Goal: Task Accomplishment & Management: Manage account settings

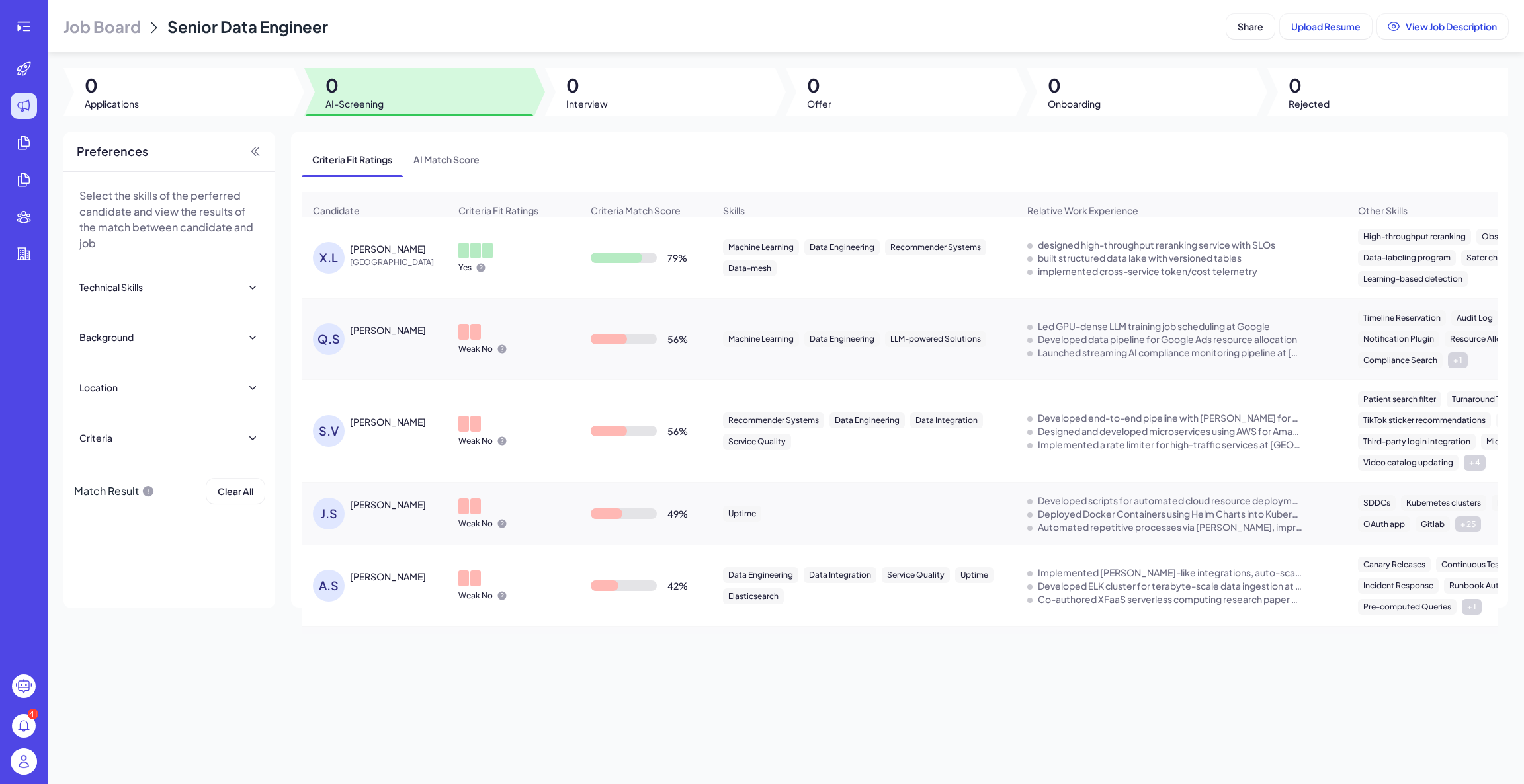
click at [23, 27] on icon at bounding box center [23, 26] width 16 height 16
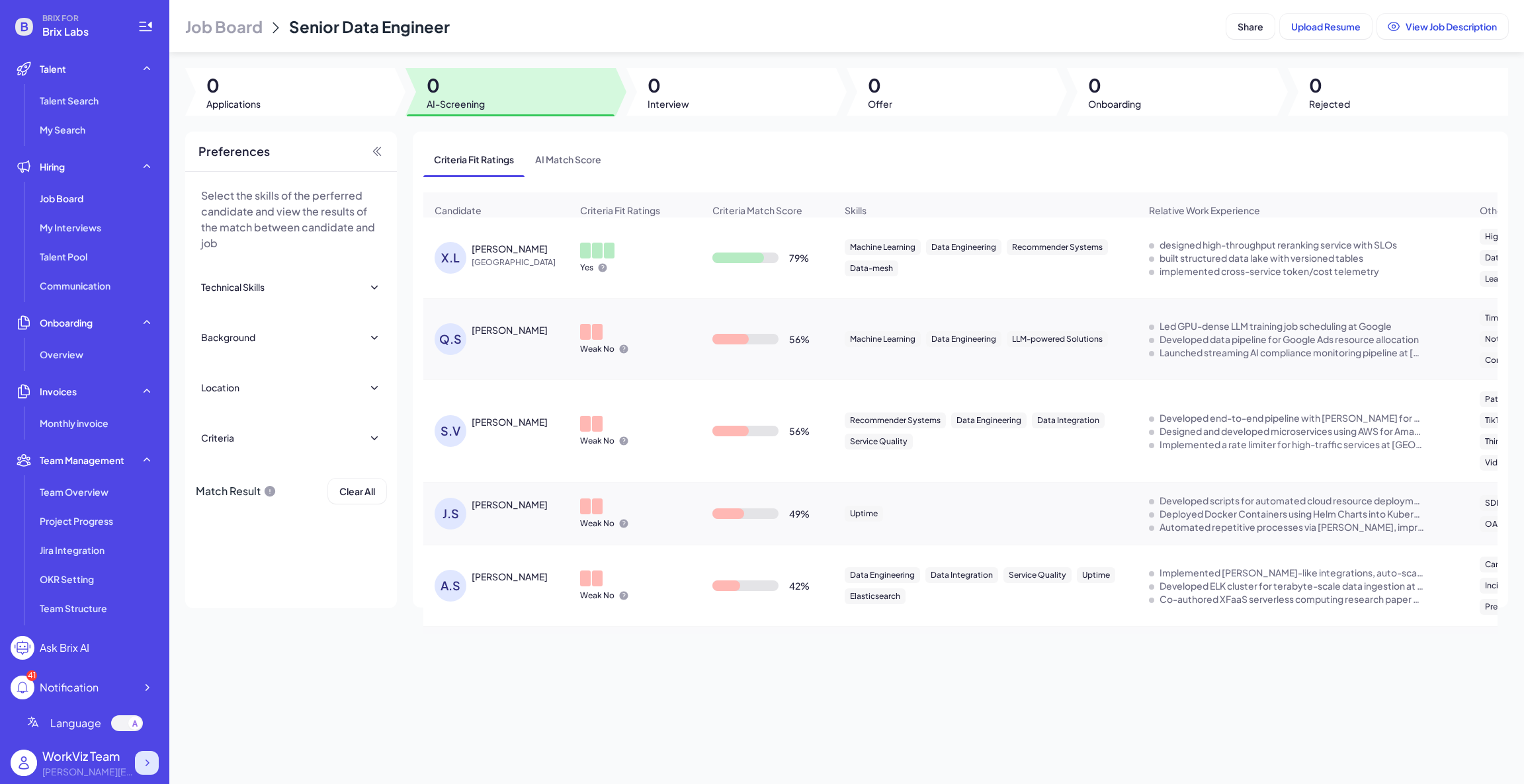
click at [140, 765] on icon at bounding box center [146, 763] width 13 height 13
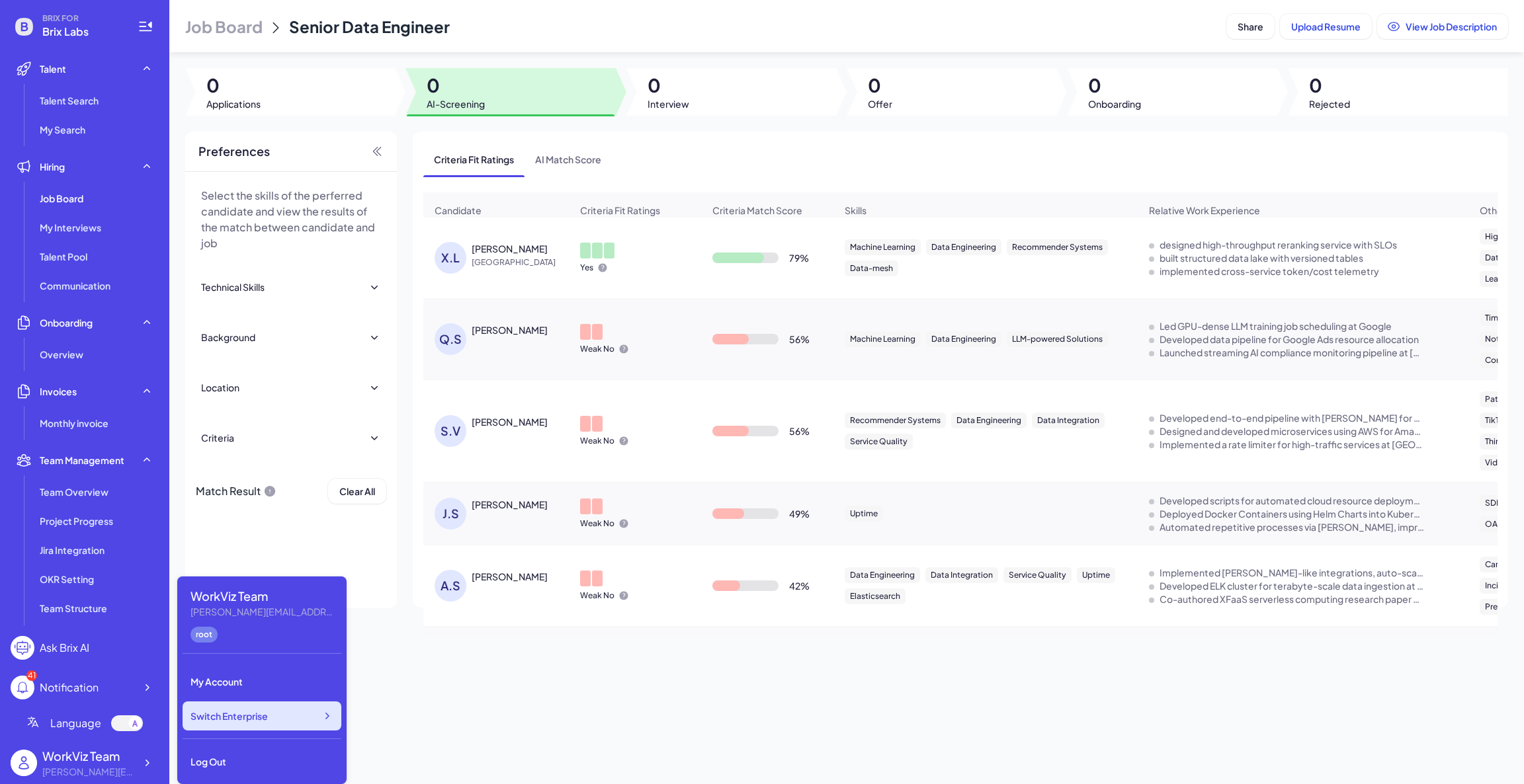
drag, startPoint x: 256, startPoint y: 717, endPoint x: 313, endPoint y: 712, distance: 57.2
click at [256, 717] on span "Switch Enterprise" at bounding box center [229, 716] width 78 height 13
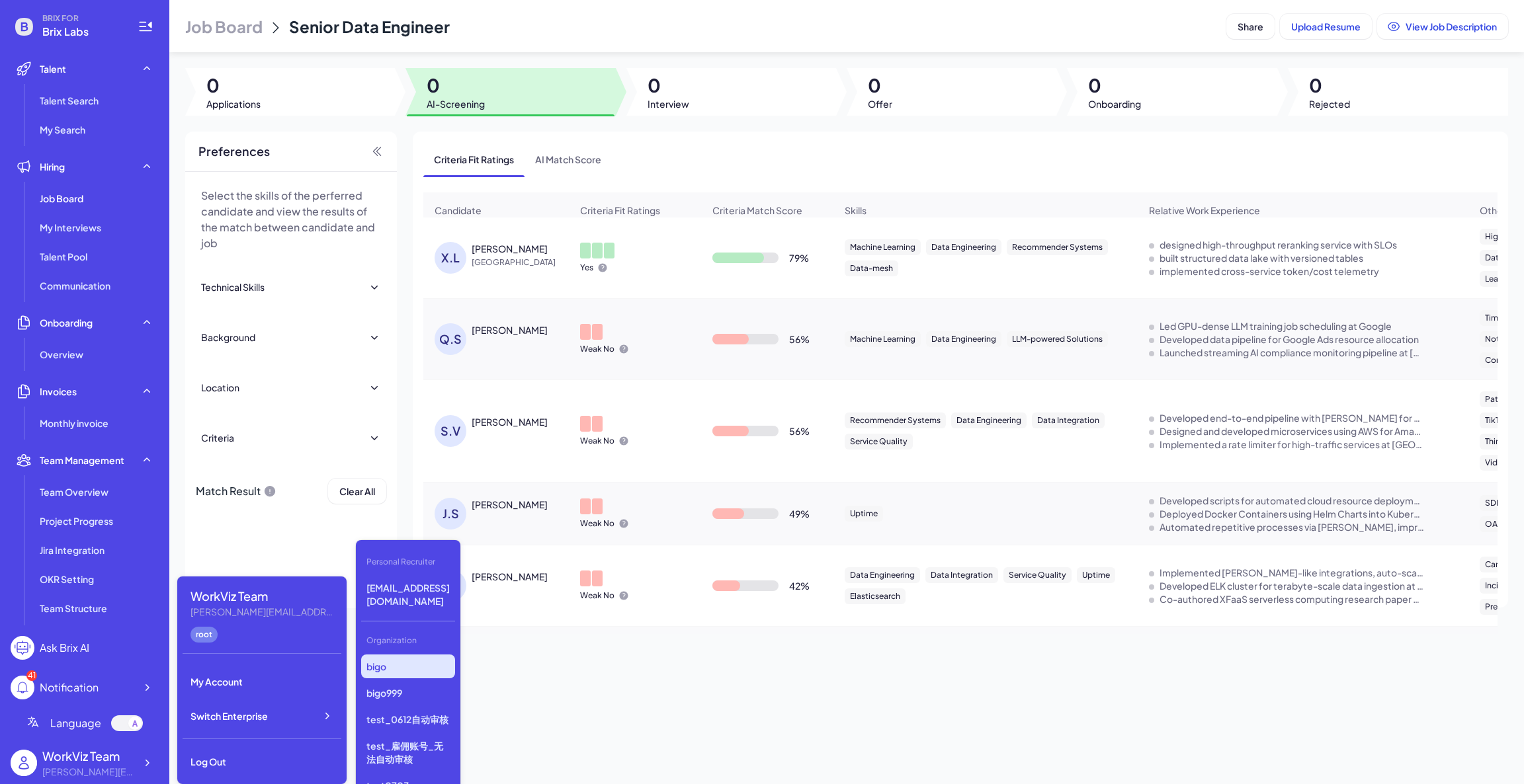
click at [431, 655] on p "bigo" at bounding box center [408, 667] width 94 height 24
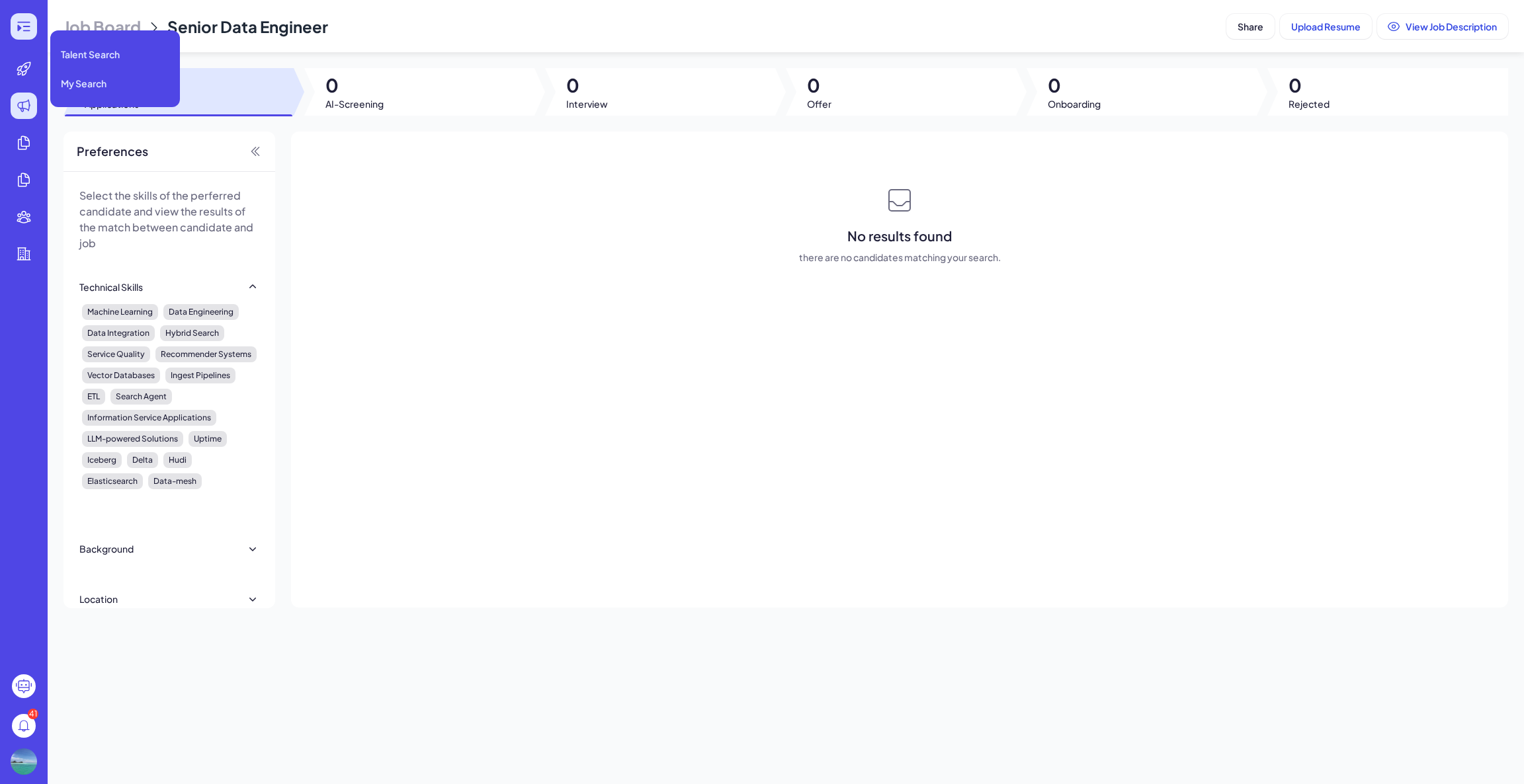
click at [30, 27] on icon at bounding box center [23, 26] width 16 height 16
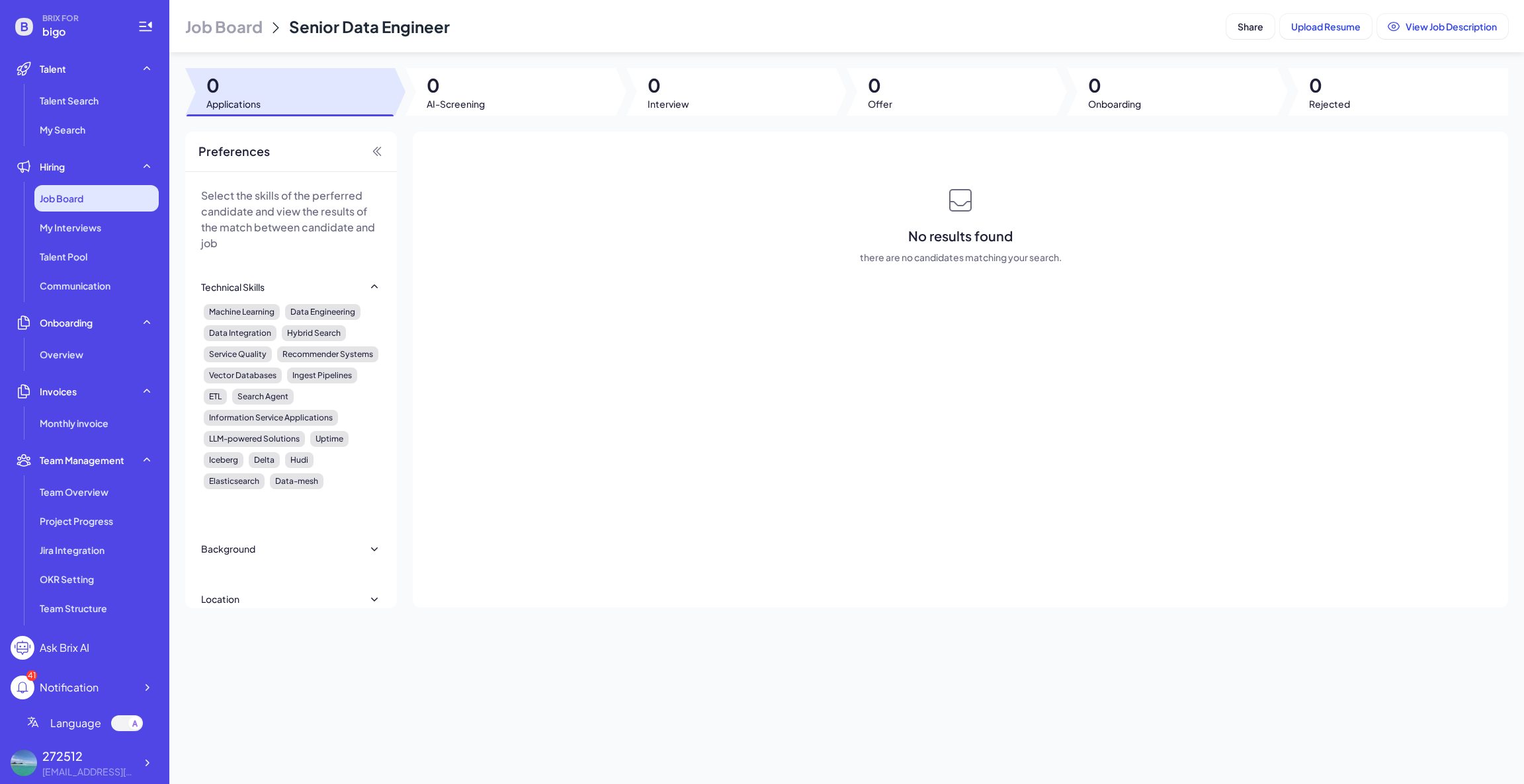
click at [69, 208] on div "Job Board" at bounding box center [97, 198] width 124 height 27
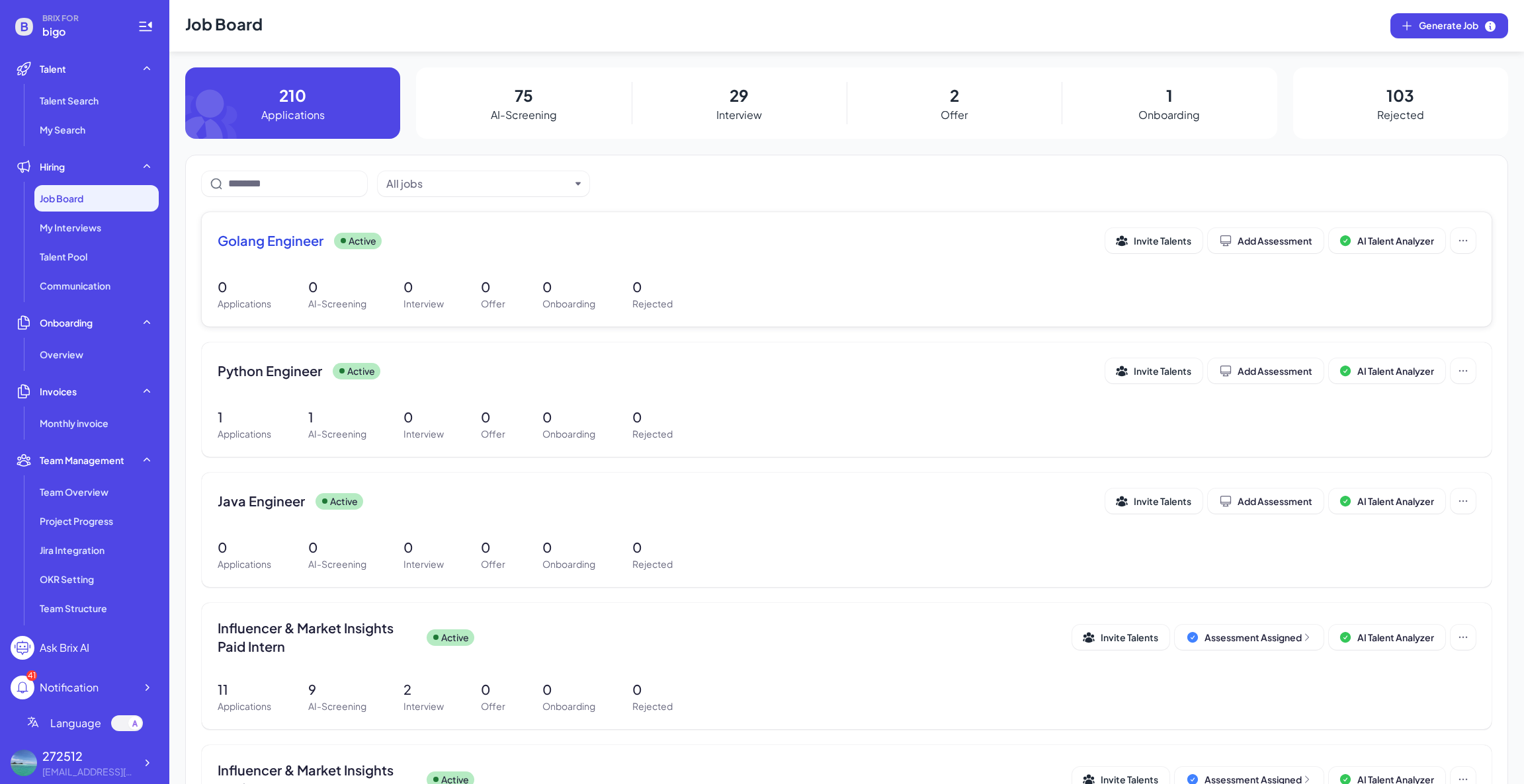
click at [288, 252] on div "Golang Engineer Active Invite Talents Add Assessment AI Talent Analyzer" at bounding box center [847, 240] width 1259 height 25
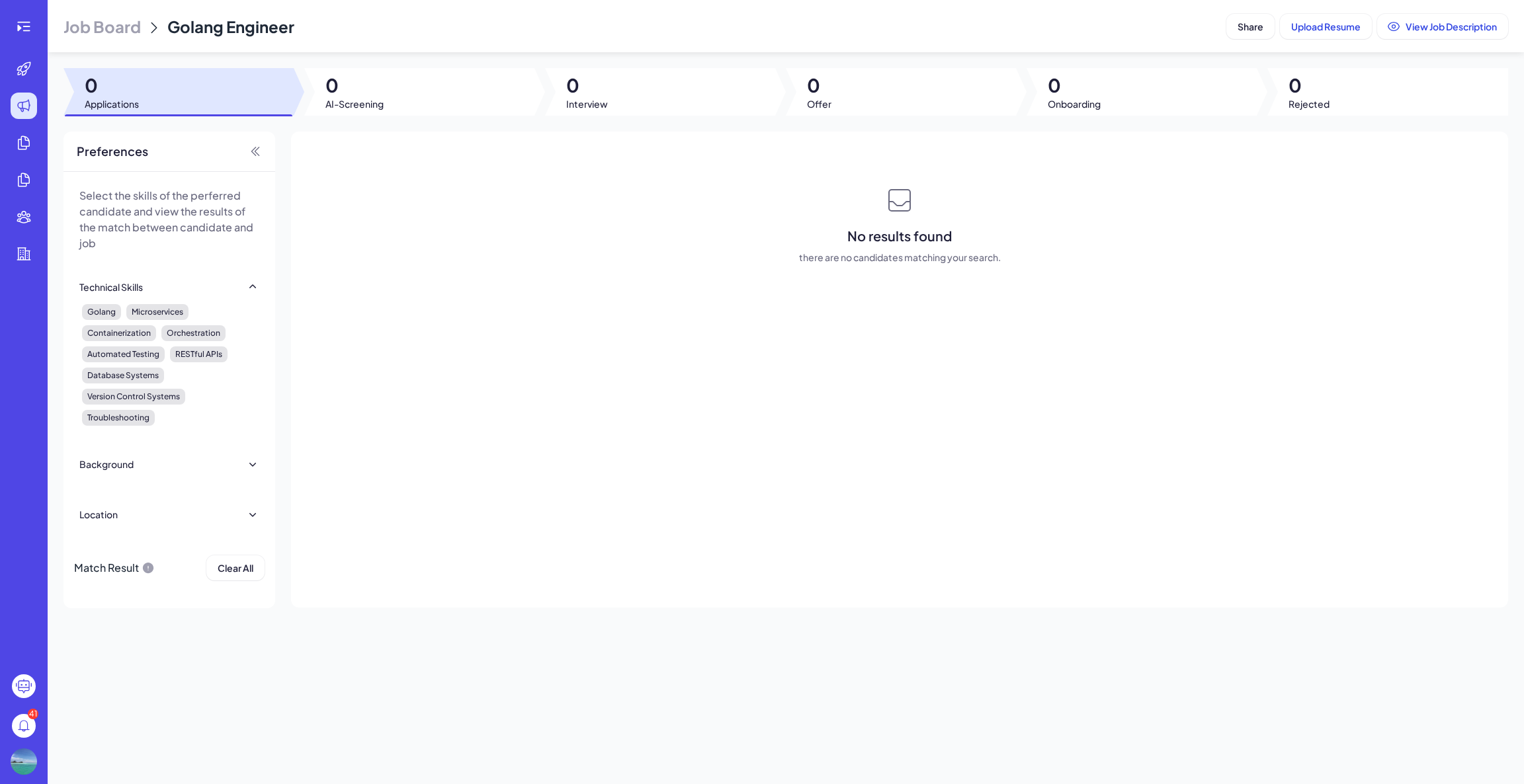
click at [38, 32] on div at bounding box center [24, 26] width 42 height 27
click at [30, 27] on icon at bounding box center [23, 26] width 16 height 16
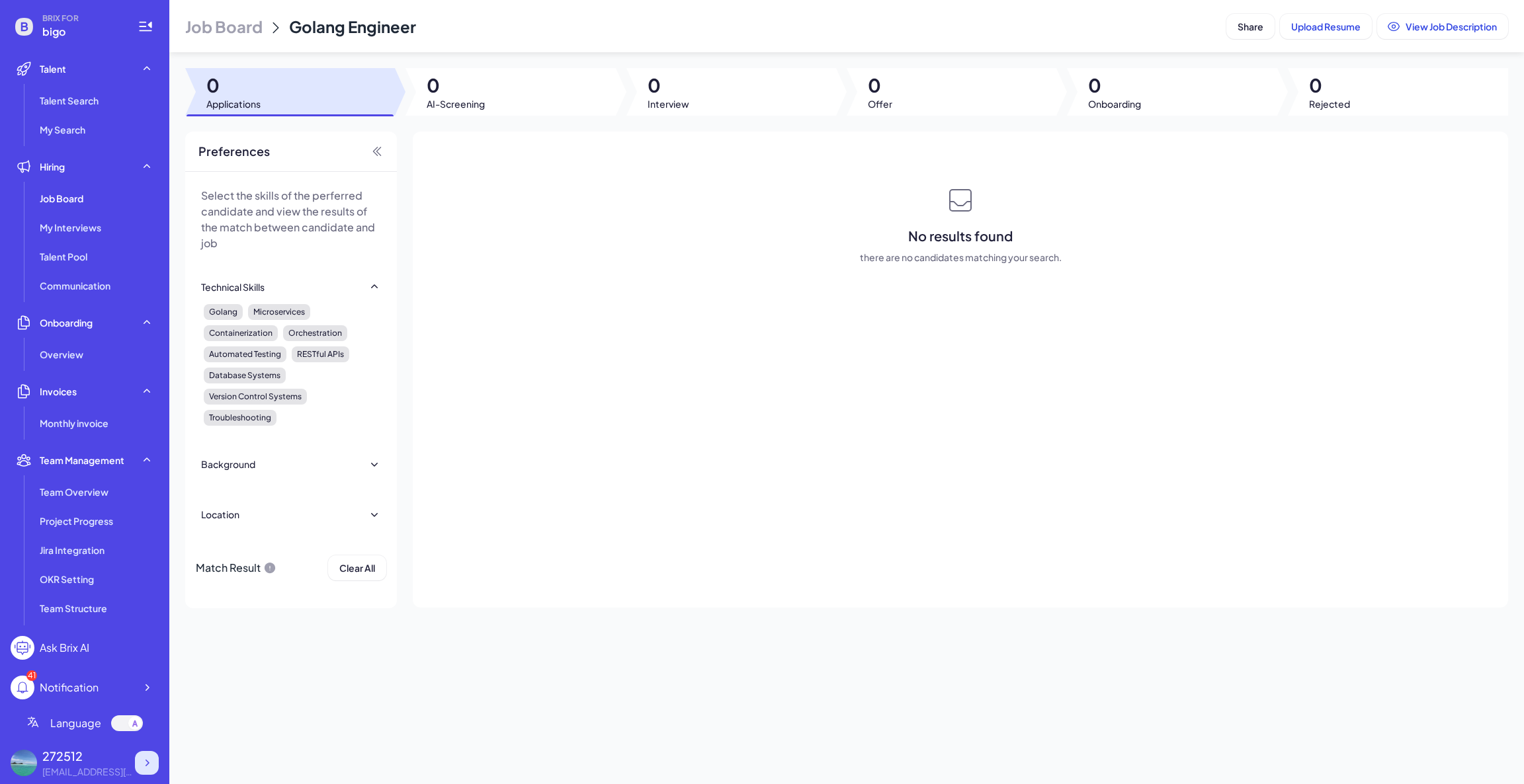
click at [150, 762] on icon at bounding box center [146, 763] width 13 height 13
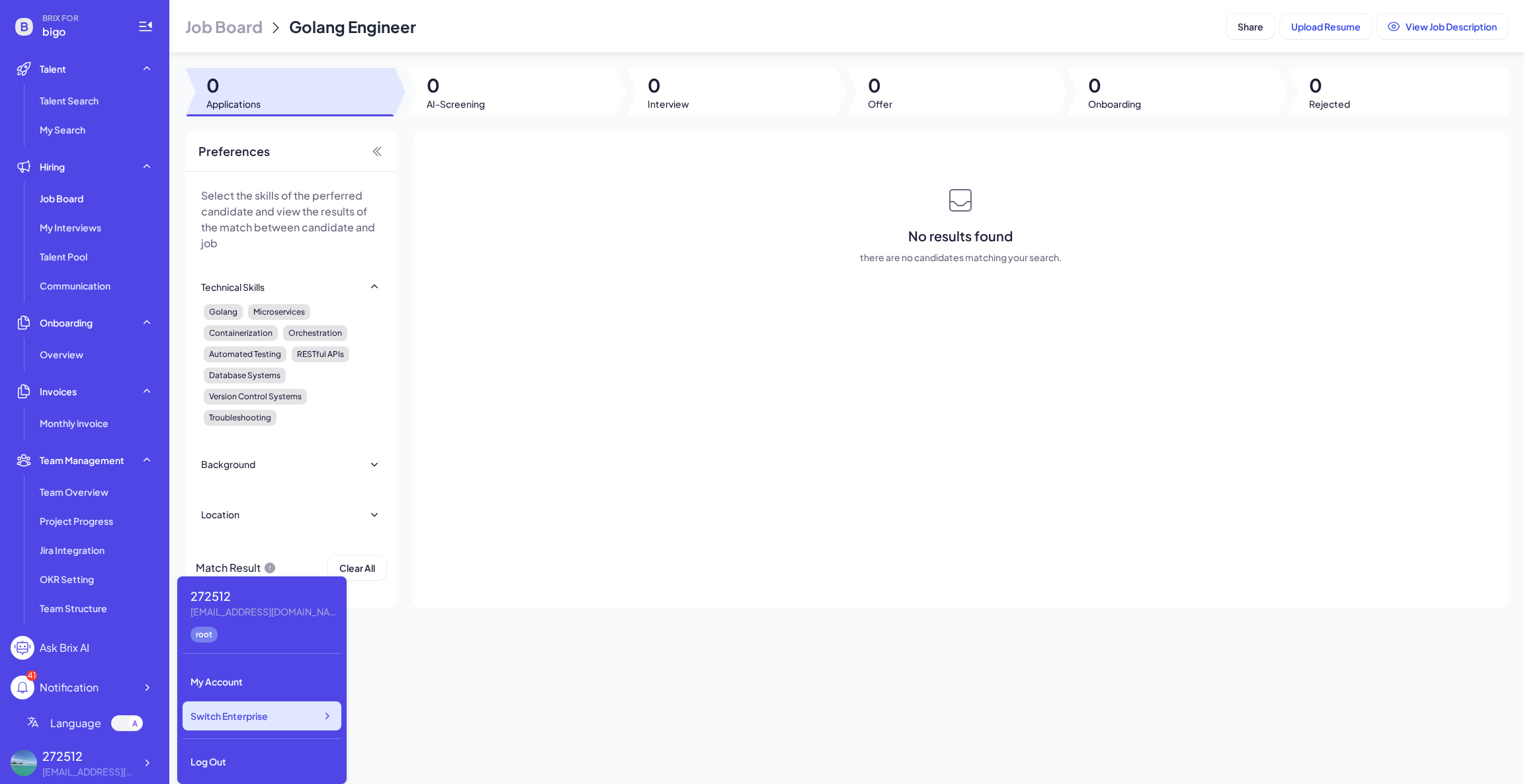
click at [255, 719] on span "Switch Enterprise" at bounding box center [229, 716] width 78 height 13
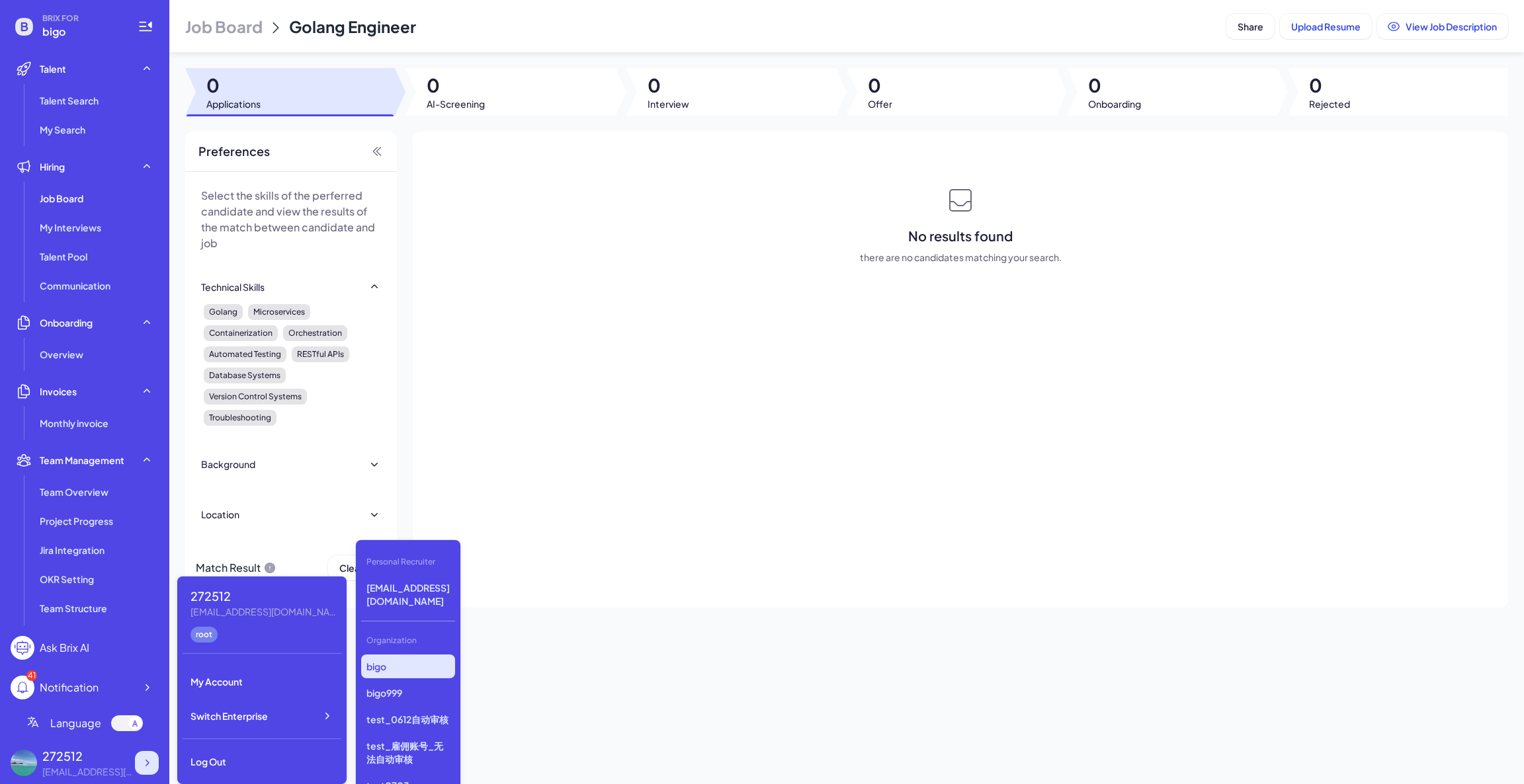
click at [137, 767] on div at bounding box center [146, 763] width 24 height 24
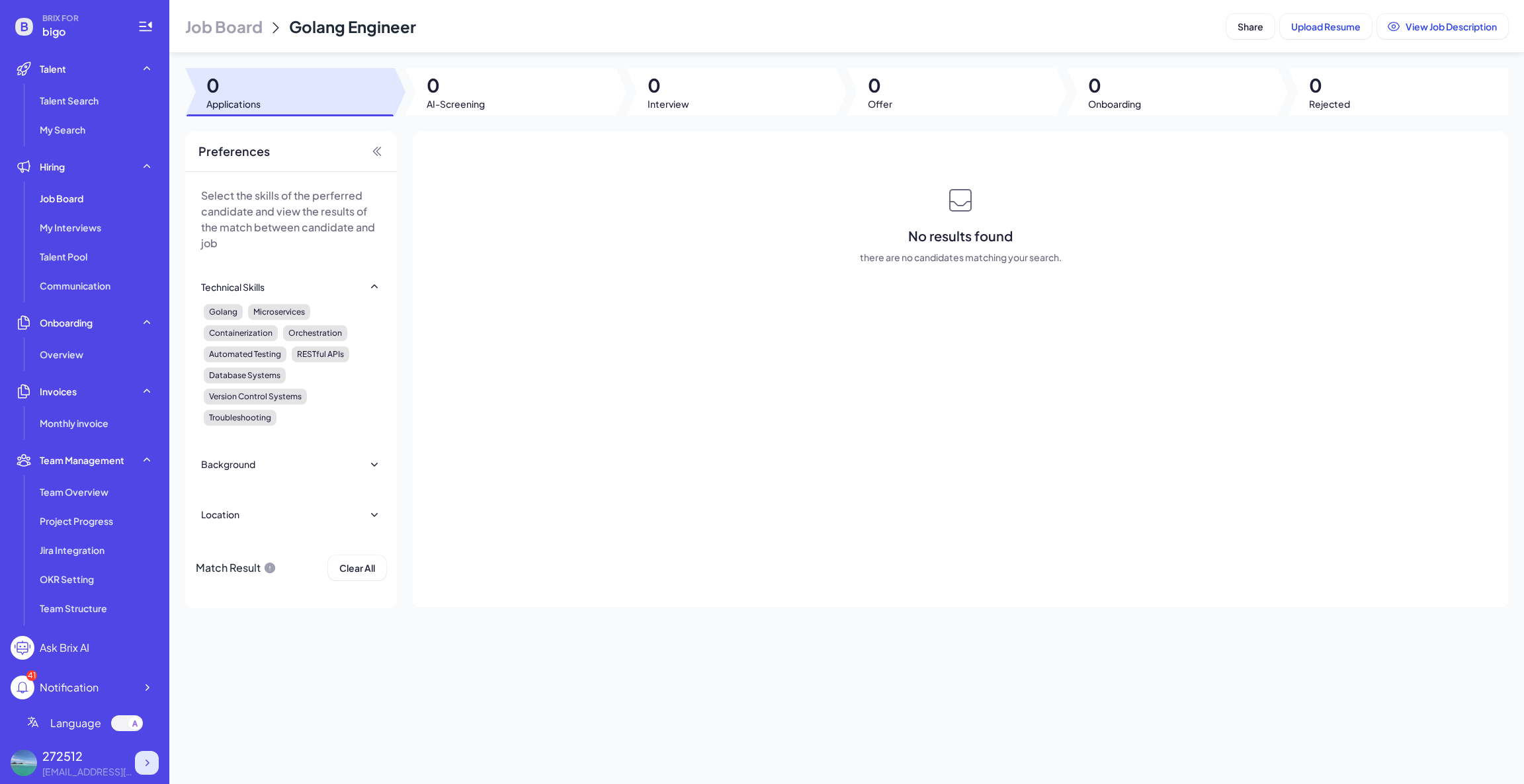
click at [138, 765] on div at bounding box center [146, 763] width 24 height 24
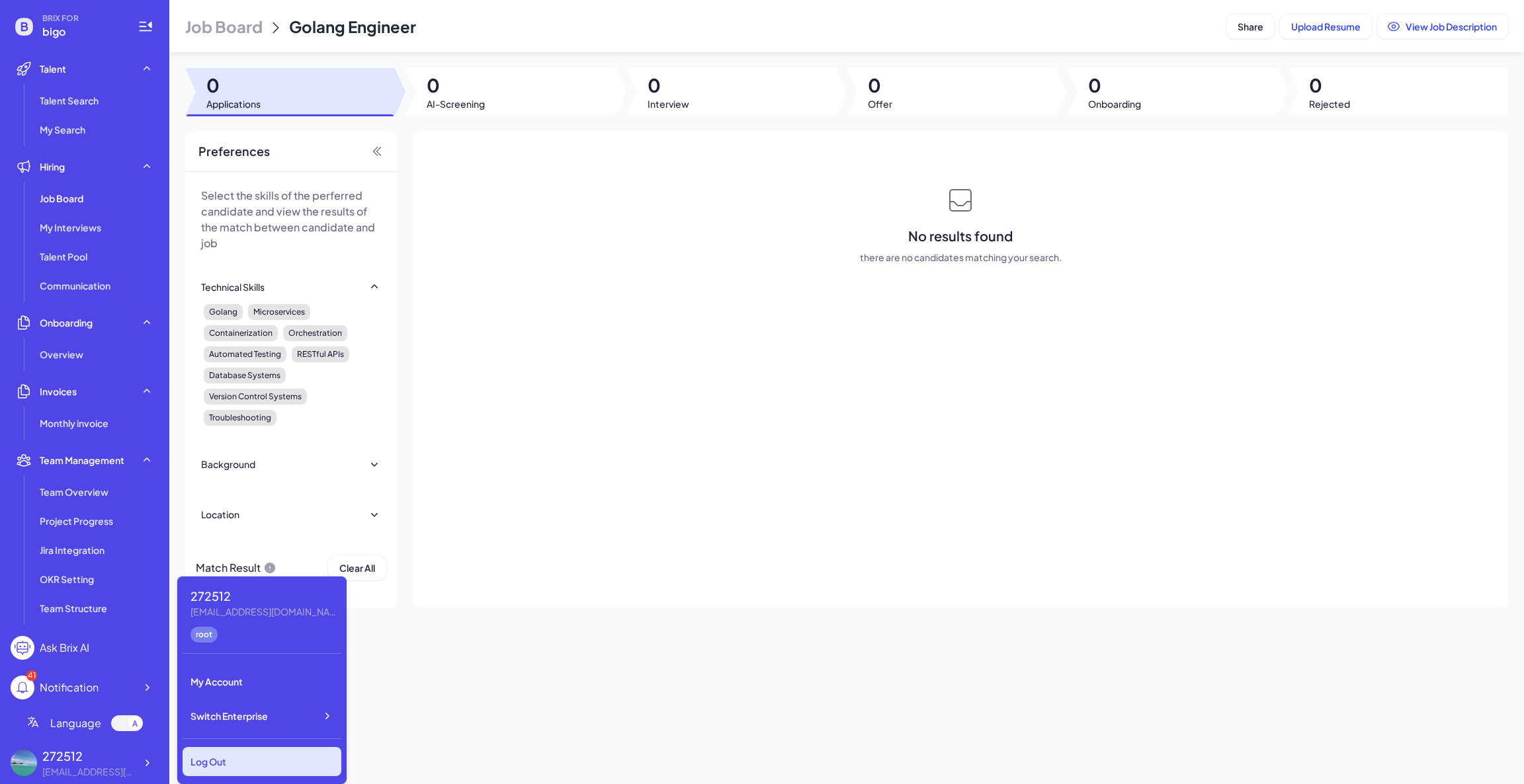
click at [200, 766] on div "Log Out" at bounding box center [261, 762] width 158 height 29
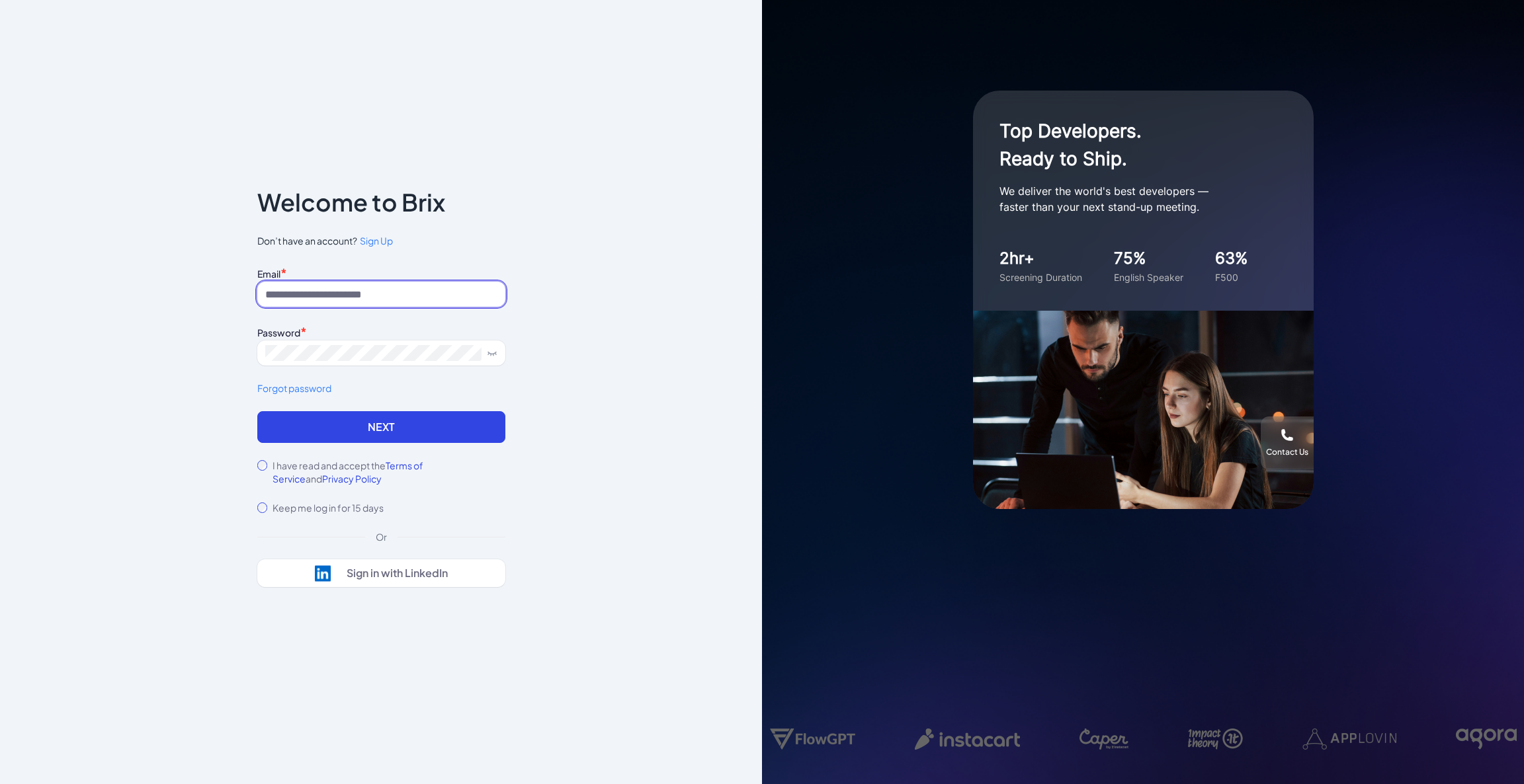
type input "**********"
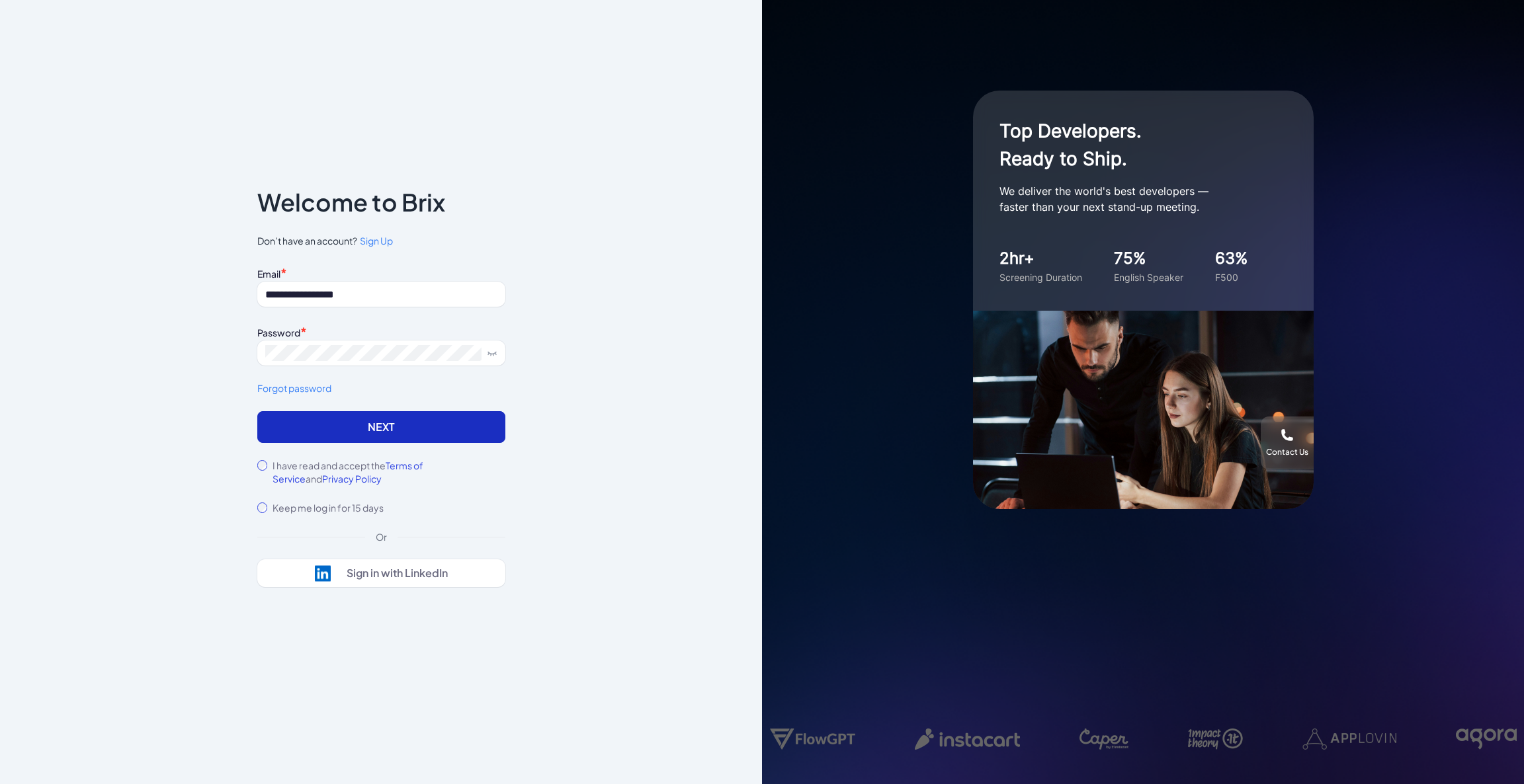
click at [359, 415] on button "Next" at bounding box center [381, 427] width 248 height 32
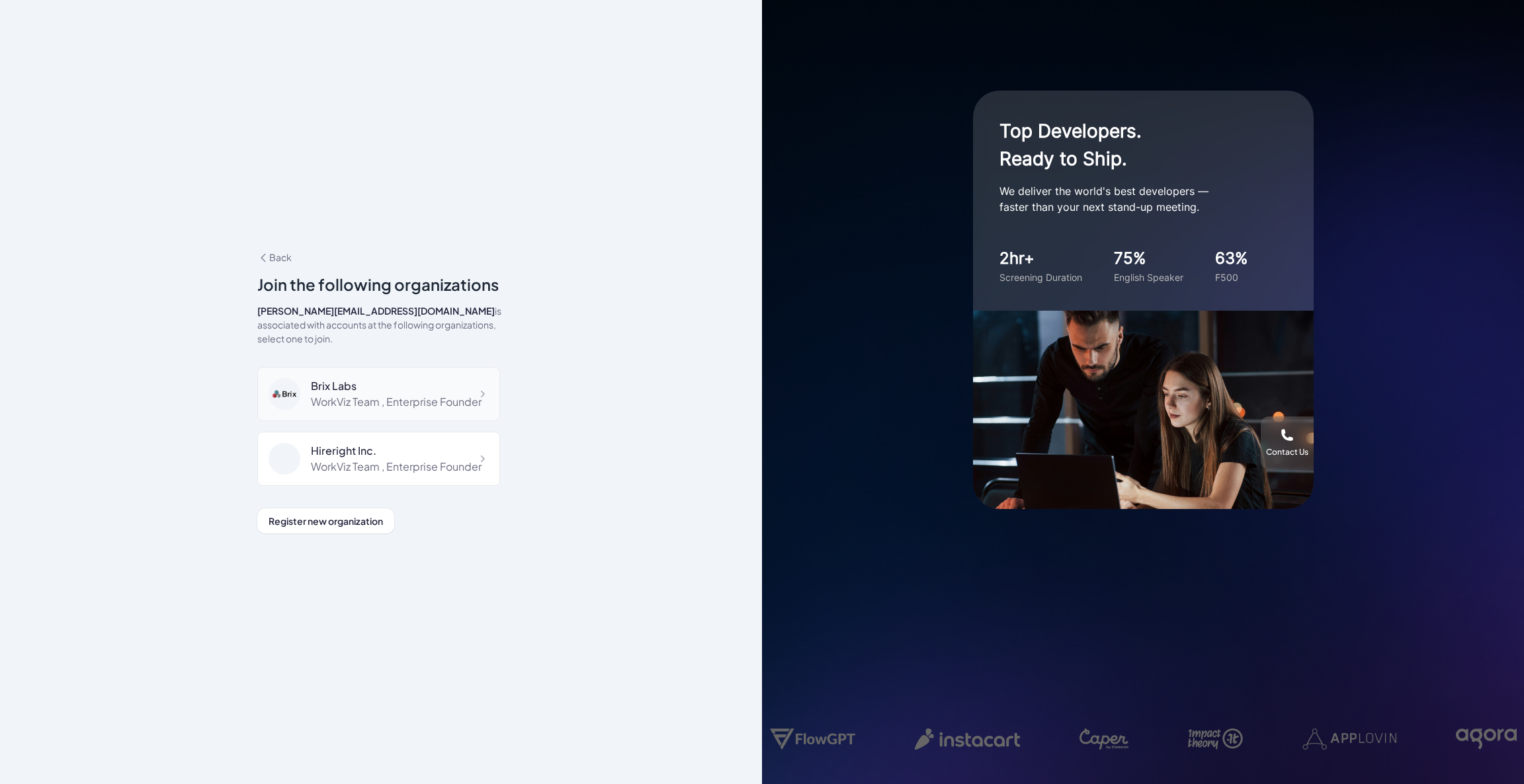
click at [411, 394] on div "WorkViz Team , Enterprise Founder" at bounding box center [396, 402] width 170 height 16
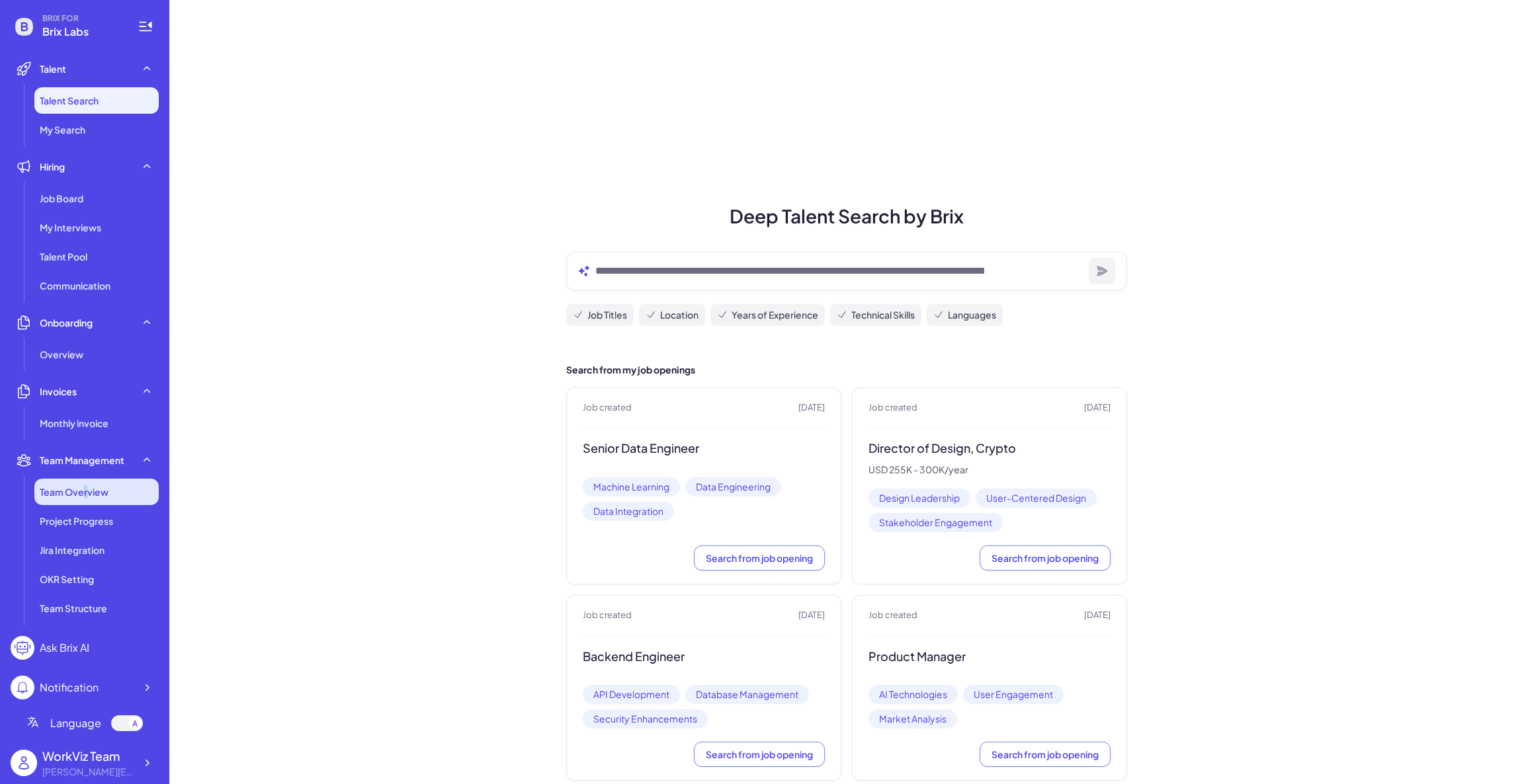
drag, startPoint x: 85, startPoint y: 479, endPoint x: 85, endPoint y: 490, distance: 11.0
click at [85, 478] on li "Team Overview" at bounding box center [97, 491] width 124 height 27
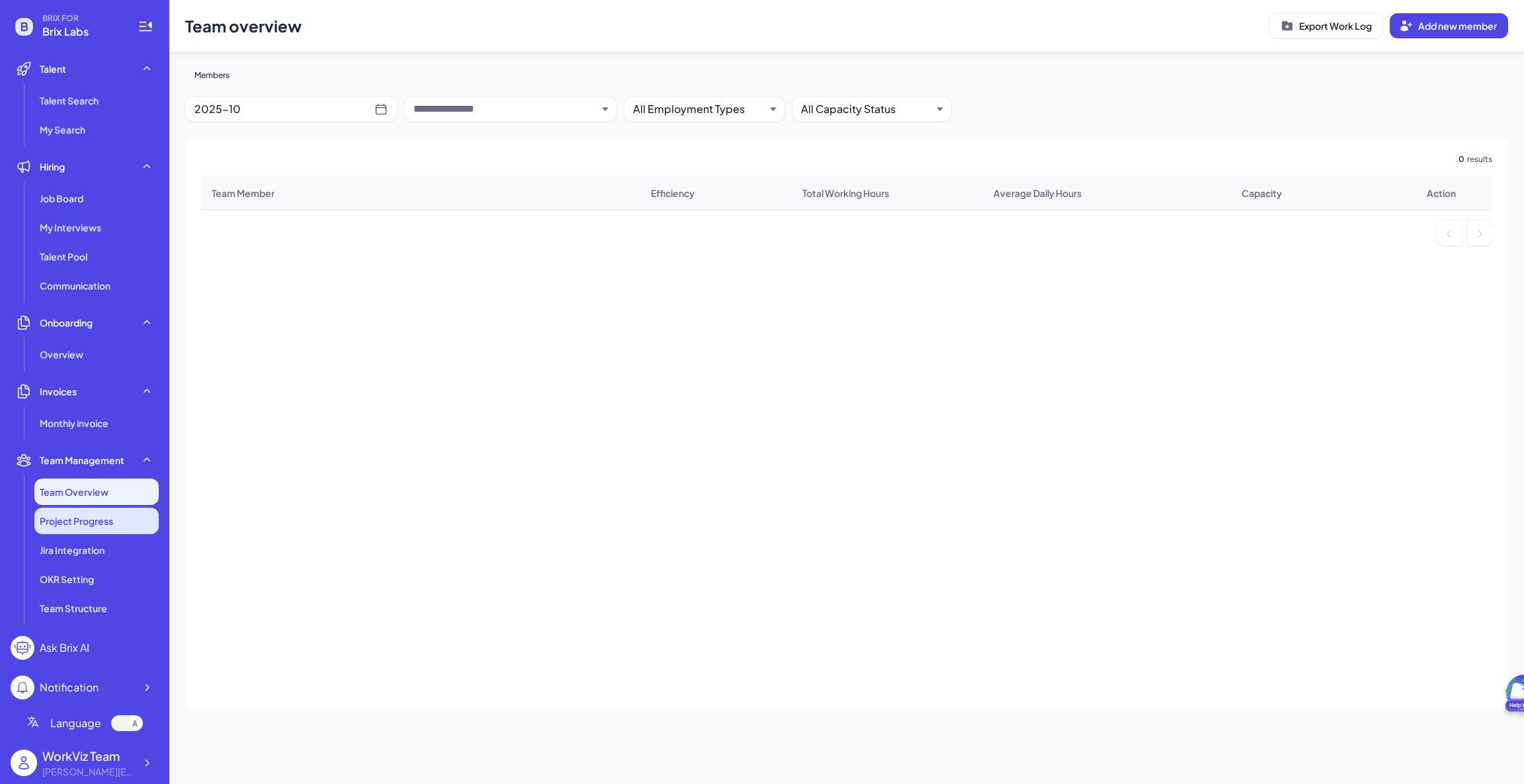
click at [81, 514] on span "Project Progress" at bounding box center [76, 521] width 73 height 13
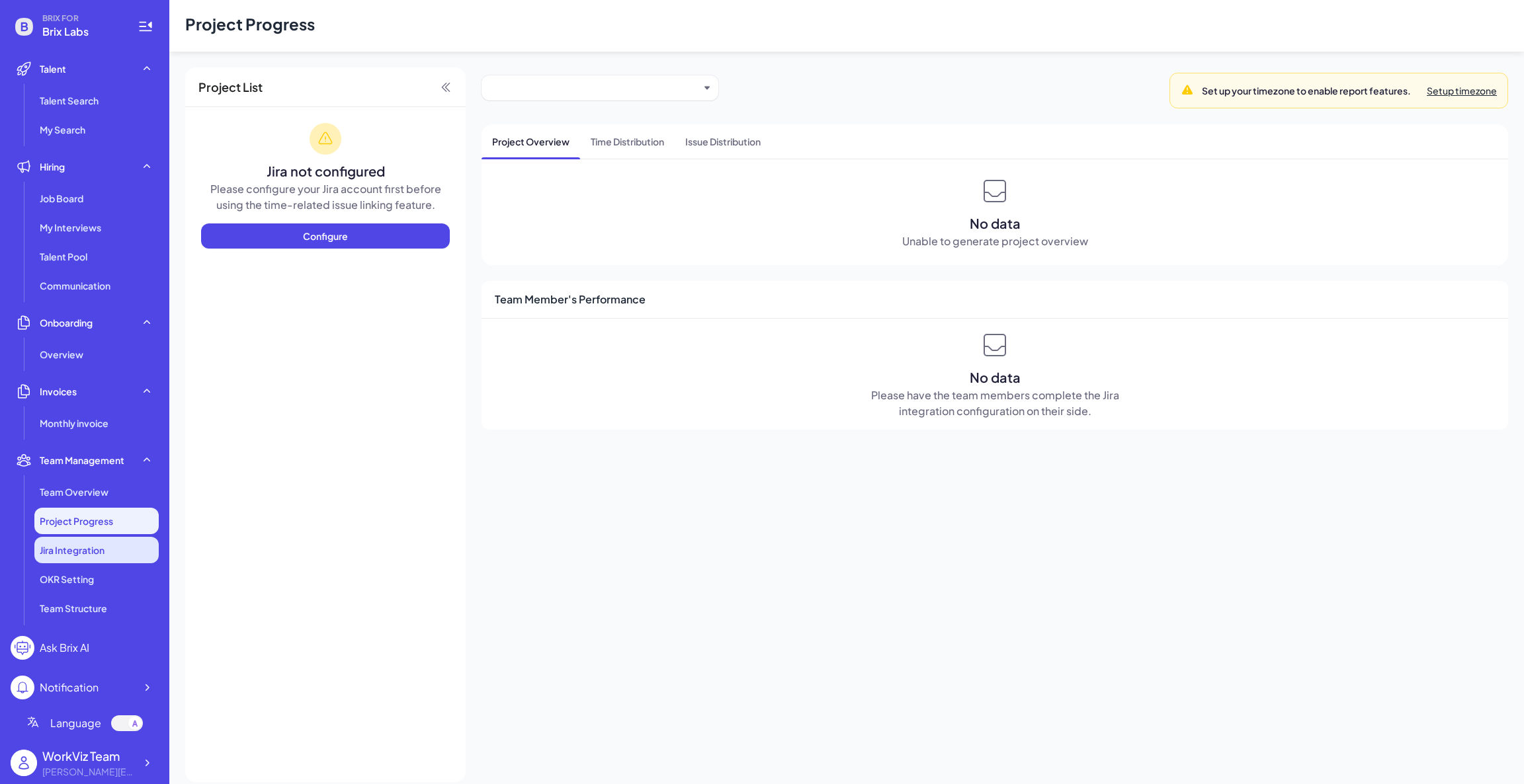
click at [79, 549] on span "Jira Integration" at bounding box center [71, 550] width 65 height 13
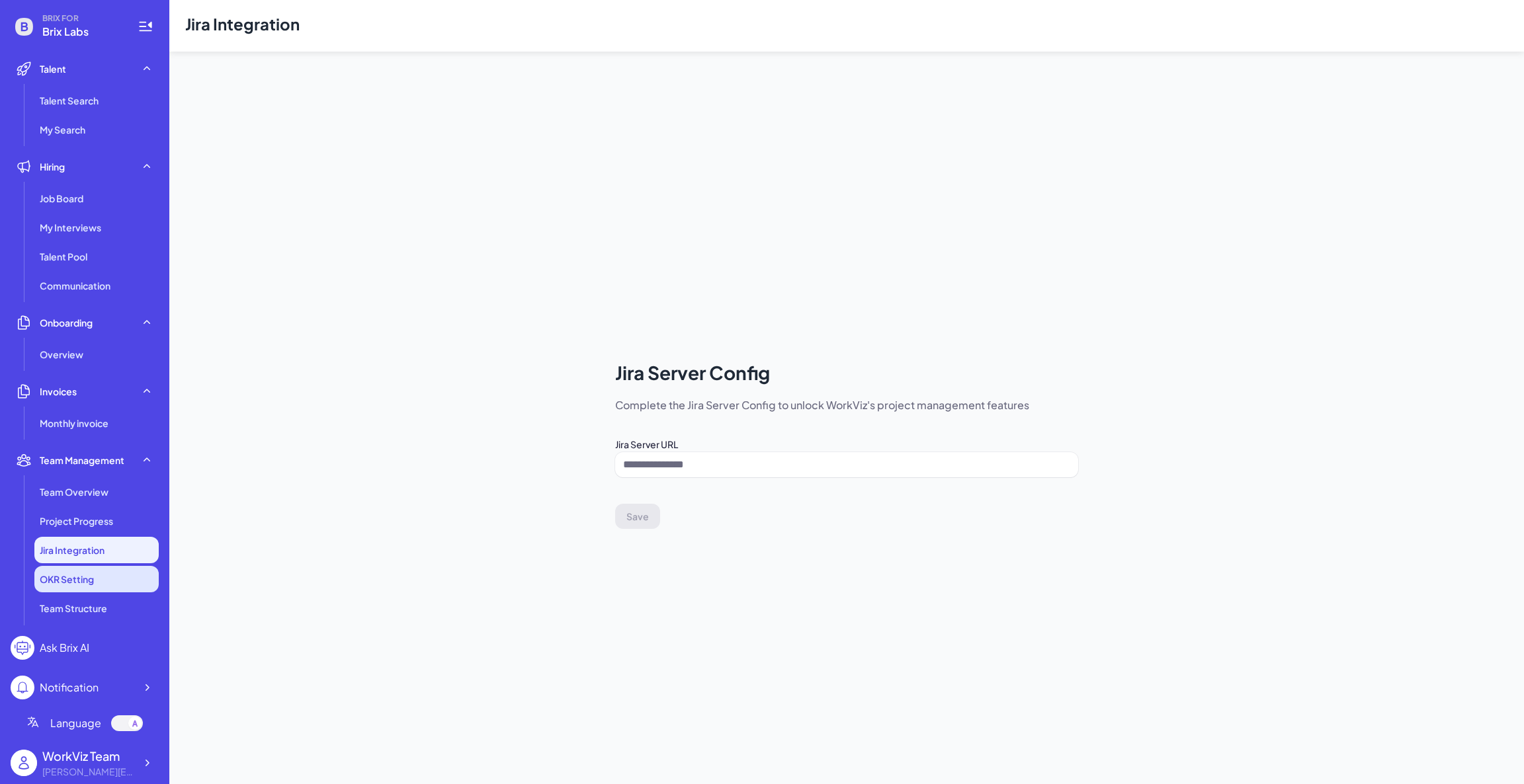
drag, startPoint x: 78, startPoint y: 584, endPoint x: 76, endPoint y: 590, distance: 6.3
click at [78, 585] on span "OKR Setting" at bounding box center [66, 579] width 54 height 13
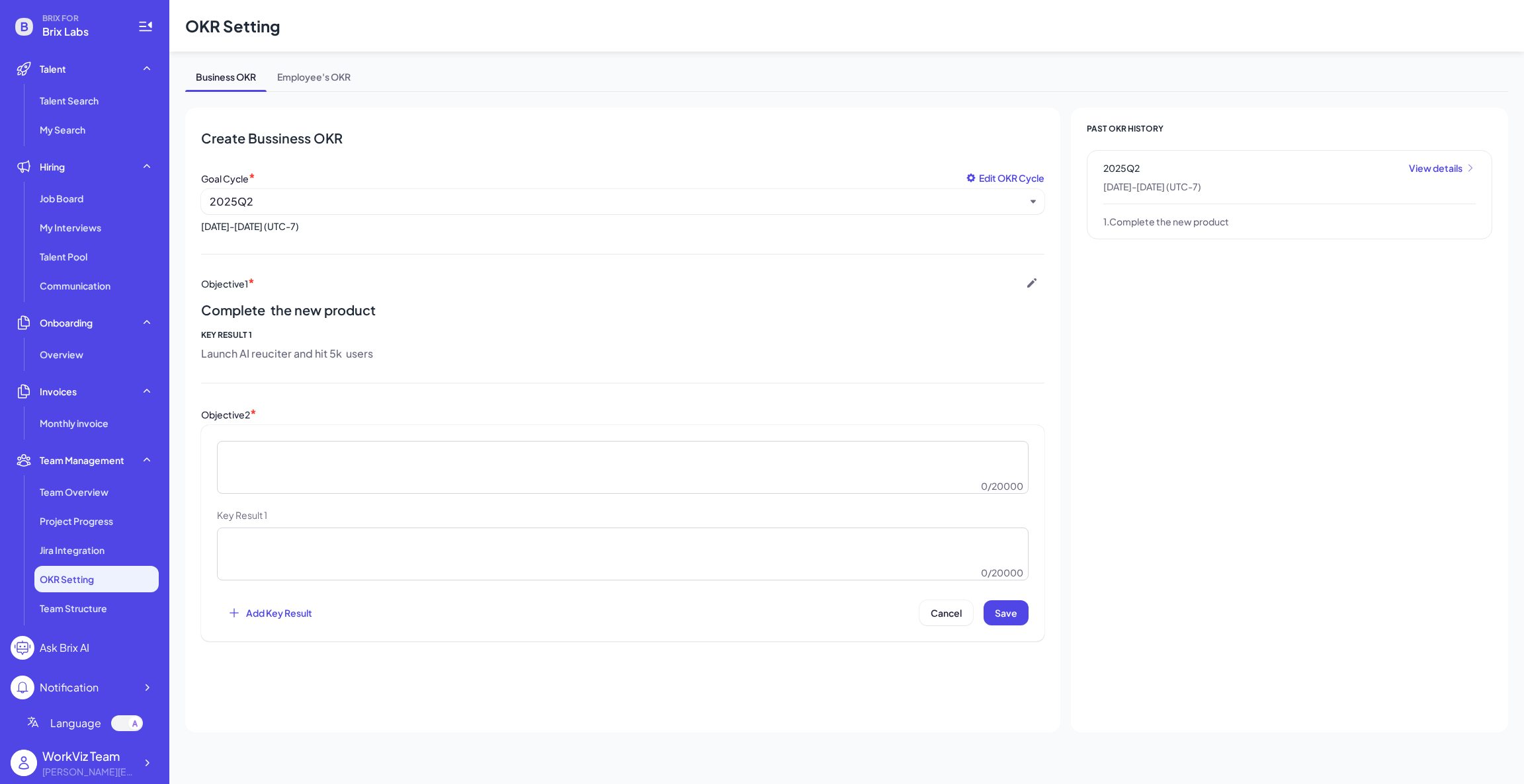
click at [427, 235] on div "Create Bussiness OKR Goal Cycle * Edit OKR Cycle 2025Q2 2025/03/19 - 2025/05/31…" at bounding box center [623, 385] width 844 height 512
click at [60, 607] on span "Team Structure" at bounding box center [73, 608] width 68 height 13
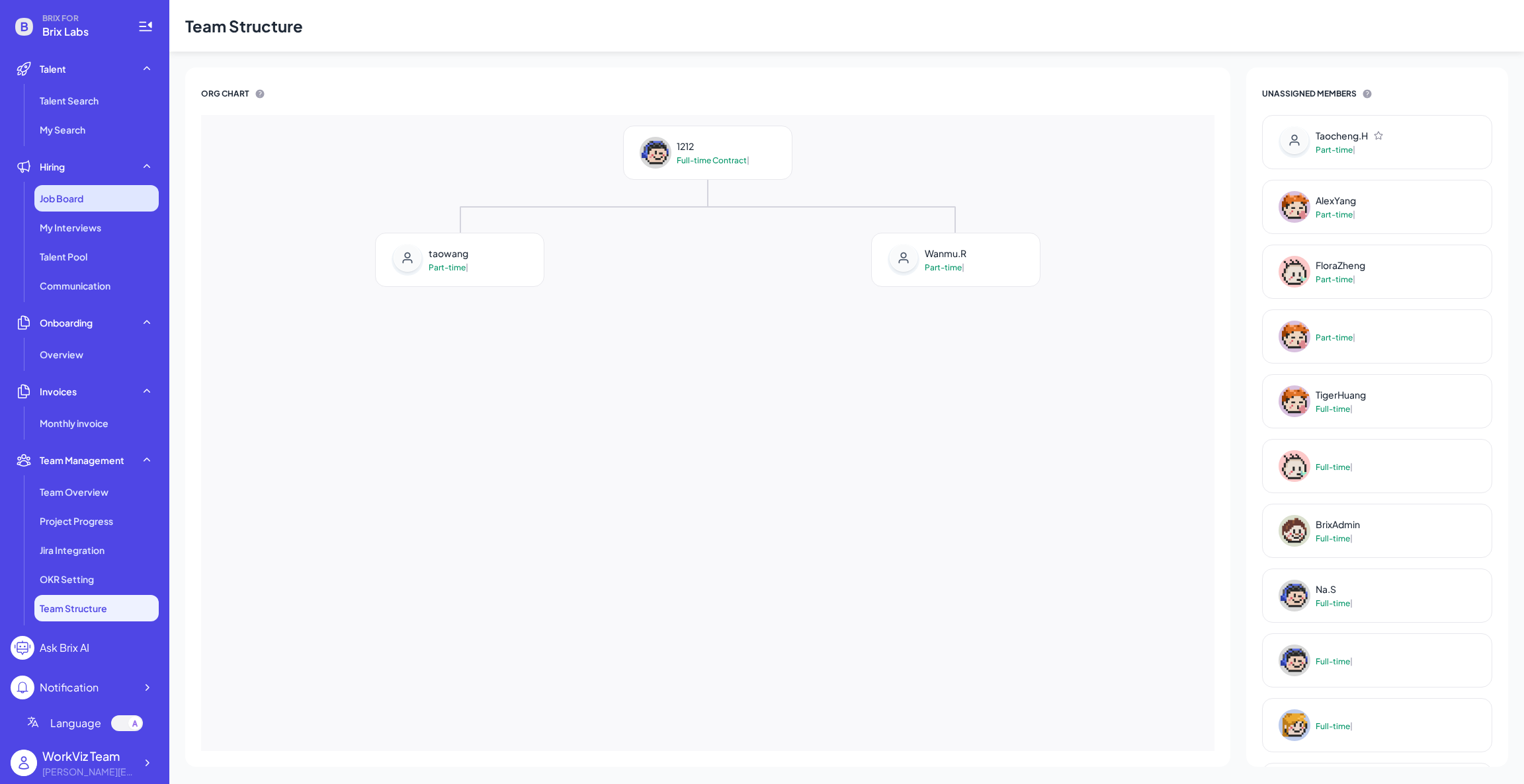
click at [82, 204] on span "Job Board" at bounding box center [61, 199] width 44 height 13
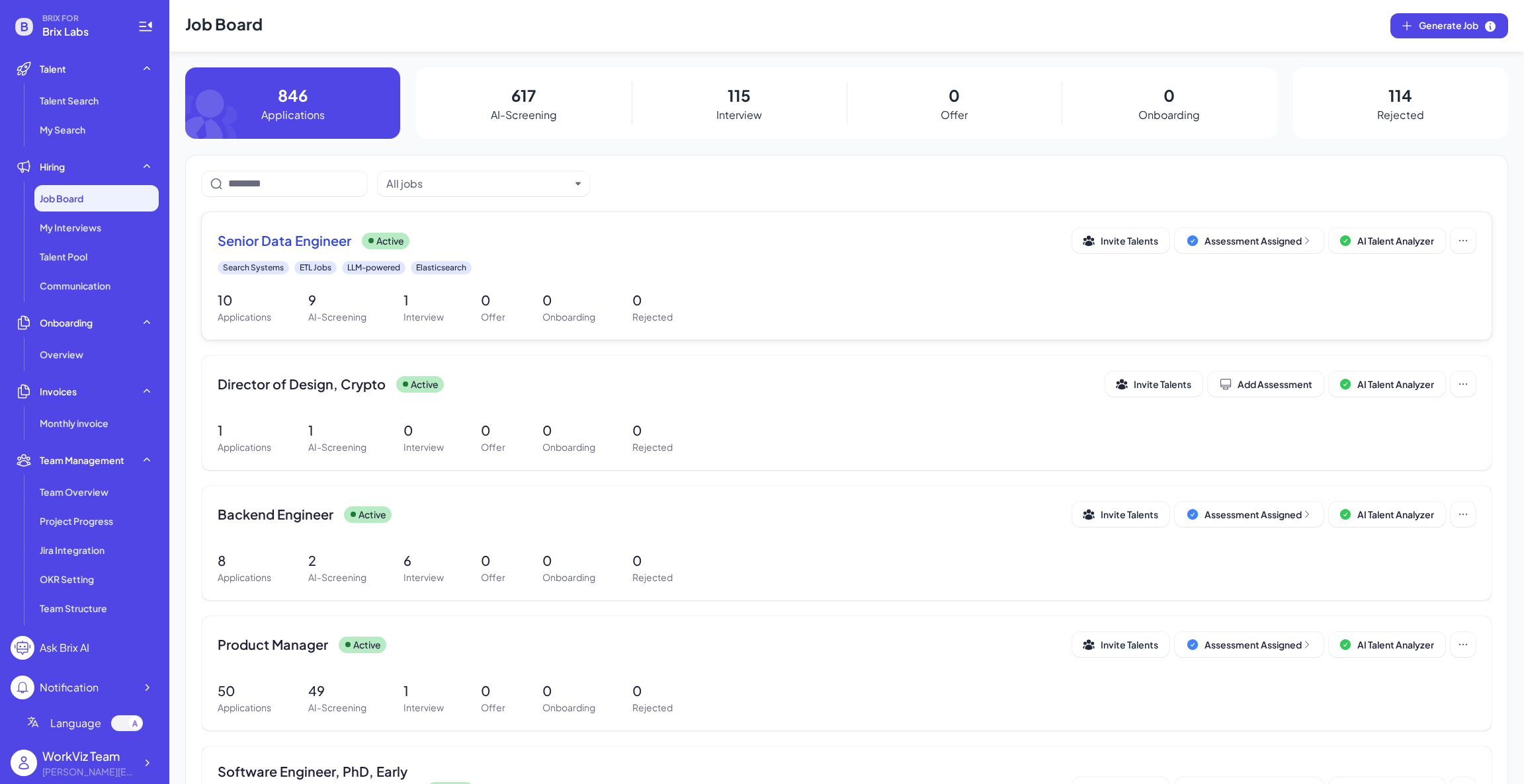
click at [490, 244] on div "Senior Data Engineer Active" at bounding box center [645, 241] width 855 height 18
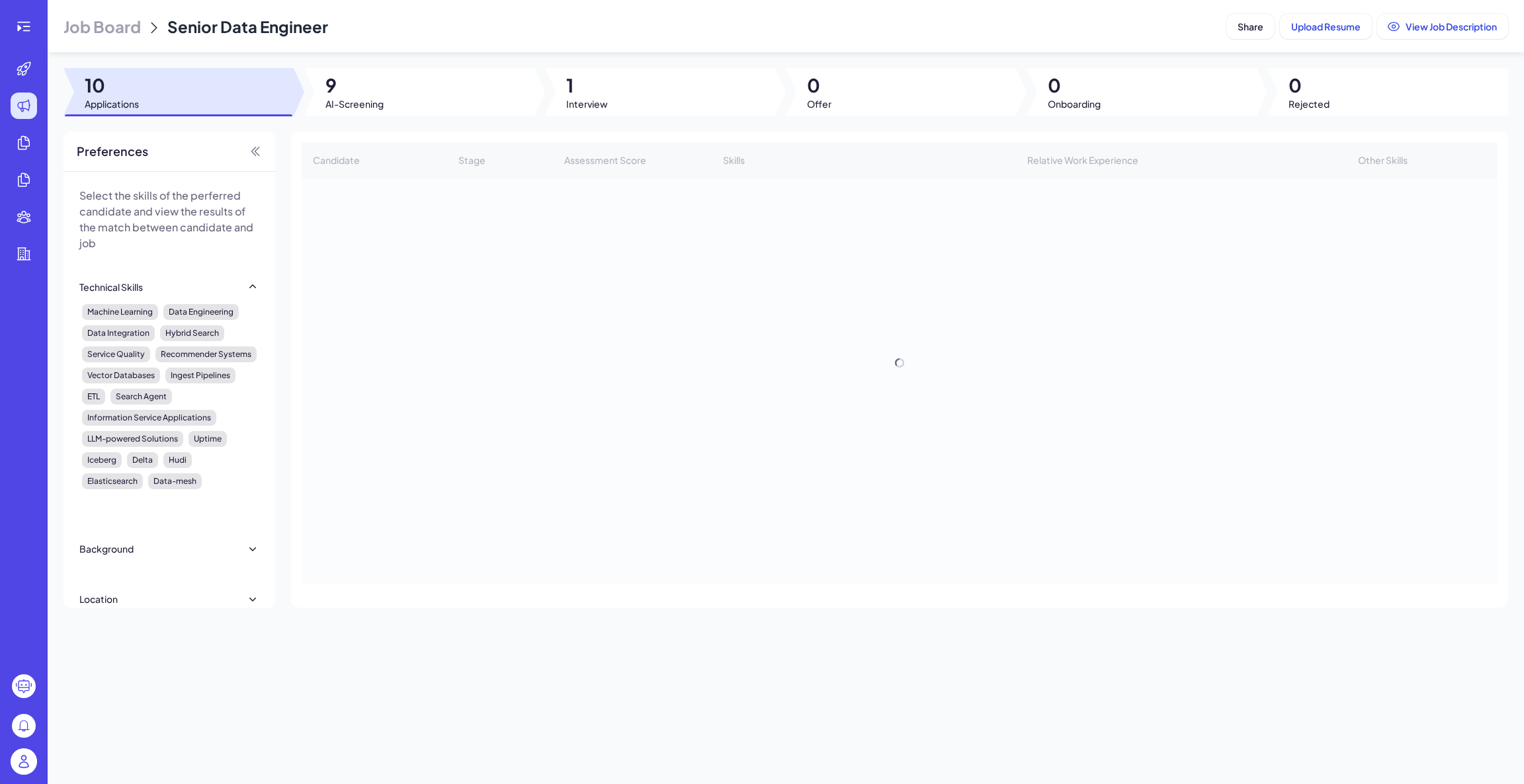
click at [395, 91] on div at bounding box center [419, 91] width 231 height 48
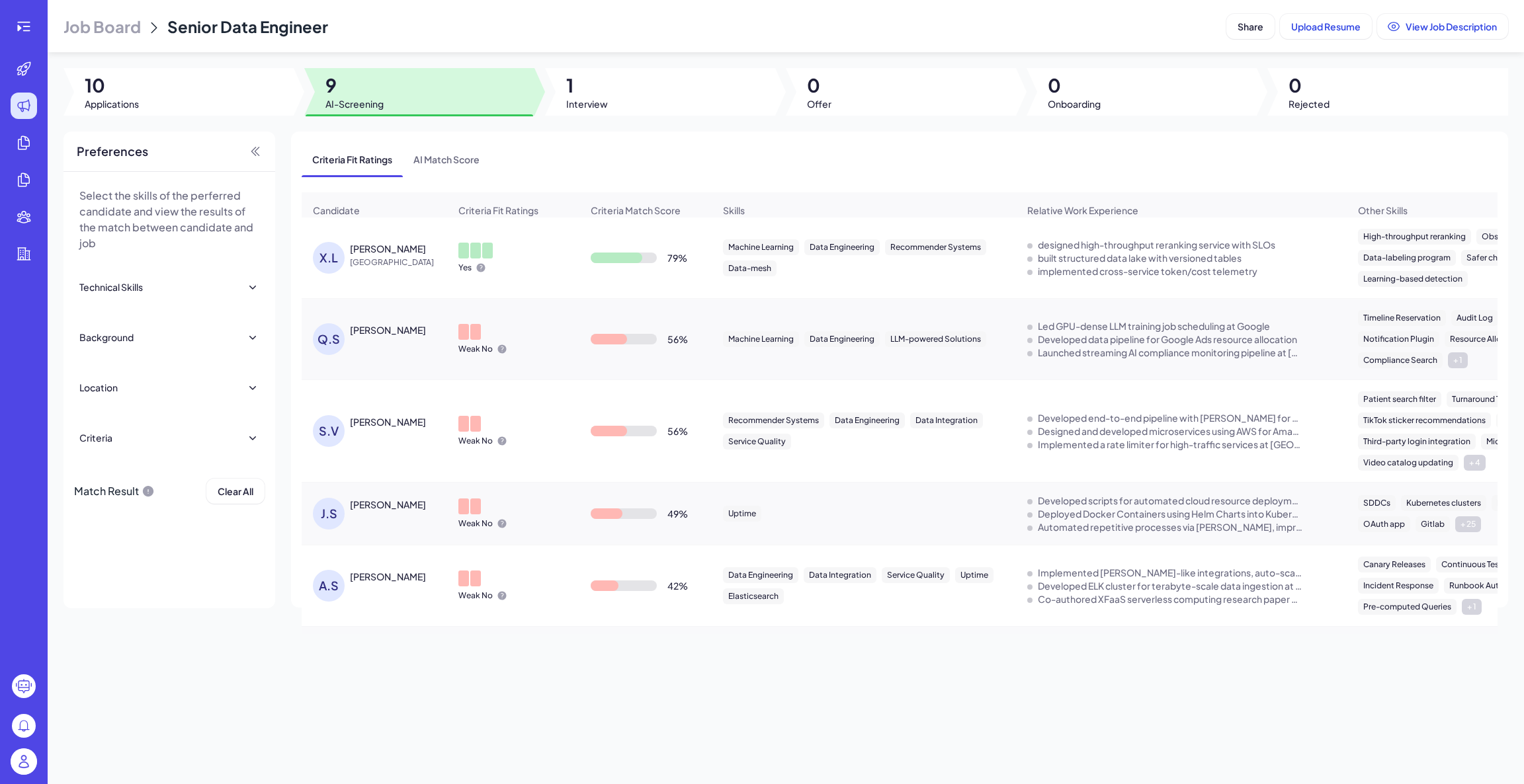
click at [566, 265] on div "Yes" at bounding box center [513, 258] width 131 height 51
click at [370, 255] on div "Xingwei Liu" at bounding box center [387, 249] width 76 height 13
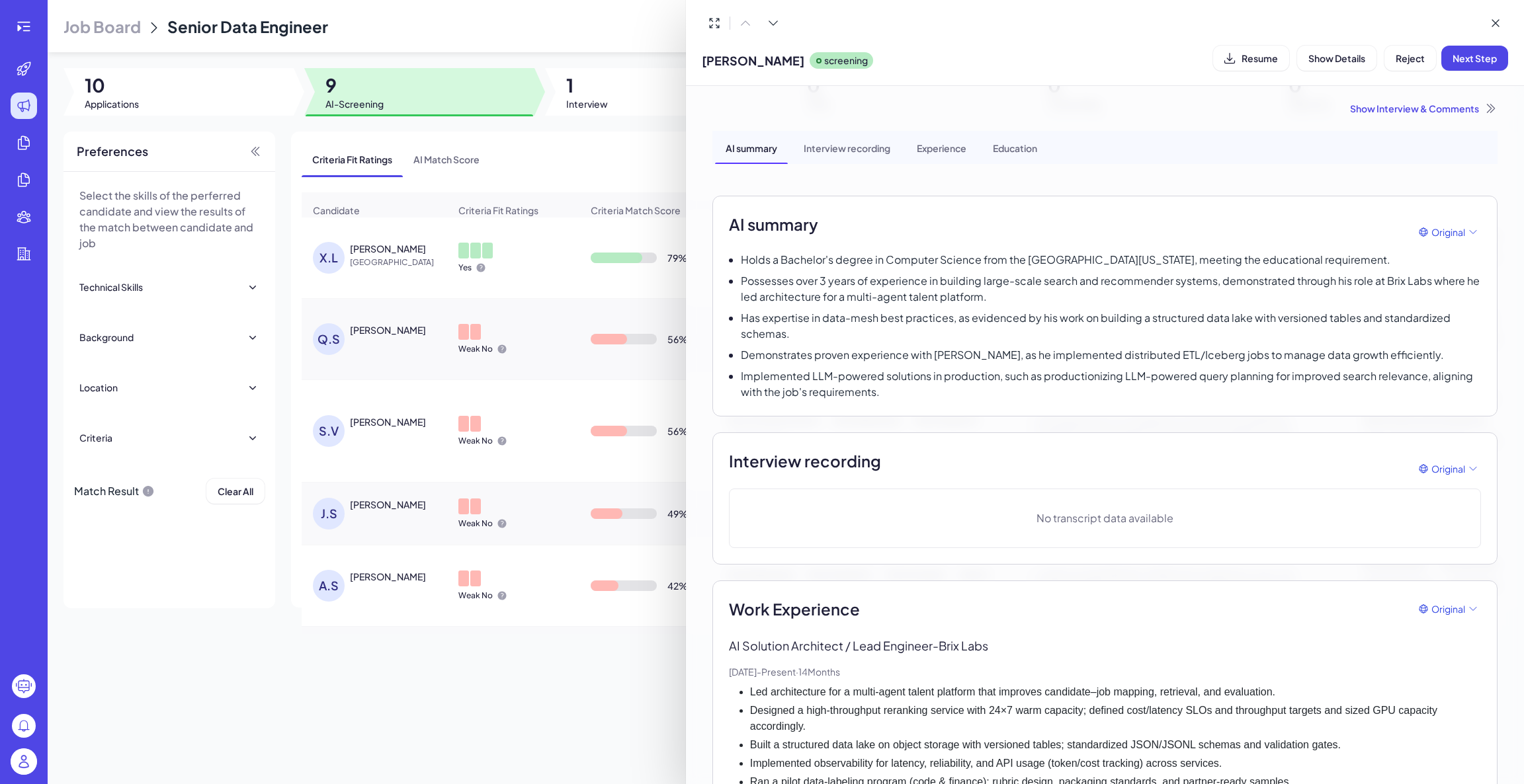
click at [563, 271] on div at bounding box center [762, 392] width 1524 height 784
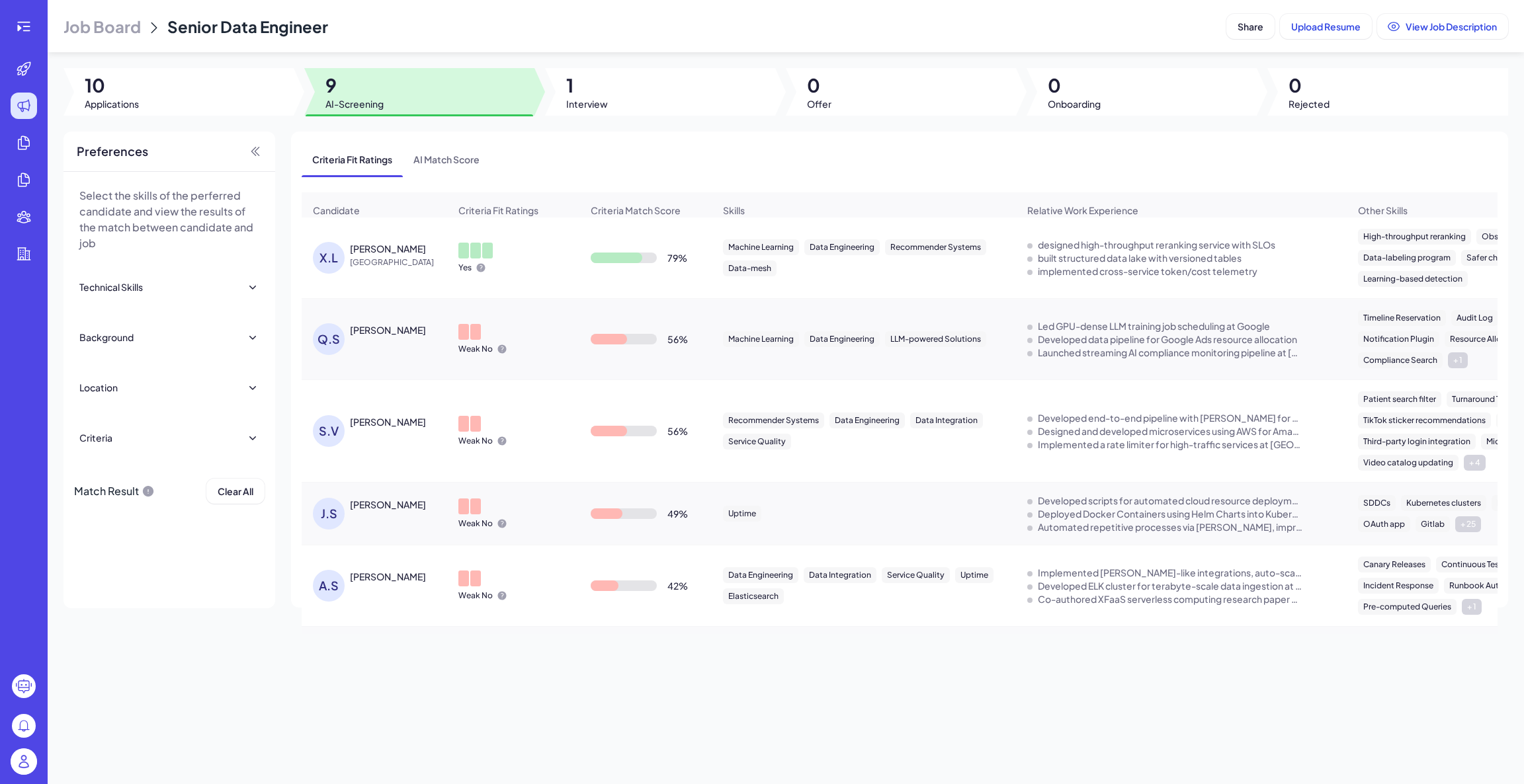
click at [562, 252] on div "Yes" at bounding box center [513, 258] width 131 height 51
click at [374, 266] on span "United States" at bounding box center [399, 263] width 99 height 13
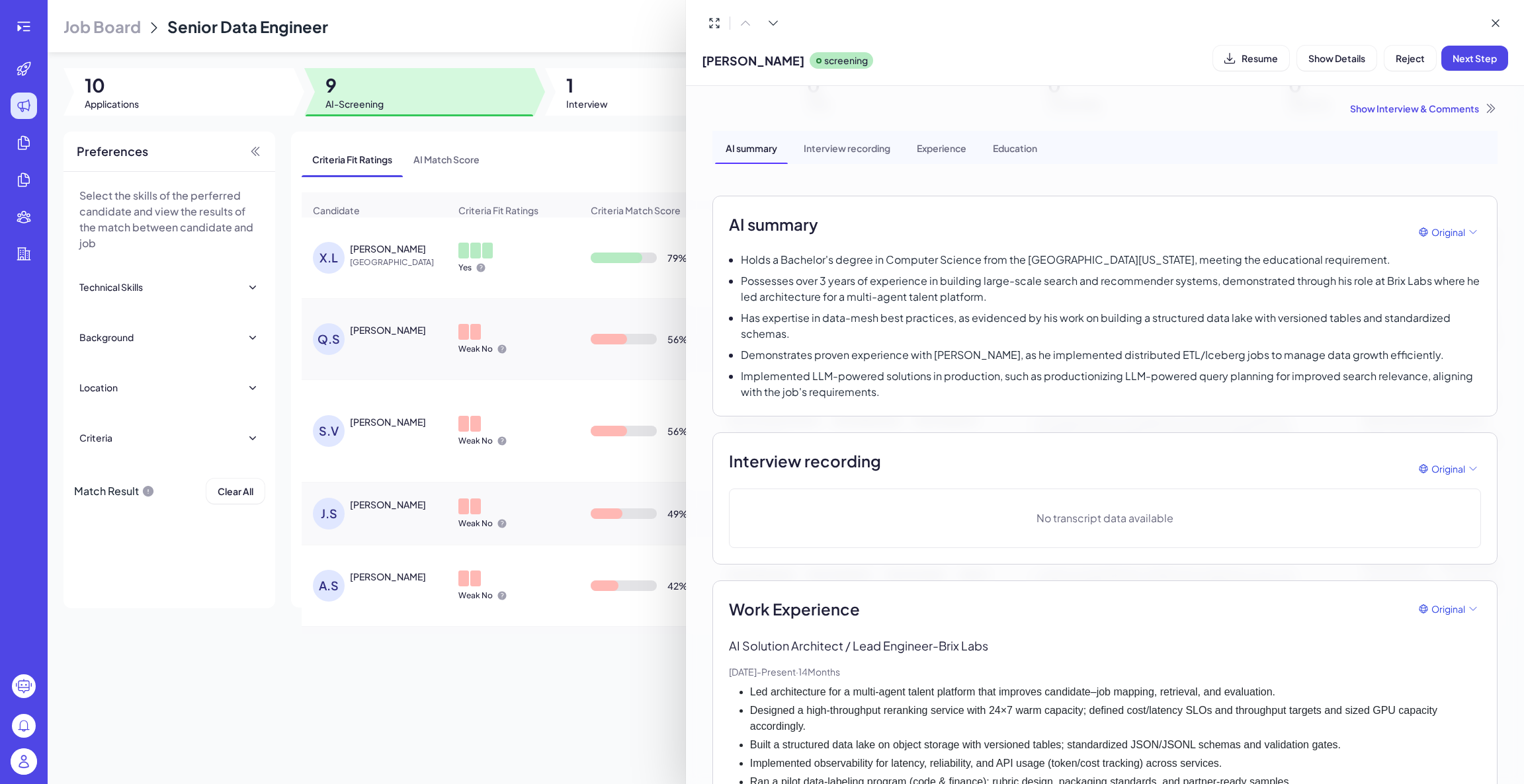
click at [857, 149] on div "Interview recording" at bounding box center [848, 147] width 108 height 33
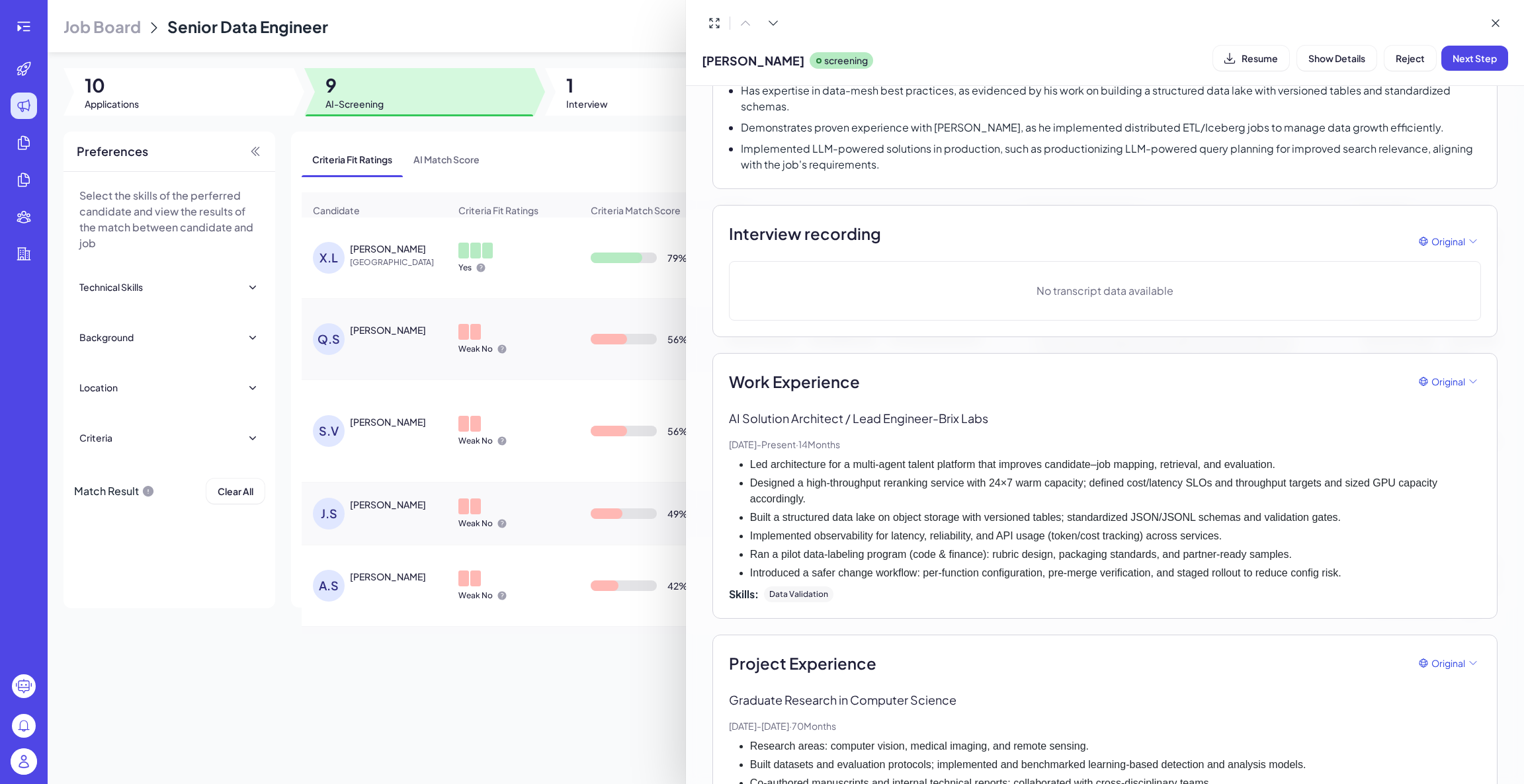
scroll to position [347, 0]
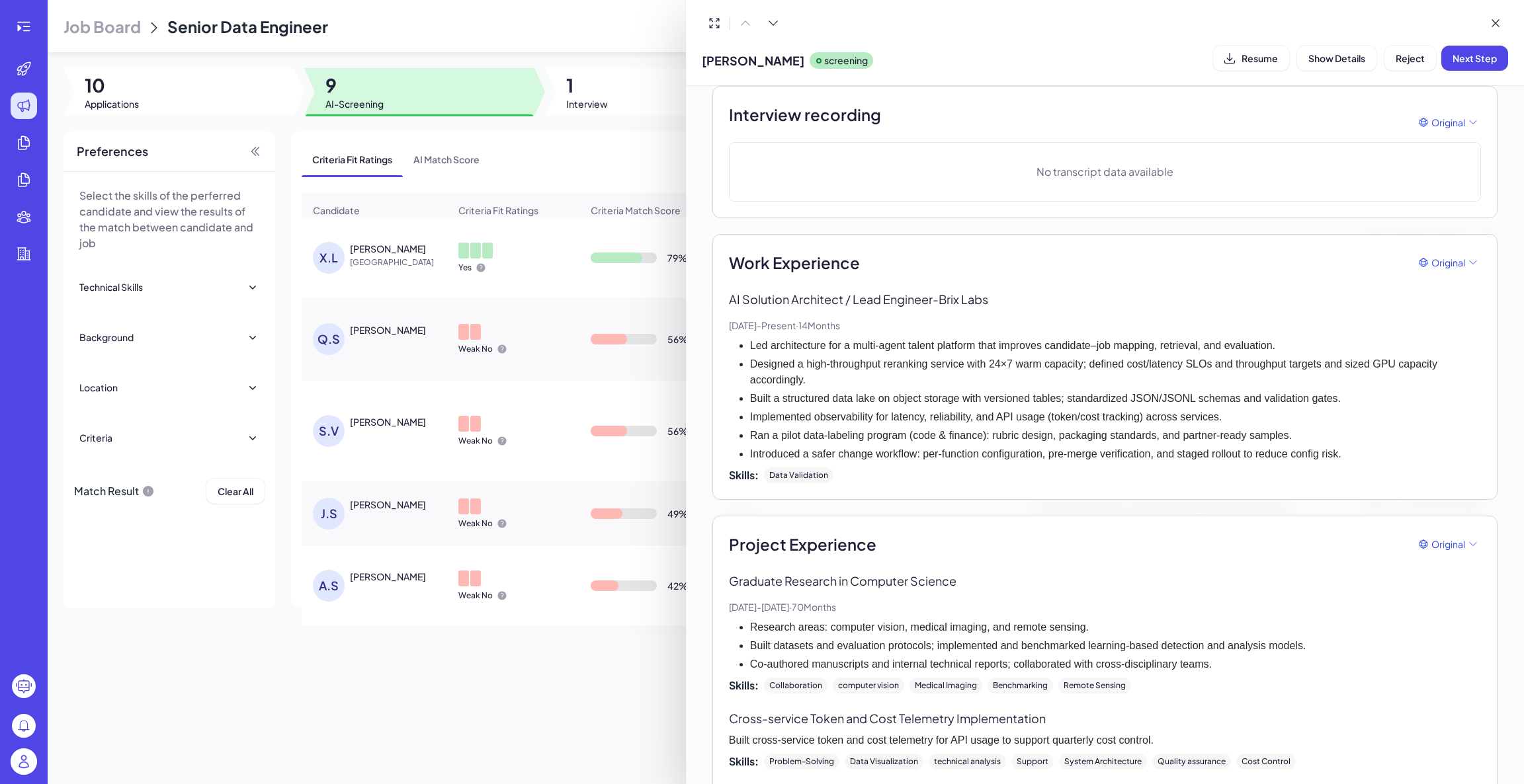
click at [461, 185] on div at bounding box center [762, 392] width 1524 height 784
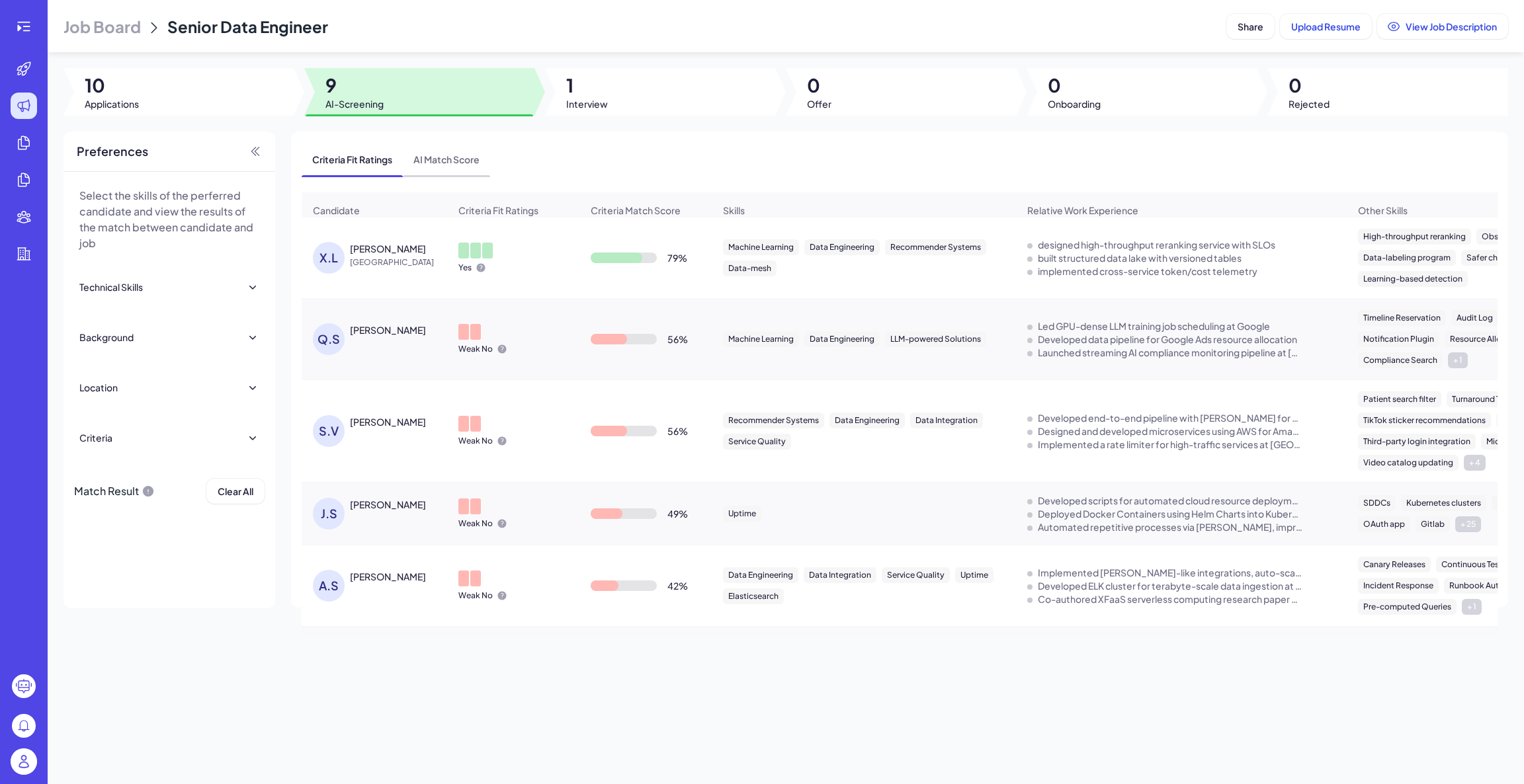
click at [461, 164] on span "AI Match Score" at bounding box center [446, 159] width 87 height 35
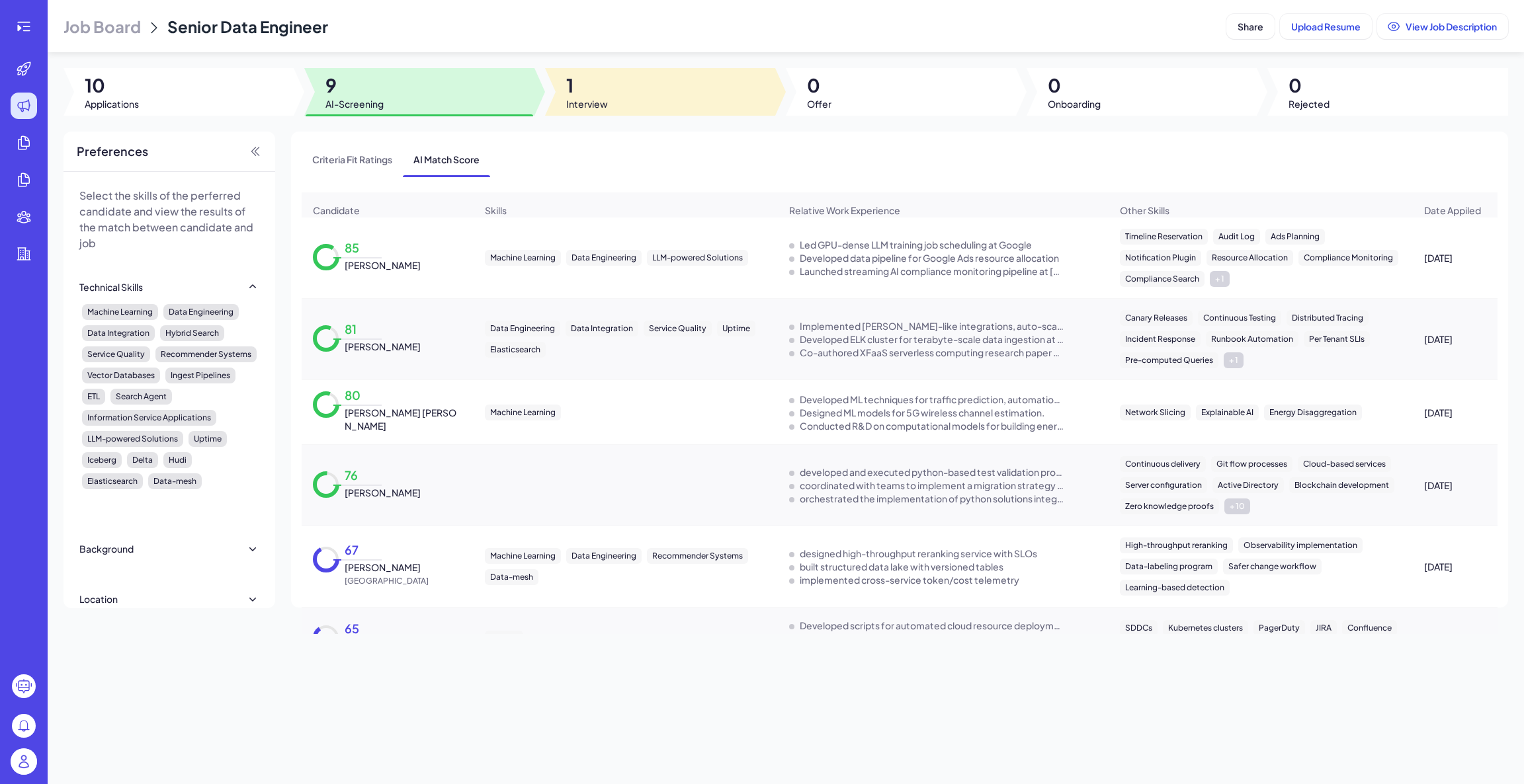
click at [585, 98] on span "Interview" at bounding box center [588, 103] width 42 height 13
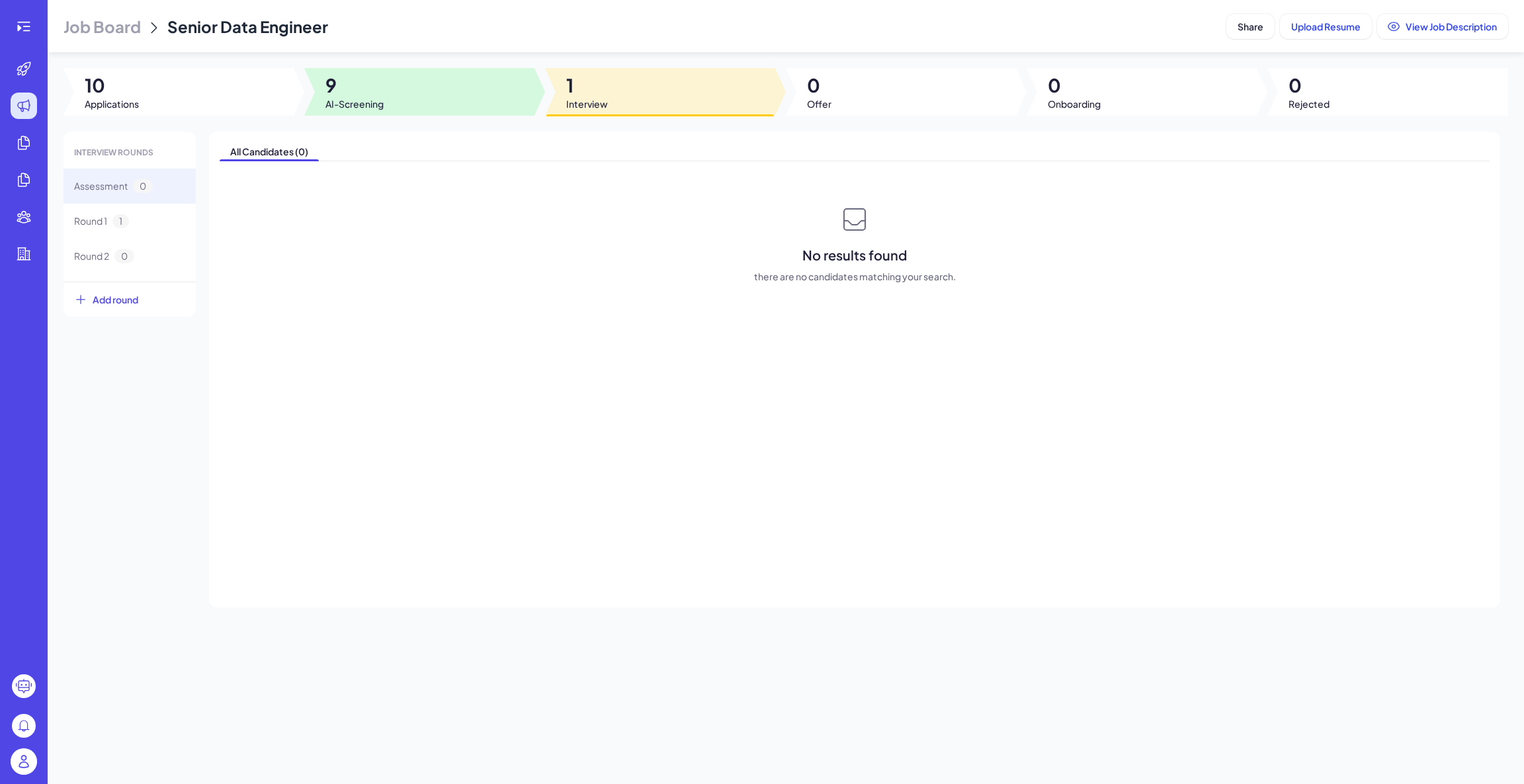
click at [360, 97] on span "9" at bounding box center [355, 85] width 59 height 24
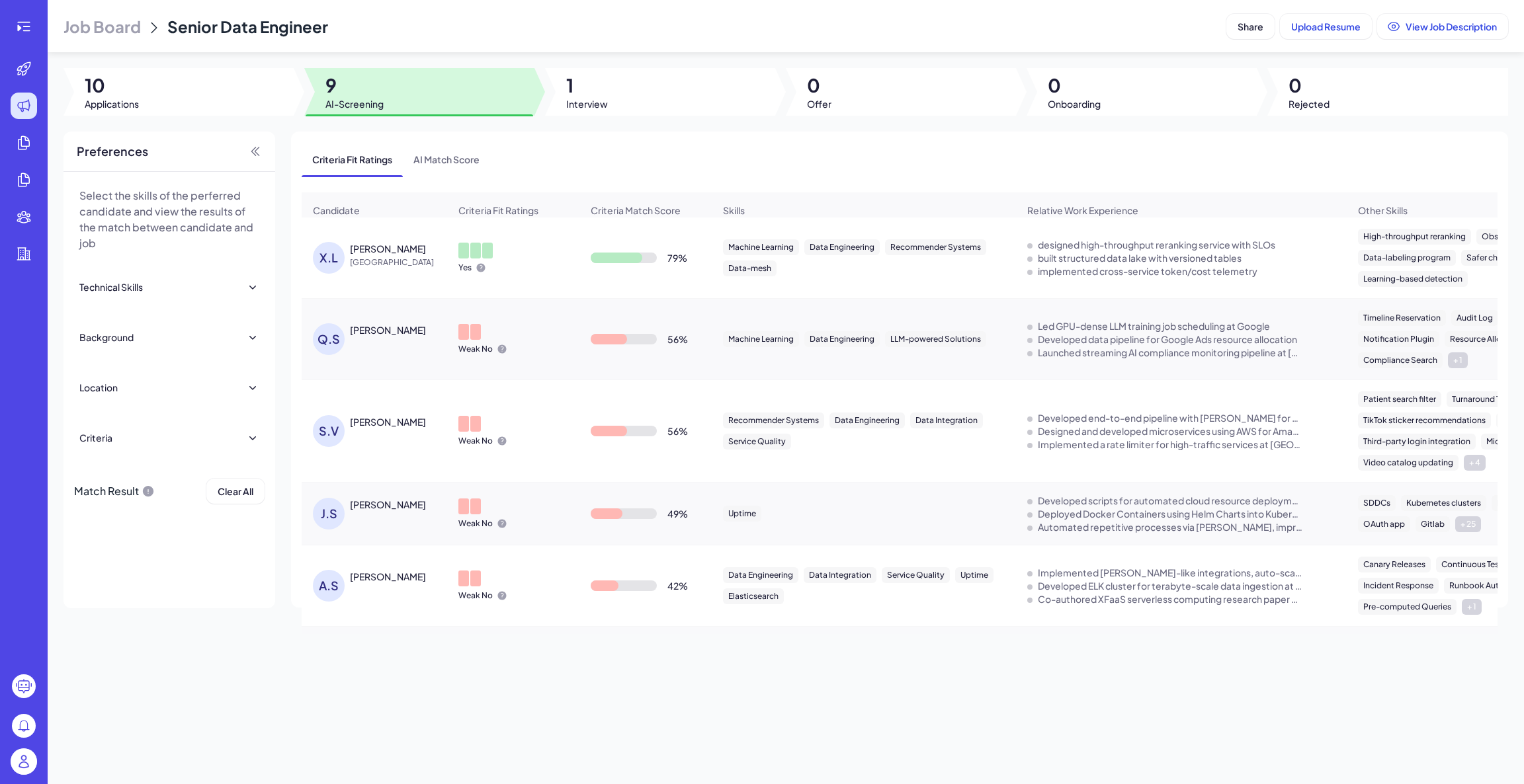
click at [359, 255] on div "Xingwei Liu" at bounding box center [387, 249] width 76 height 13
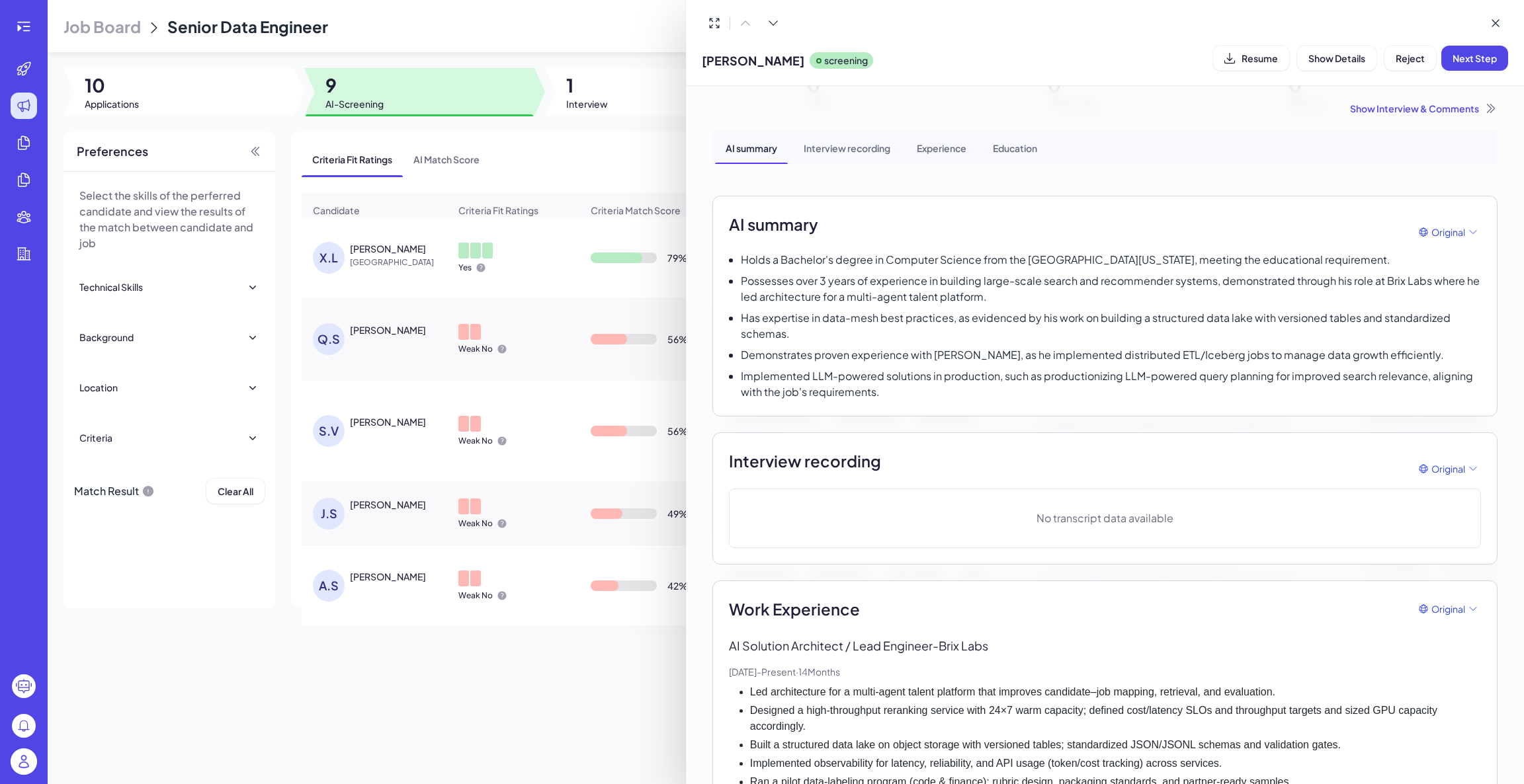
click at [35, 20] on div at bounding box center [762, 392] width 1524 height 784
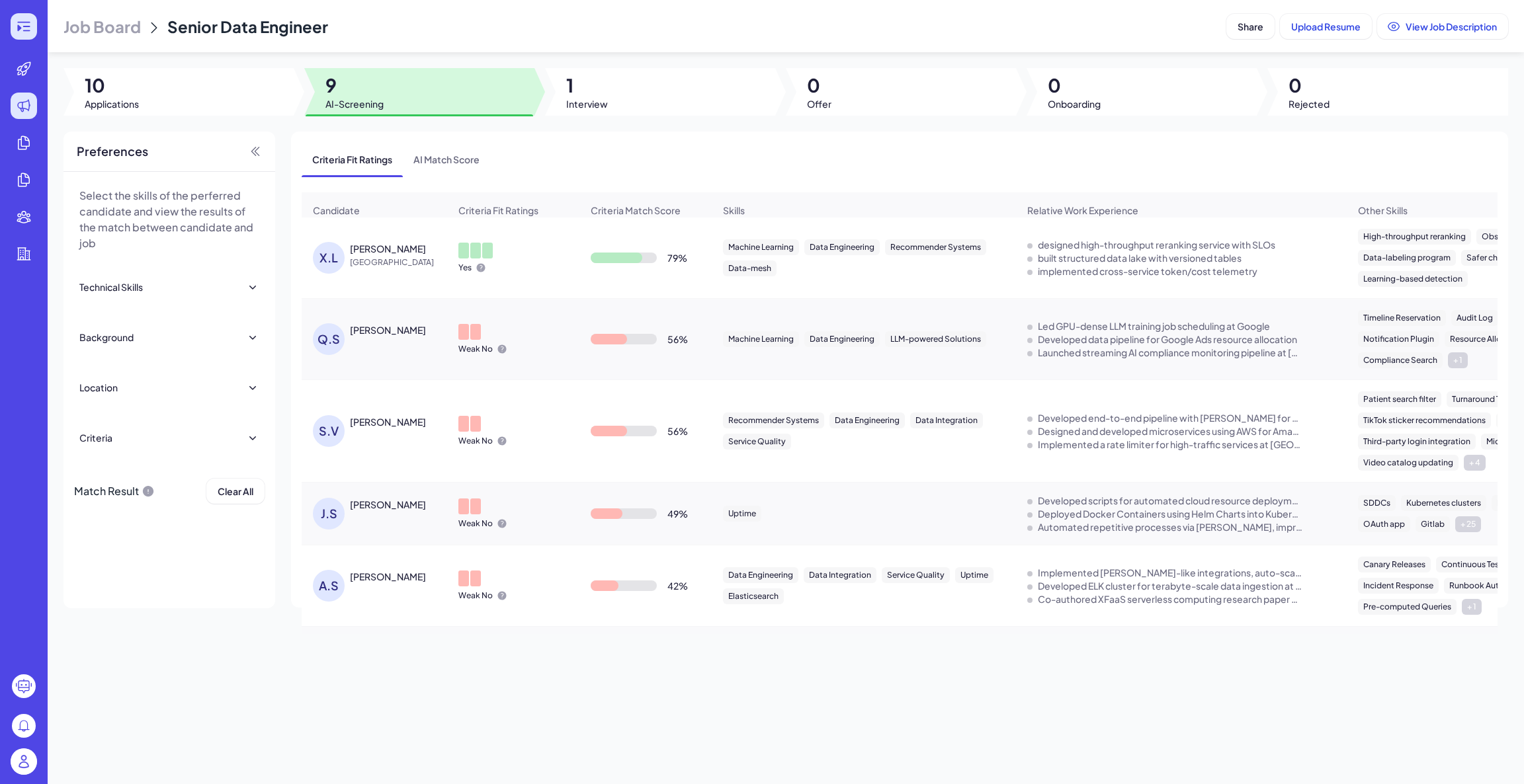
click at [28, 24] on icon at bounding box center [23, 26] width 16 height 16
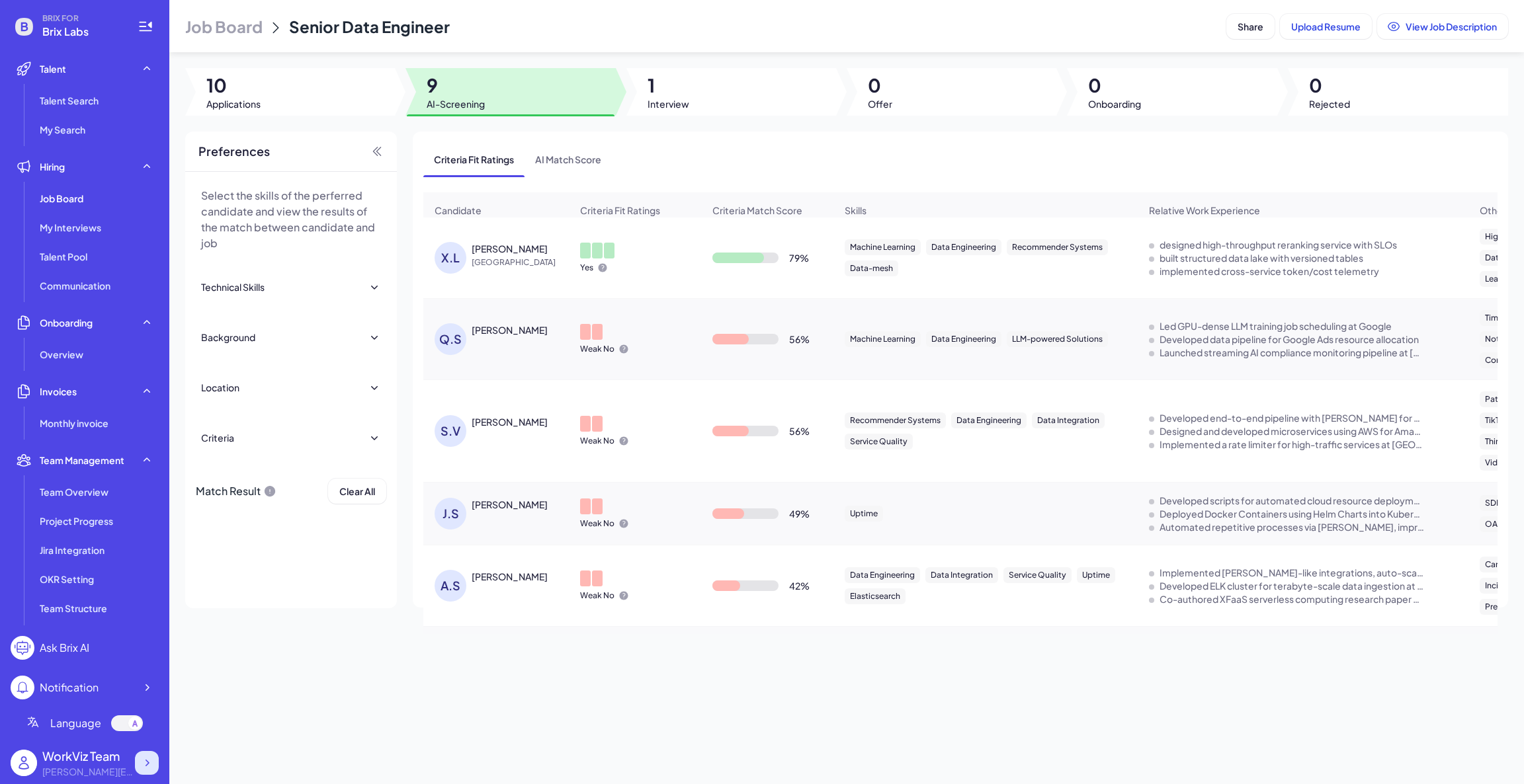
click at [150, 757] on icon at bounding box center [146, 763] width 13 height 13
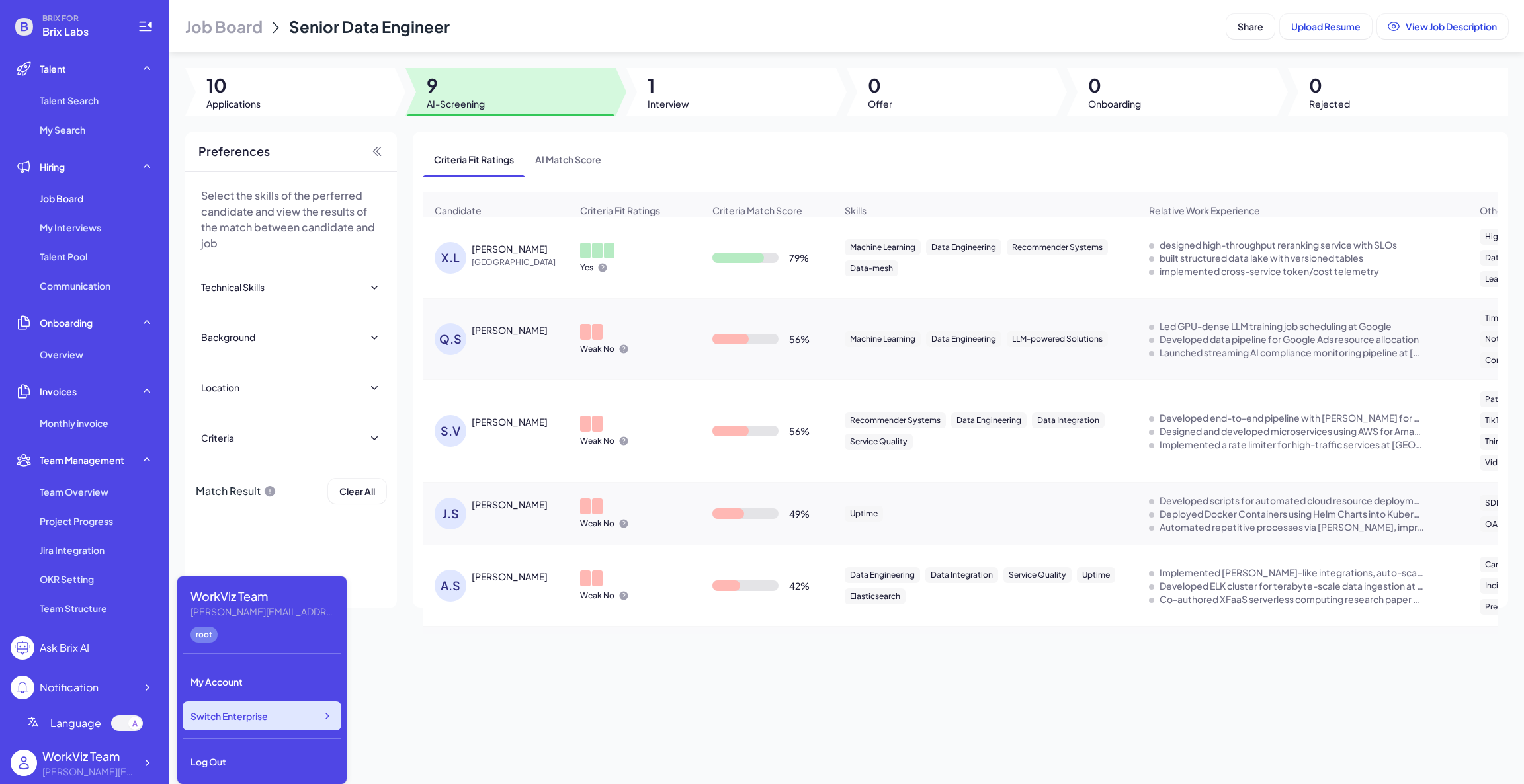
click at [263, 710] on span "Switch Enterprise" at bounding box center [229, 716] width 78 height 13
click at [233, 753] on div "Log Out" at bounding box center [261, 762] width 158 height 29
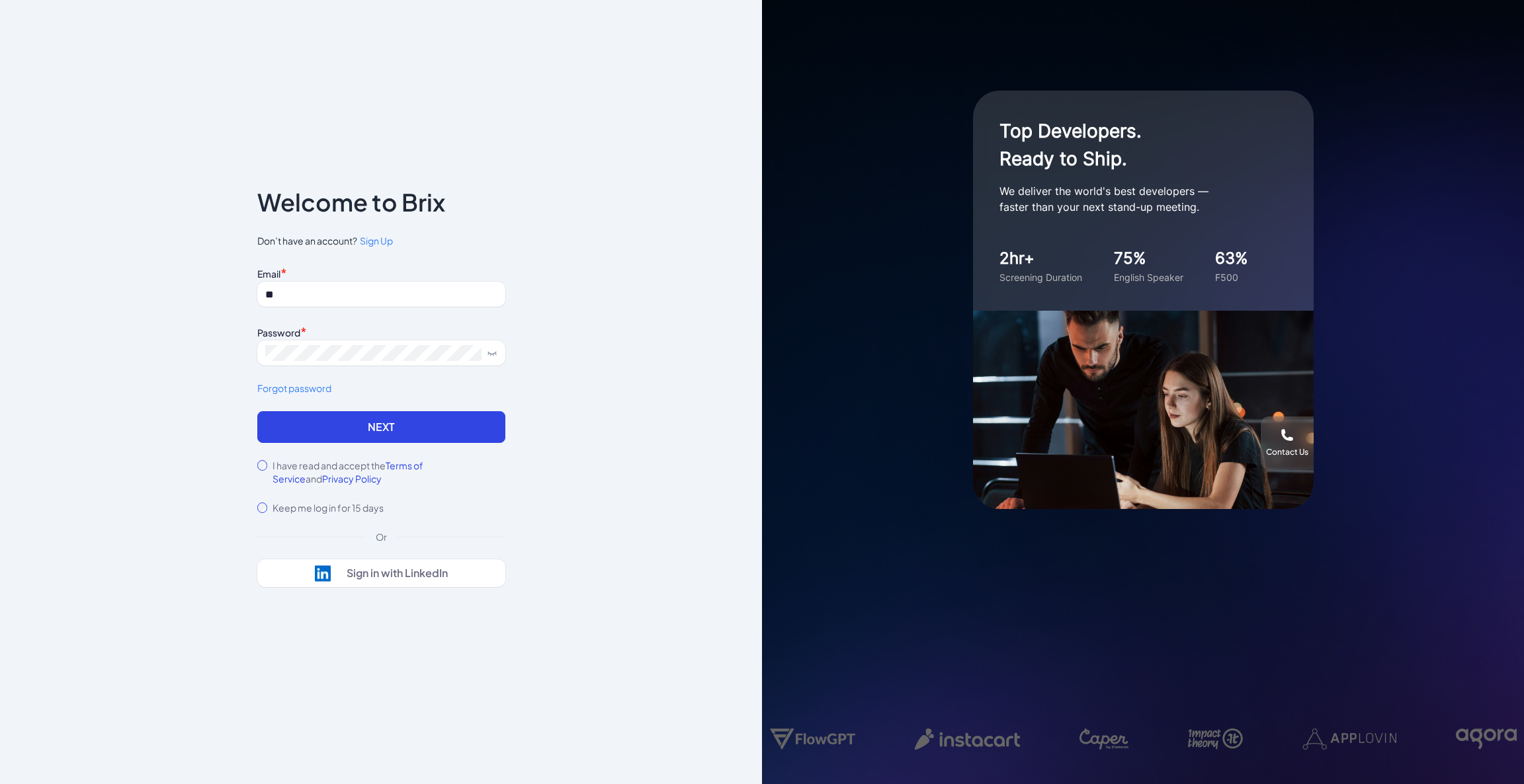
click at [388, 287] on input "**" at bounding box center [381, 294] width 248 height 25
type input "**********"
click at [329, 427] on button "Next" at bounding box center [381, 427] width 248 height 32
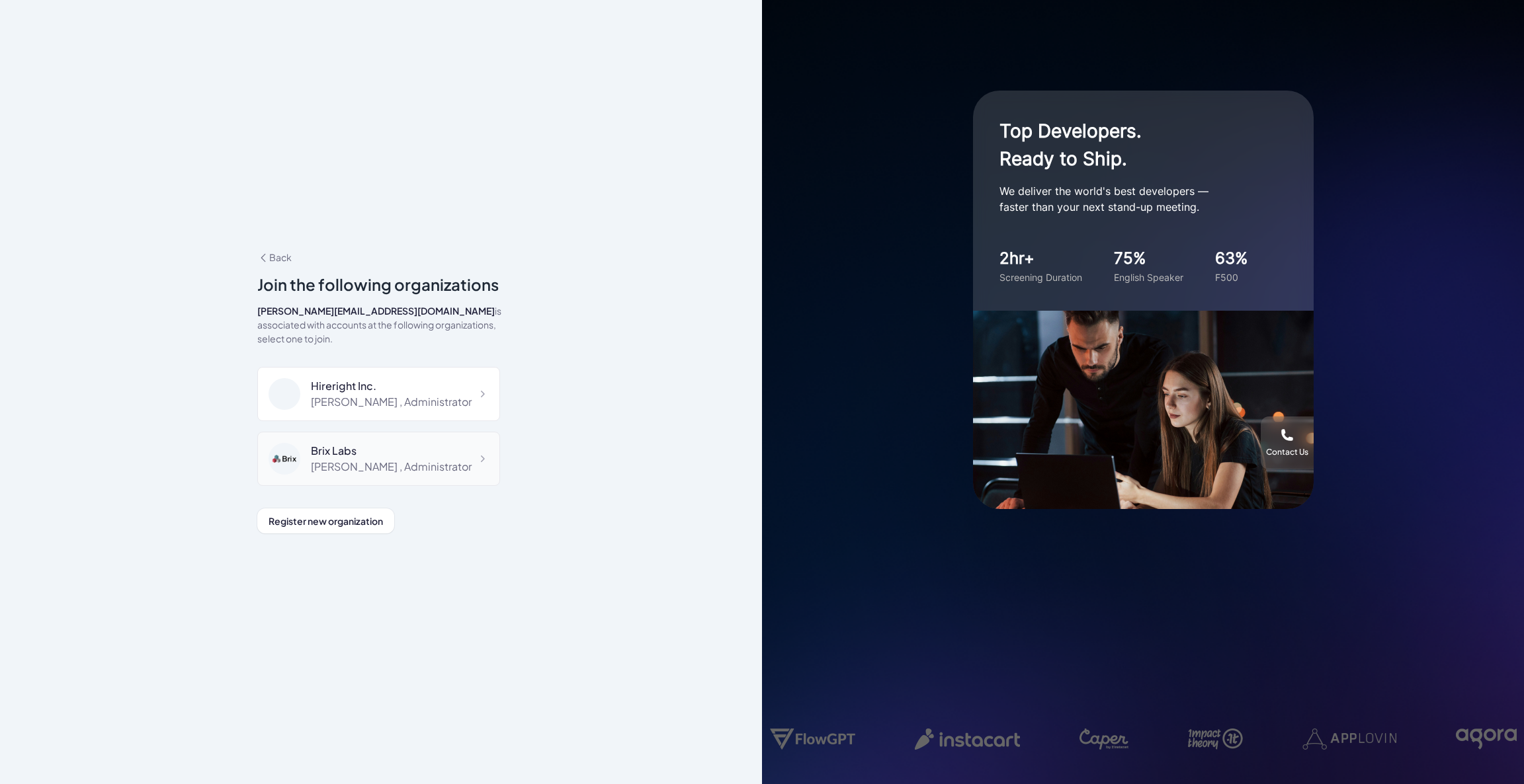
click at [364, 443] on div "Brix Labs" at bounding box center [392, 450] width 161 height 16
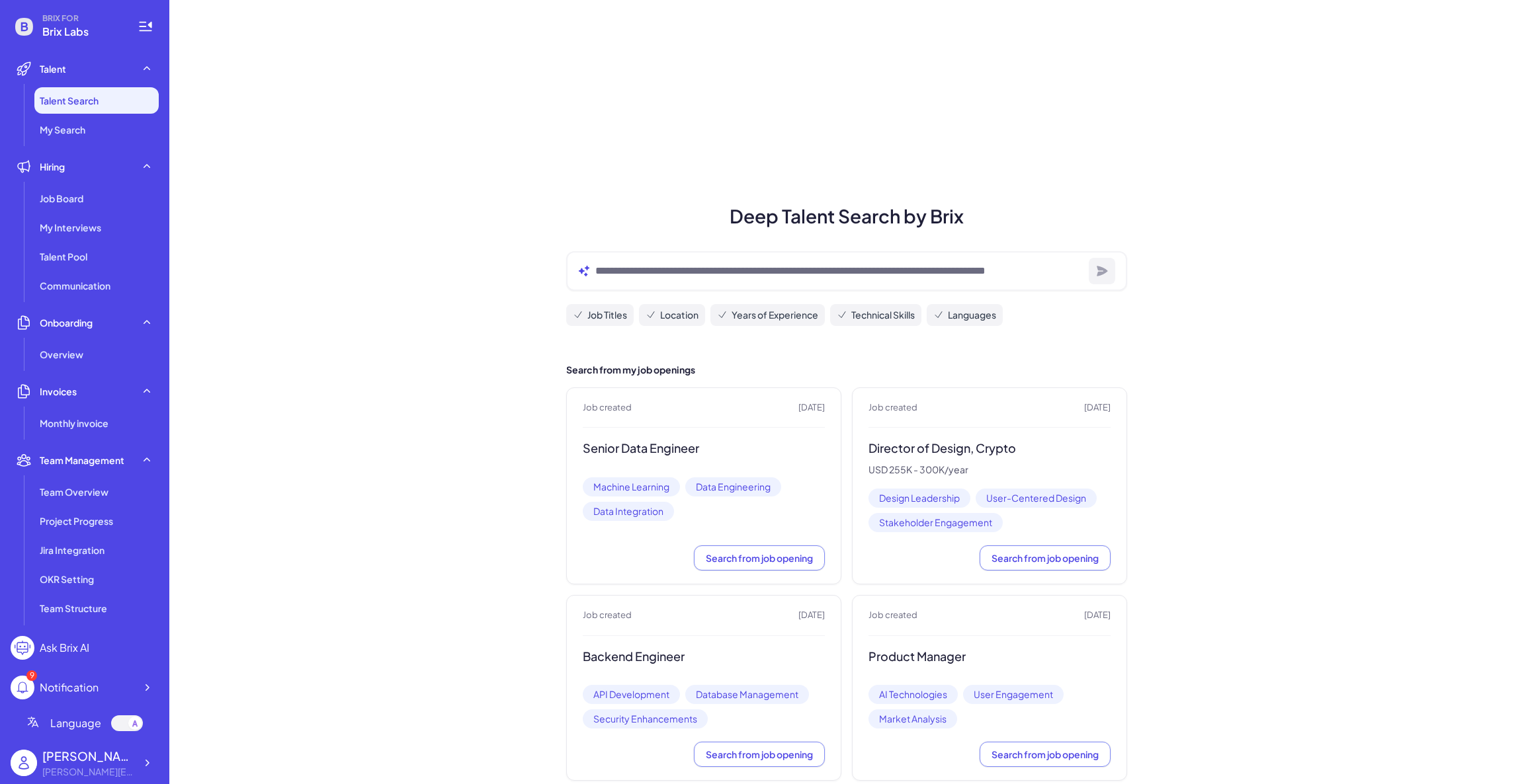
click at [69, 196] on span "Job Board" at bounding box center [61, 199] width 44 height 13
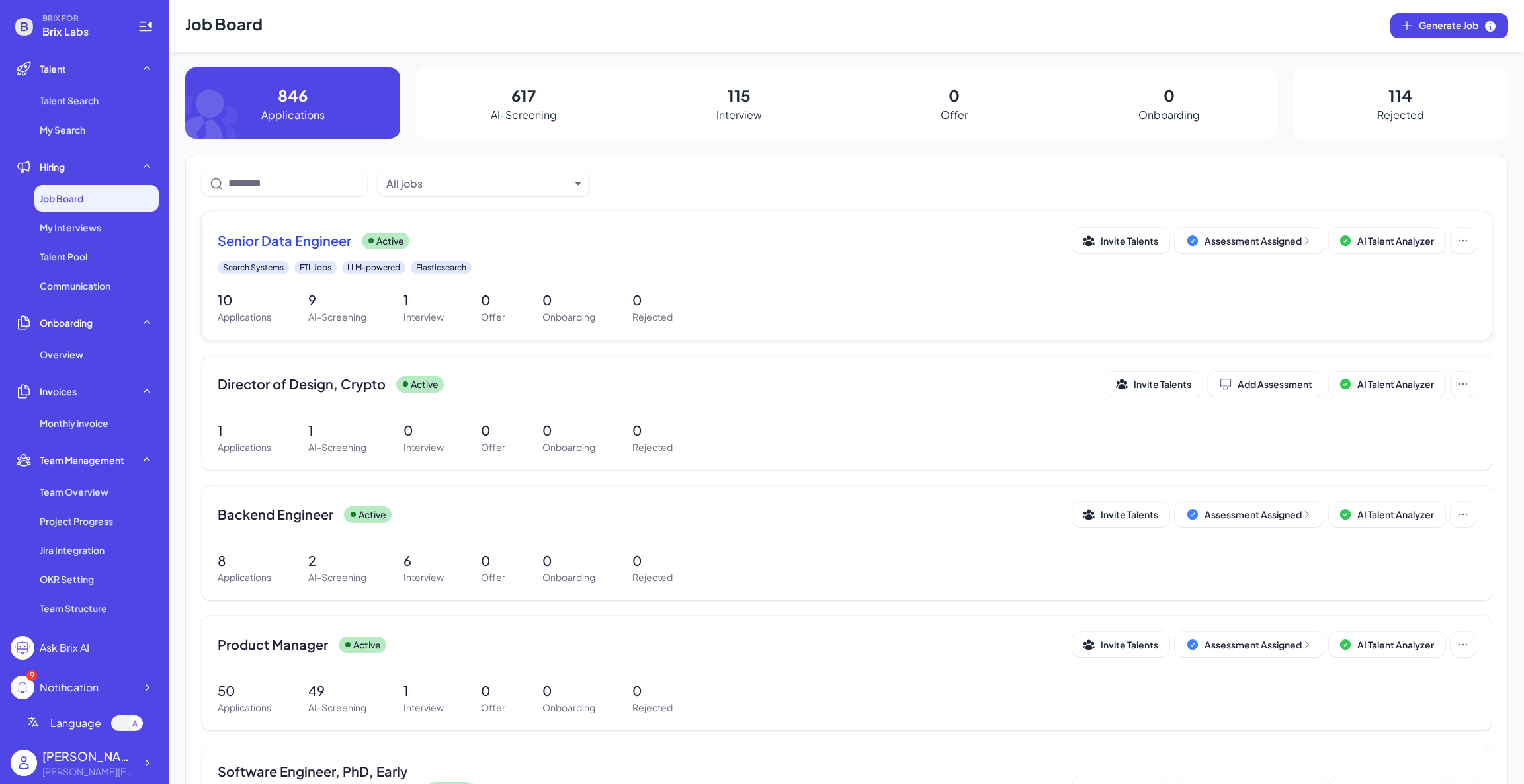
click at [493, 242] on div "Senior Data Engineer Active" at bounding box center [645, 241] width 855 height 18
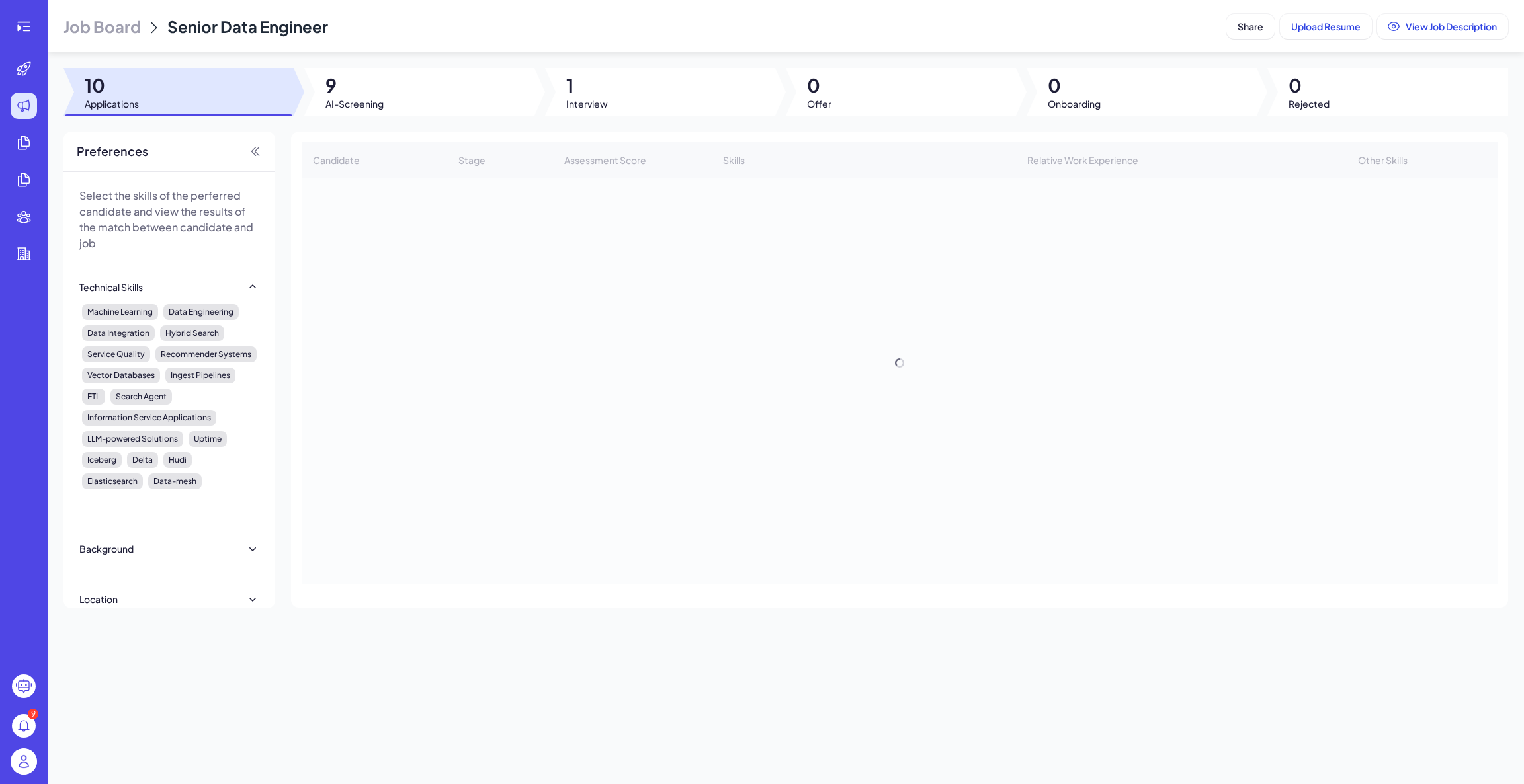
click at [384, 90] on div at bounding box center [419, 91] width 231 height 48
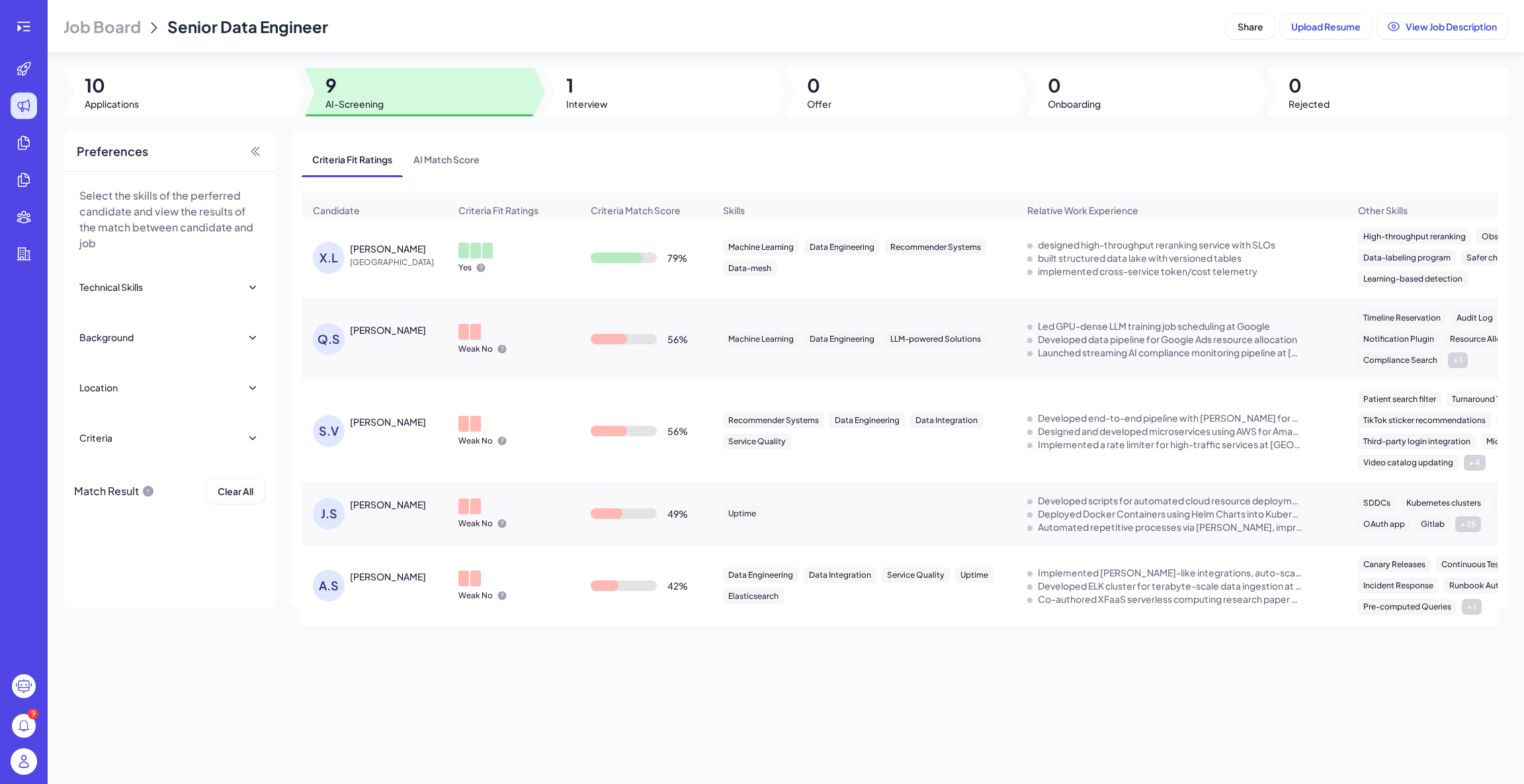
click at [529, 271] on div "Yes" at bounding box center [513, 258] width 131 height 51
click at [375, 255] on div "Xingwei Liu" at bounding box center [387, 249] width 76 height 13
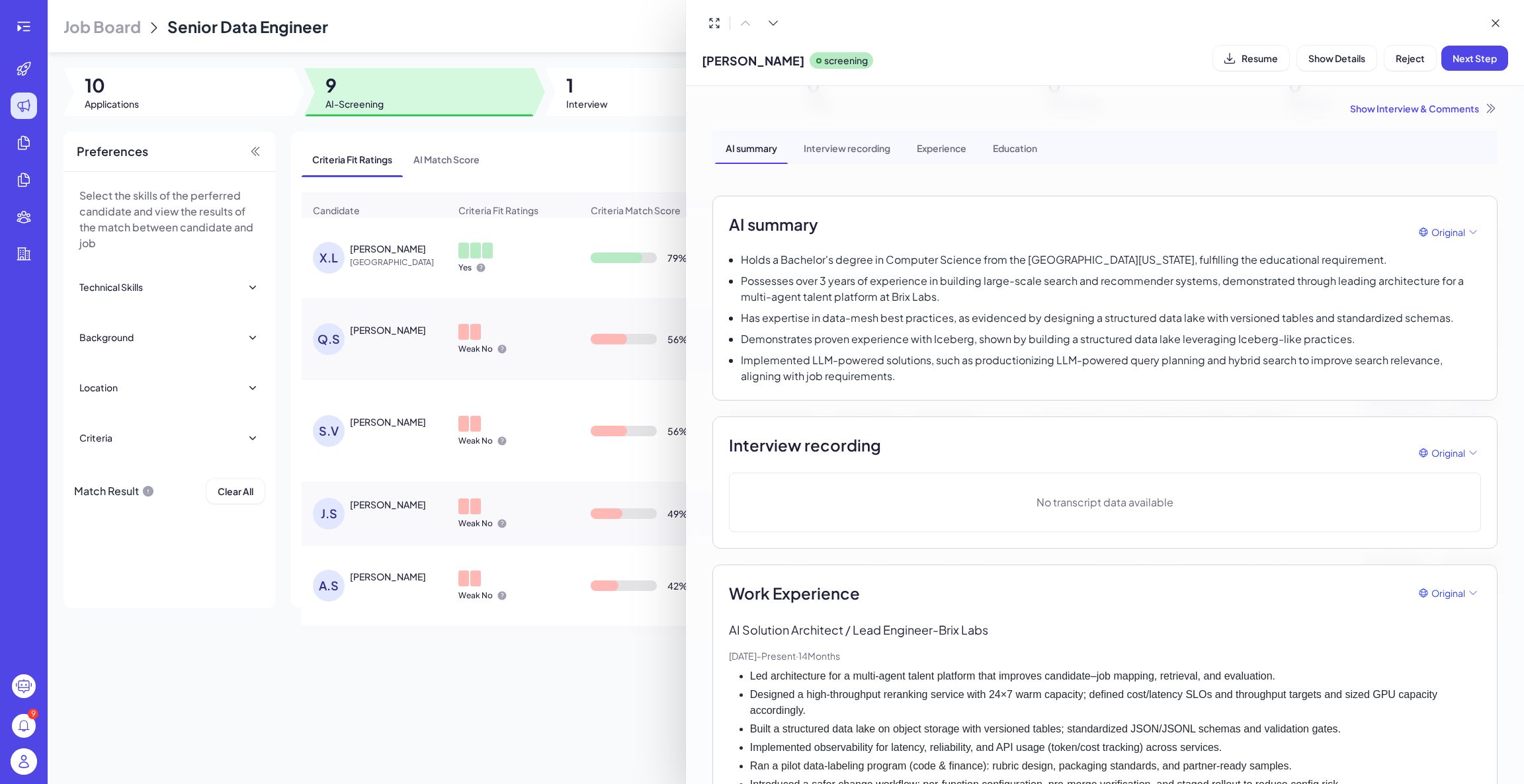
click at [836, 154] on div "Interview recording" at bounding box center [848, 147] width 108 height 33
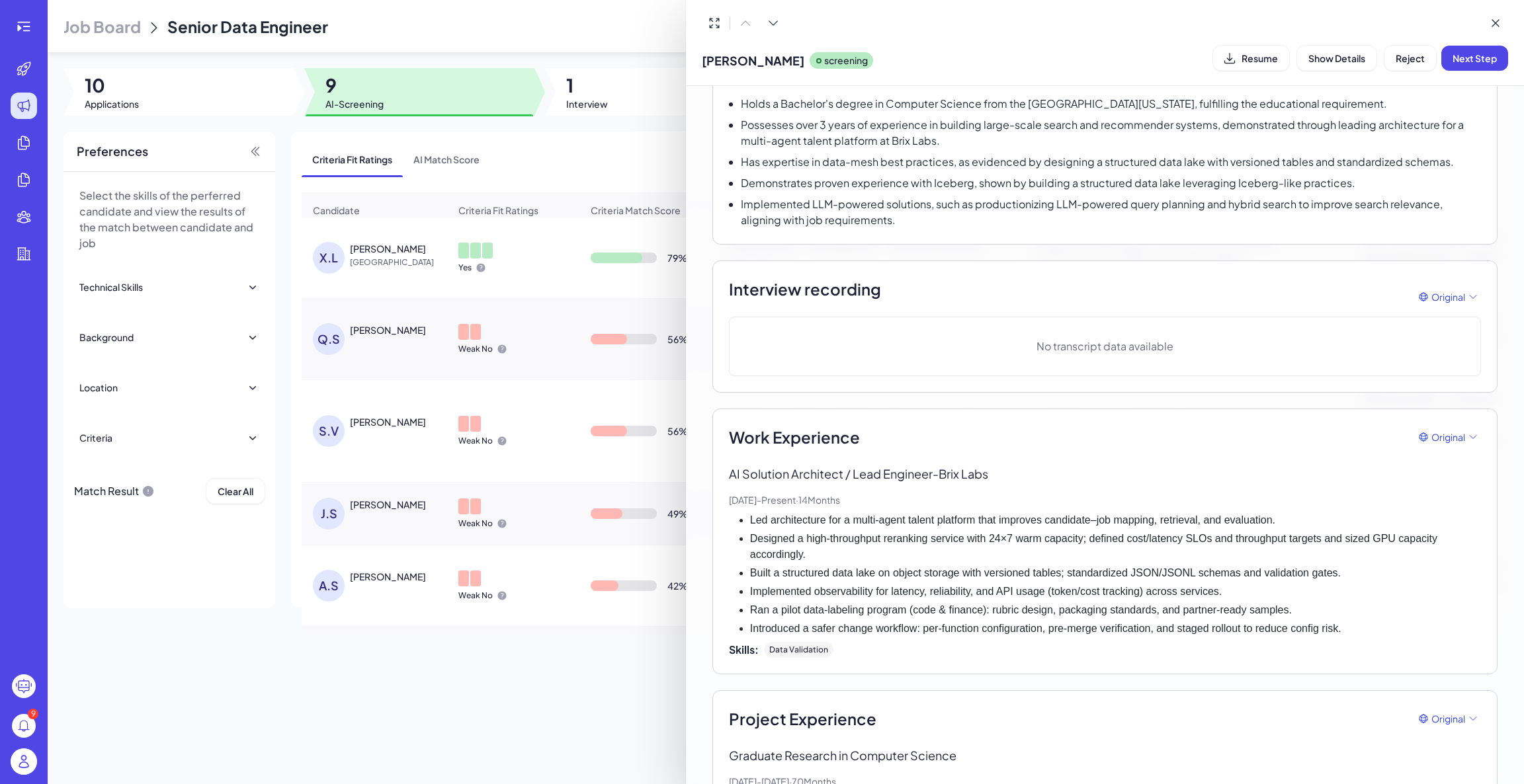
scroll to position [33, 0]
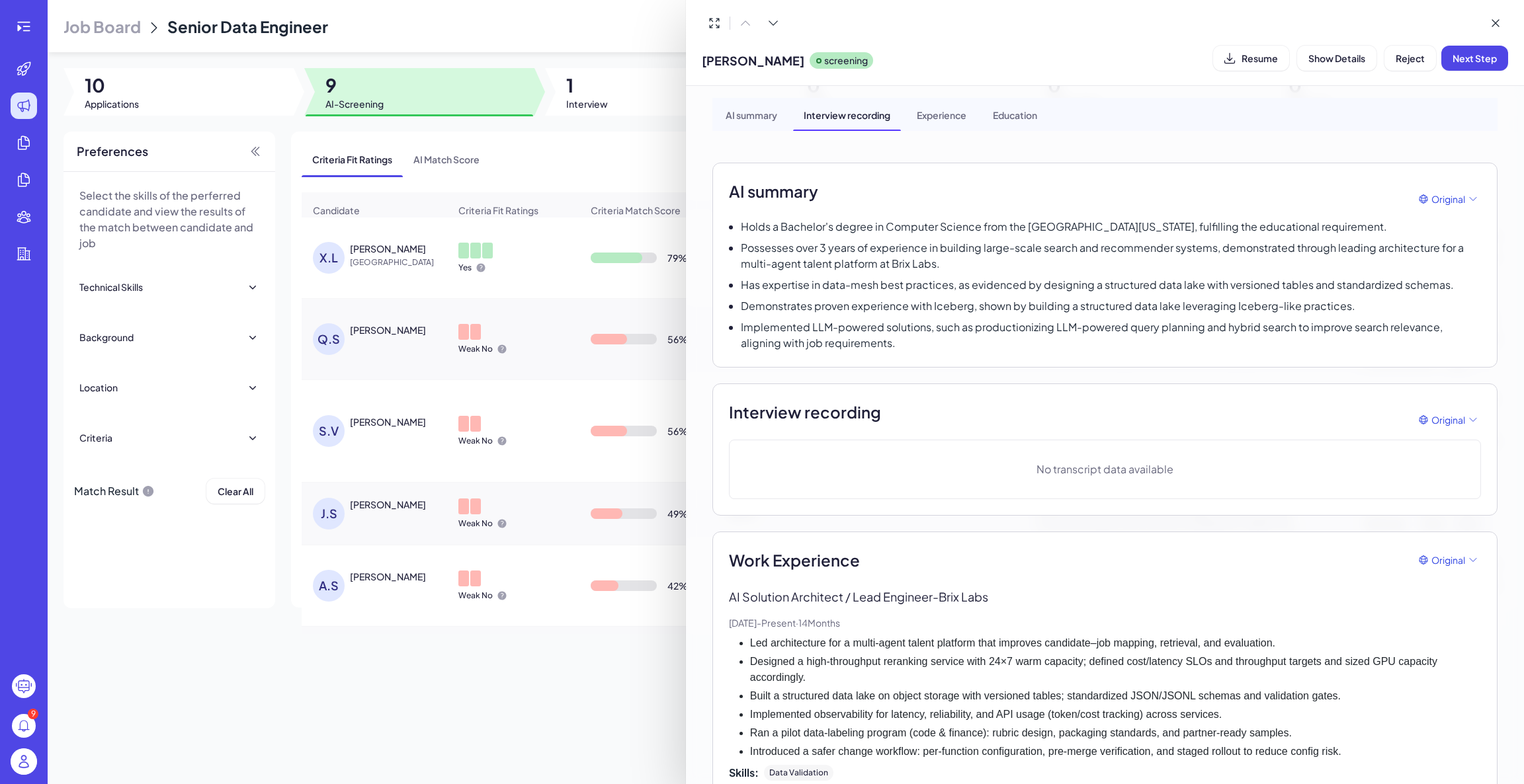
click at [395, 350] on div at bounding box center [762, 392] width 1524 height 784
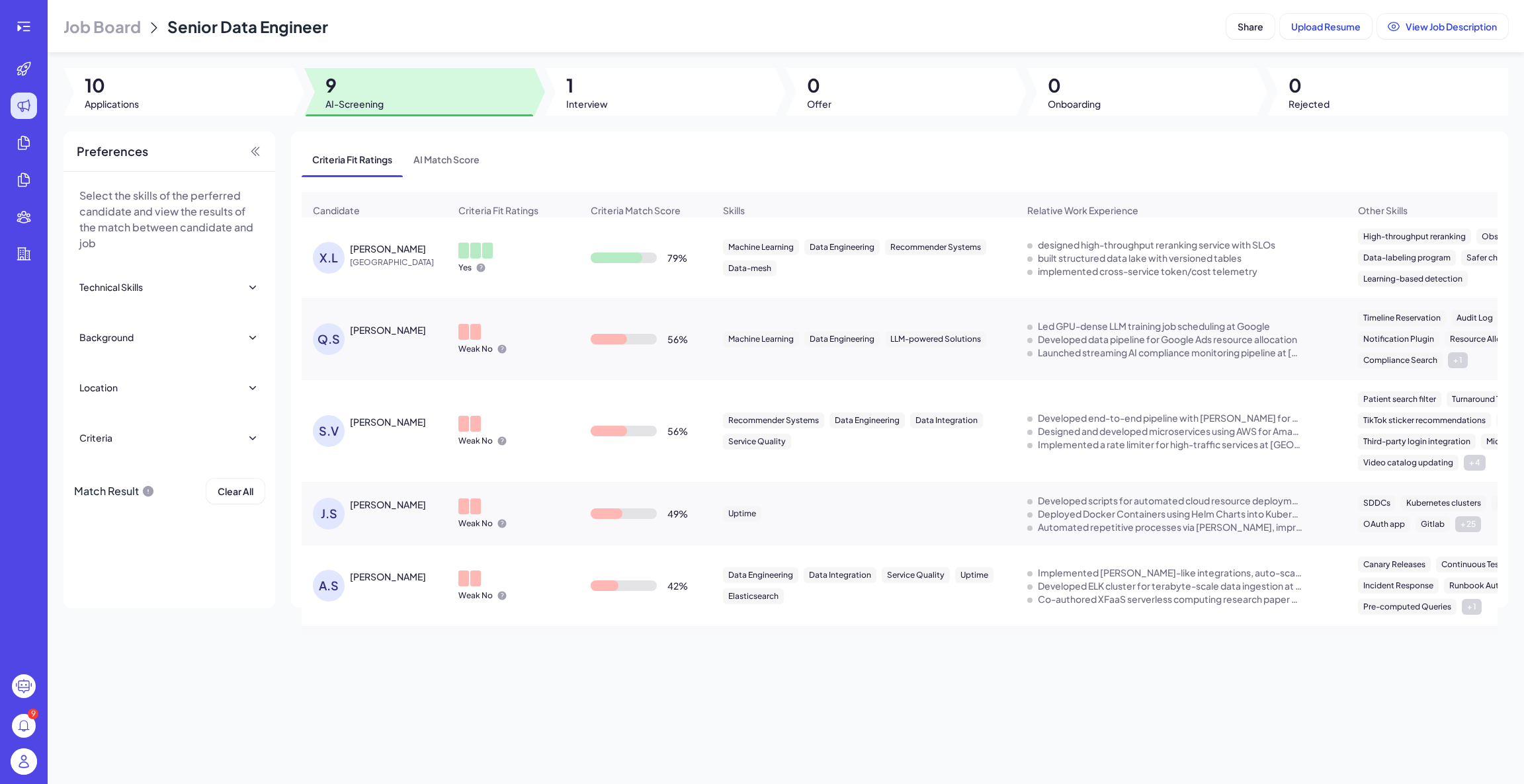
click at [405, 330] on div "Q.S Qinyu Shen" at bounding box center [374, 339] width 145 height 53
click at [391, 337] on div "Qinyu Shen" at bounding box center [387, 329] width 76 height 13
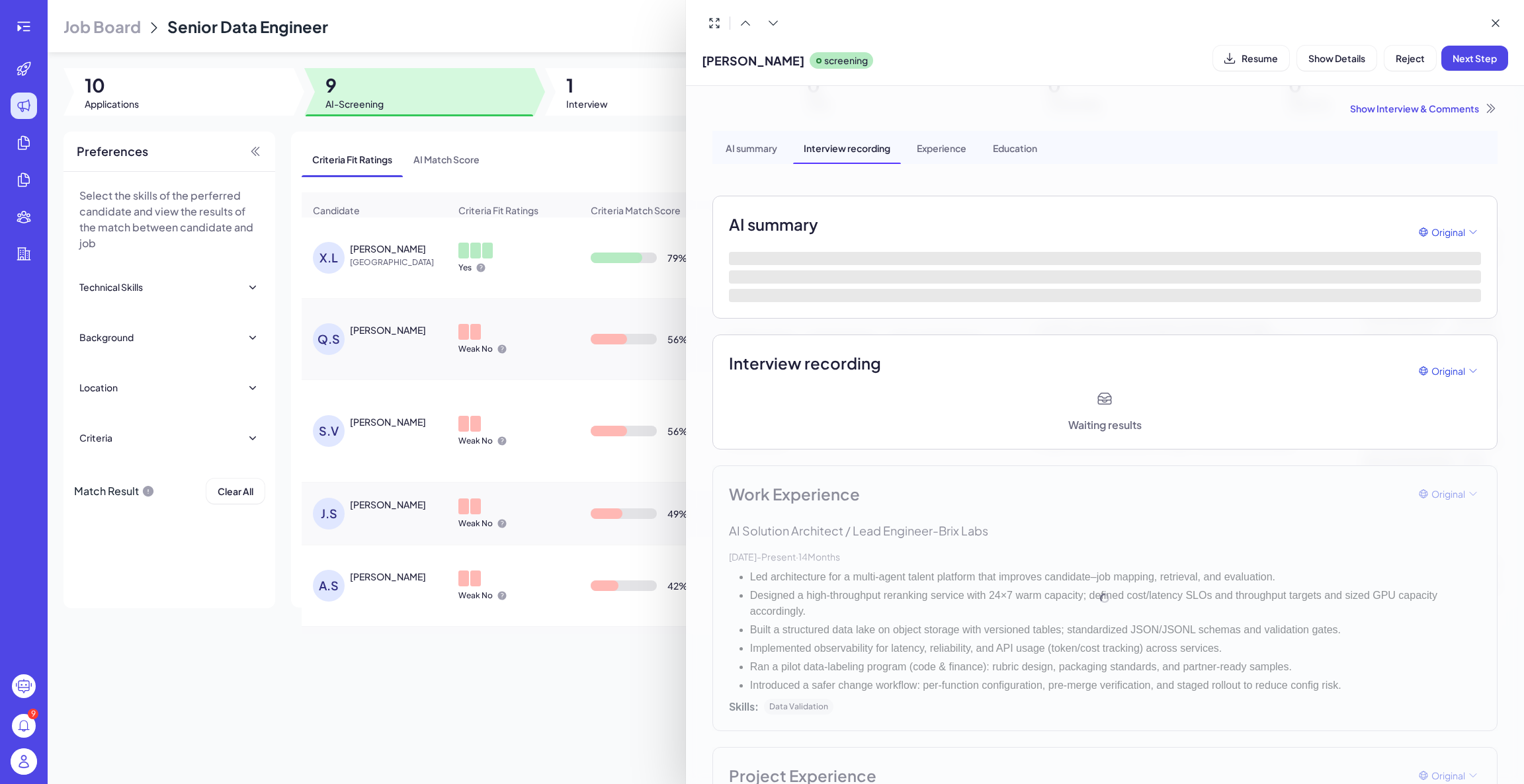
click at [931, 150] on div "Experience" at bounding box center [941, 147] width 70 height 33
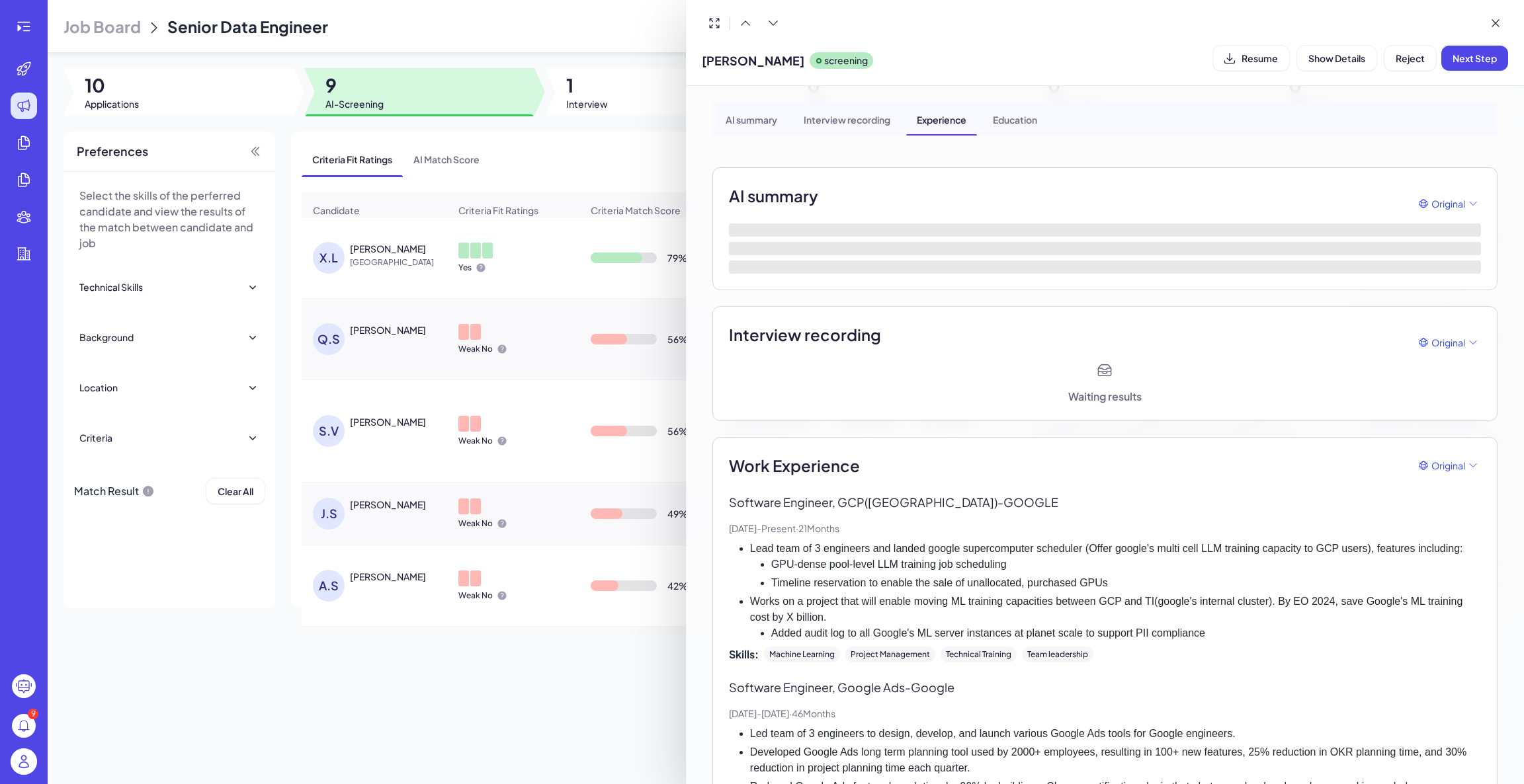
scroll to position [0, 0]
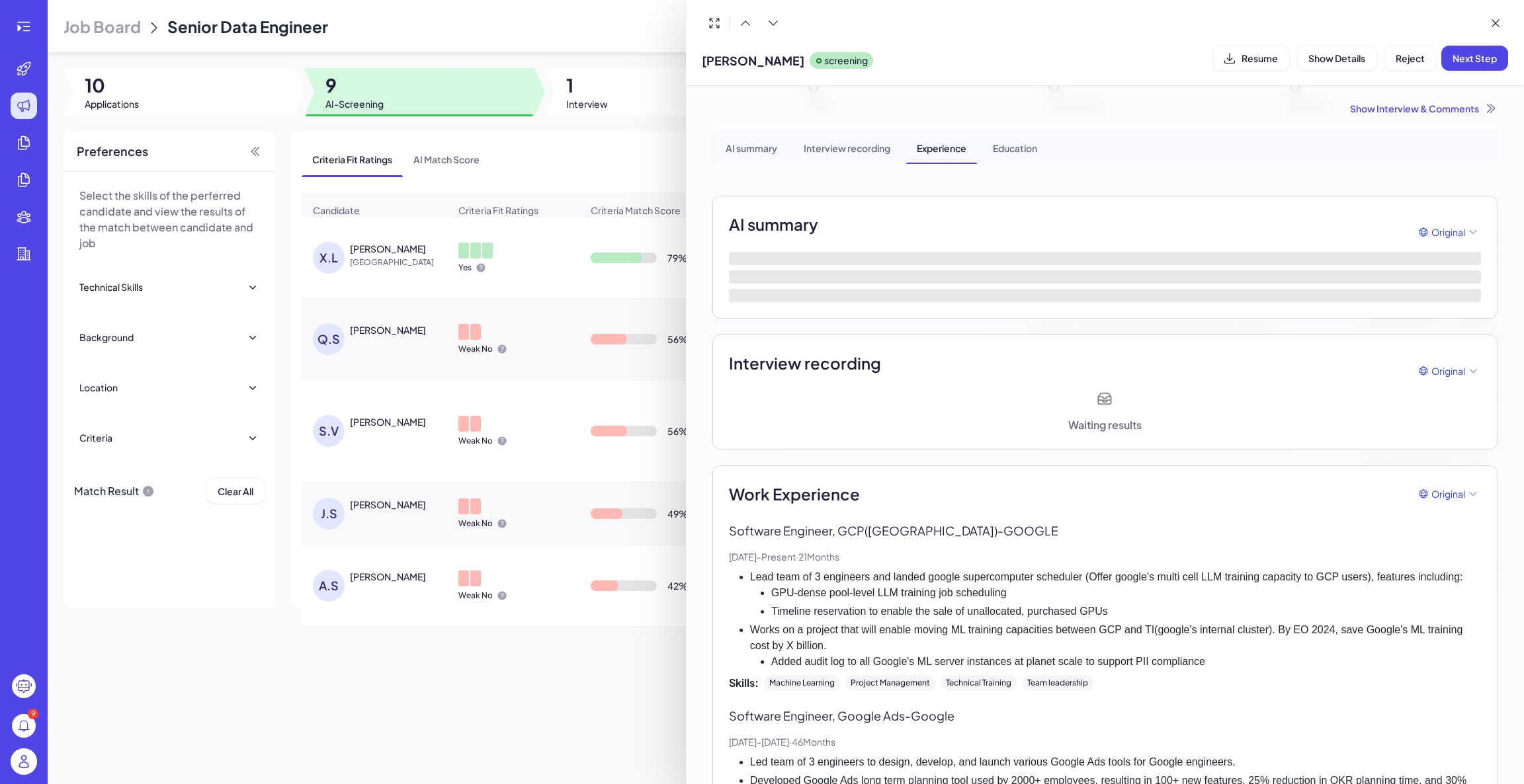
click at [762, 145] on div "AI summary" at bounding box center [751, 147] width 73 height 33
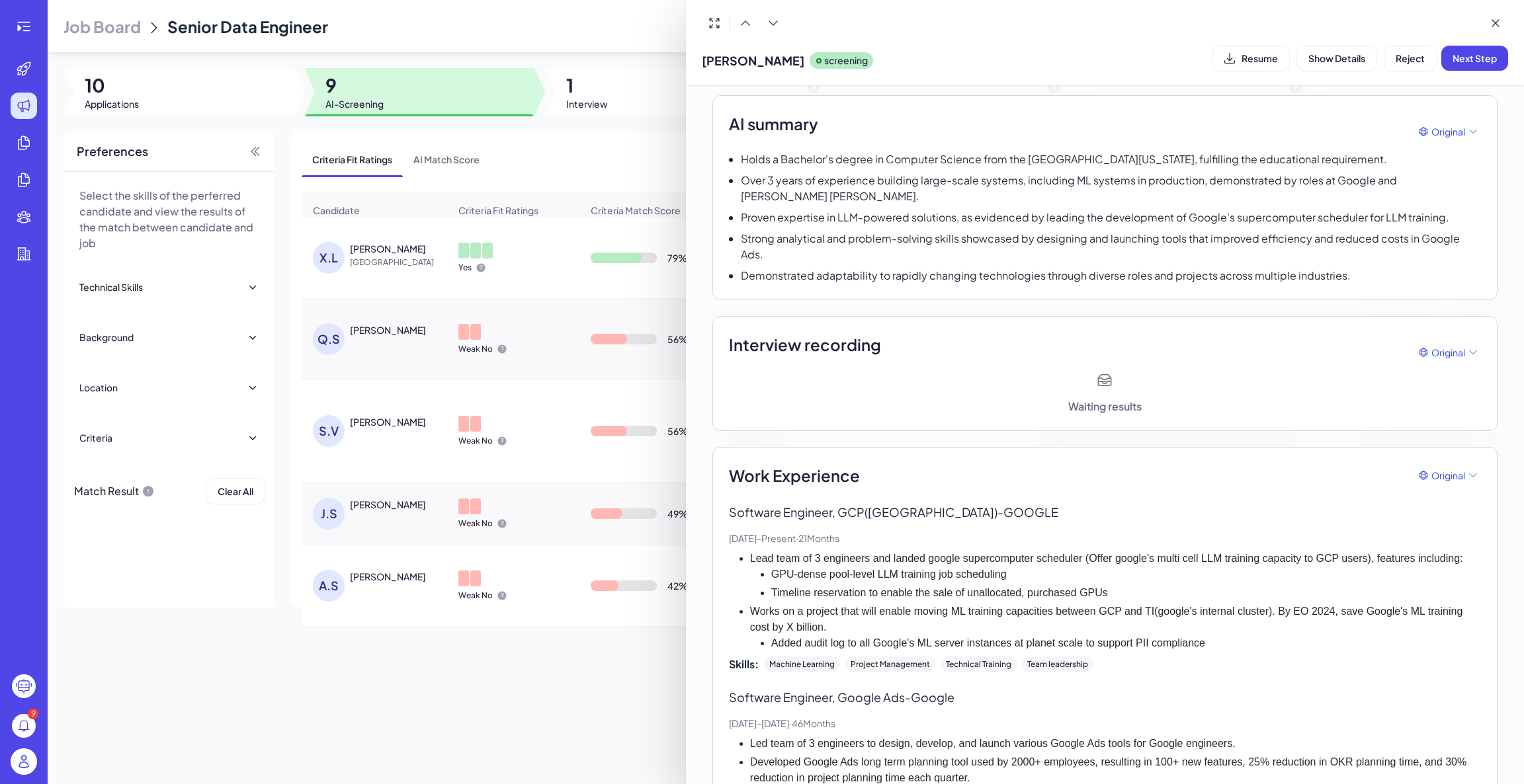
scroll to position [109, 0]
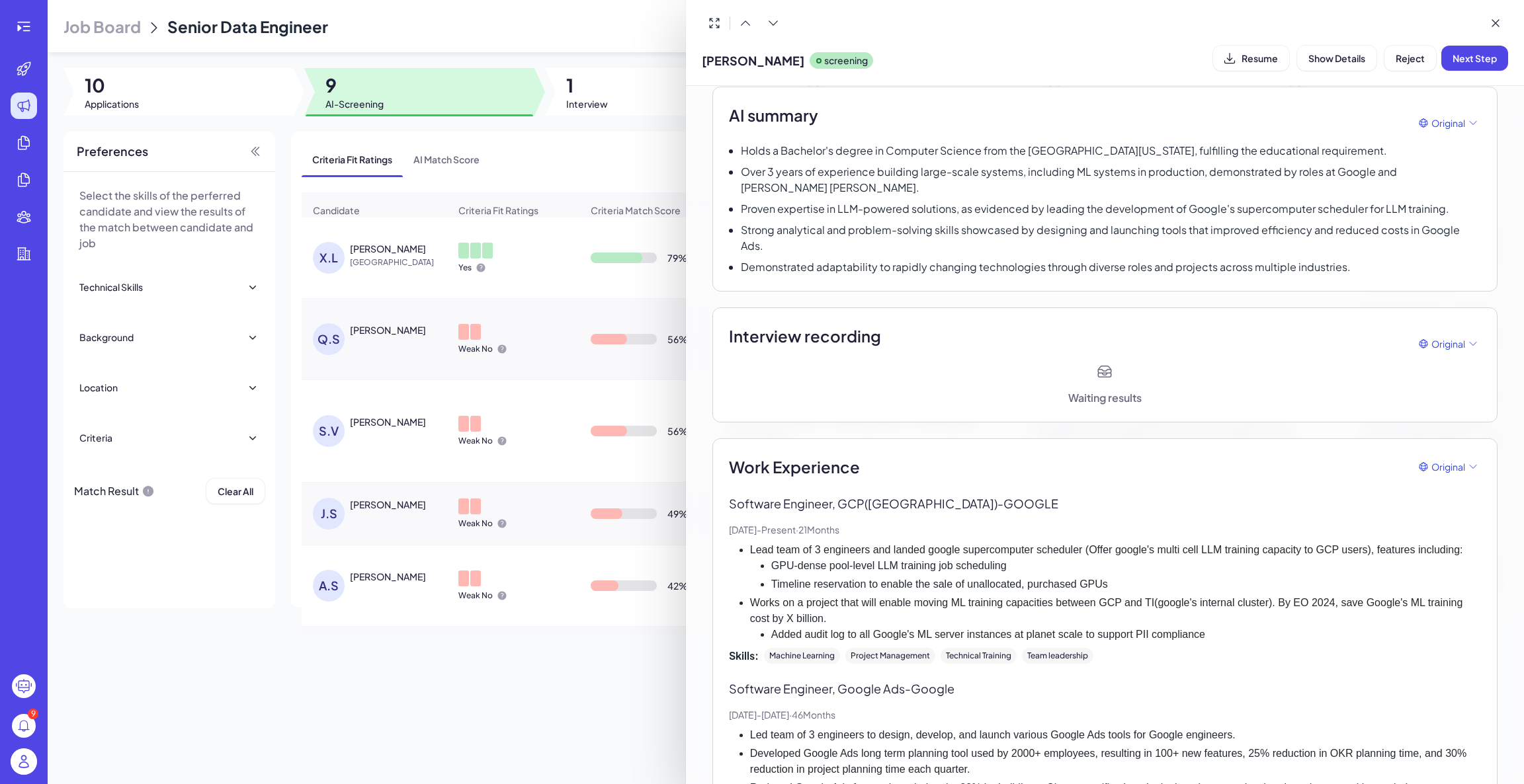
click at [407, 268] on div at bounding box center [762, 392] width 1524 height 784
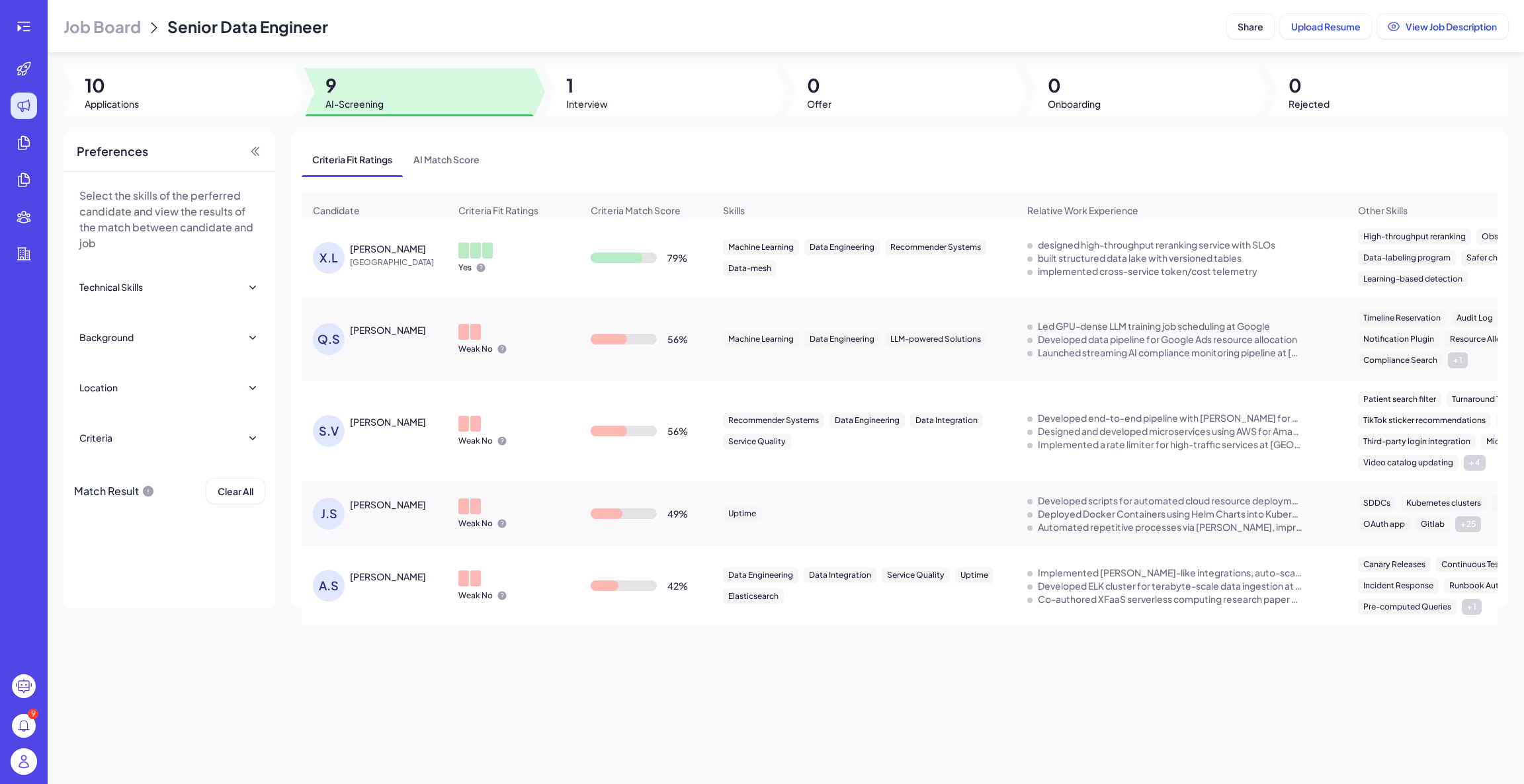
click at [383, 255] on div "Xingwei Liu" at bounding box center [387, 249] width 76 height 13
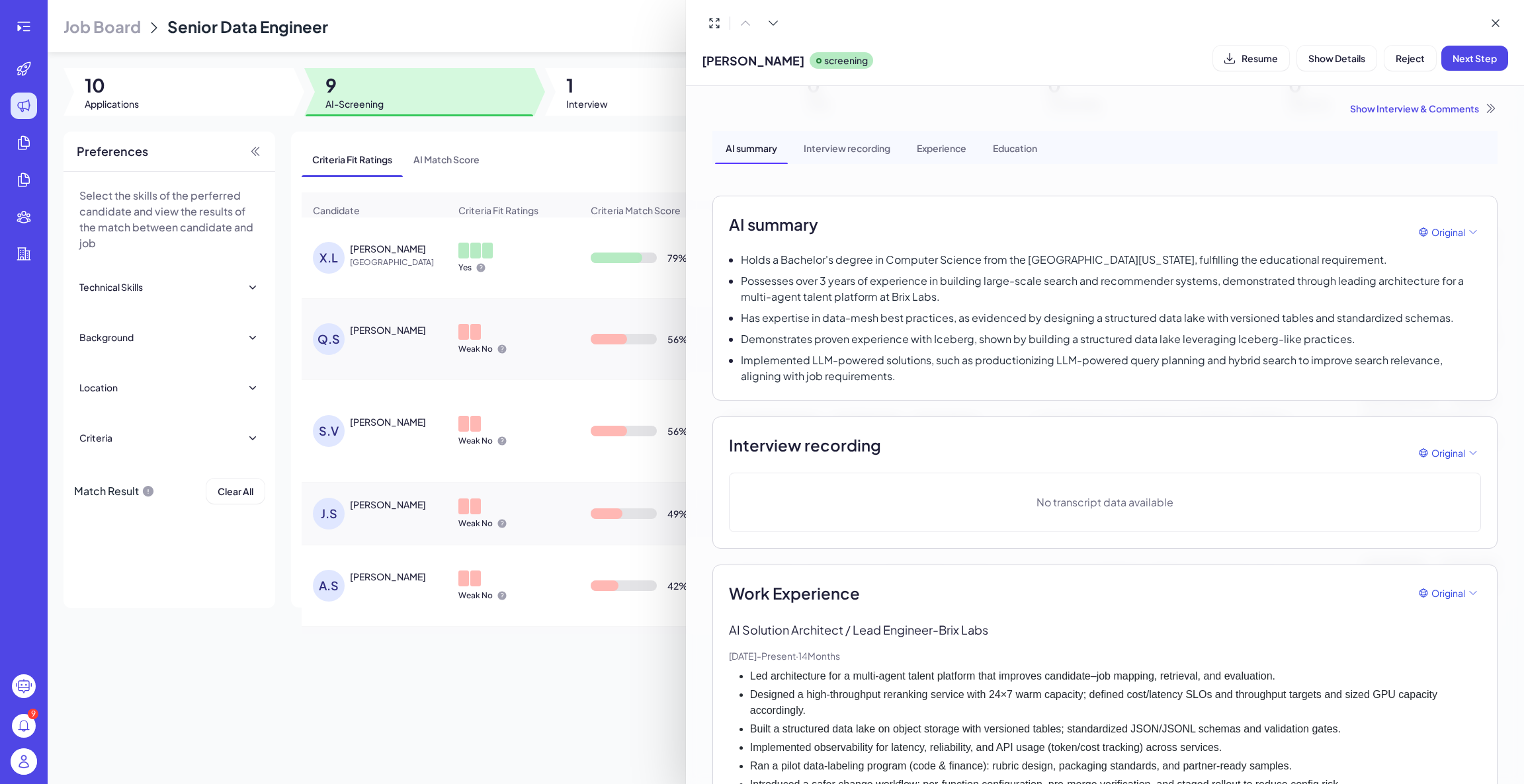
click at [18, 27] on div at bounding box center [762, 392] width 1524 height 784
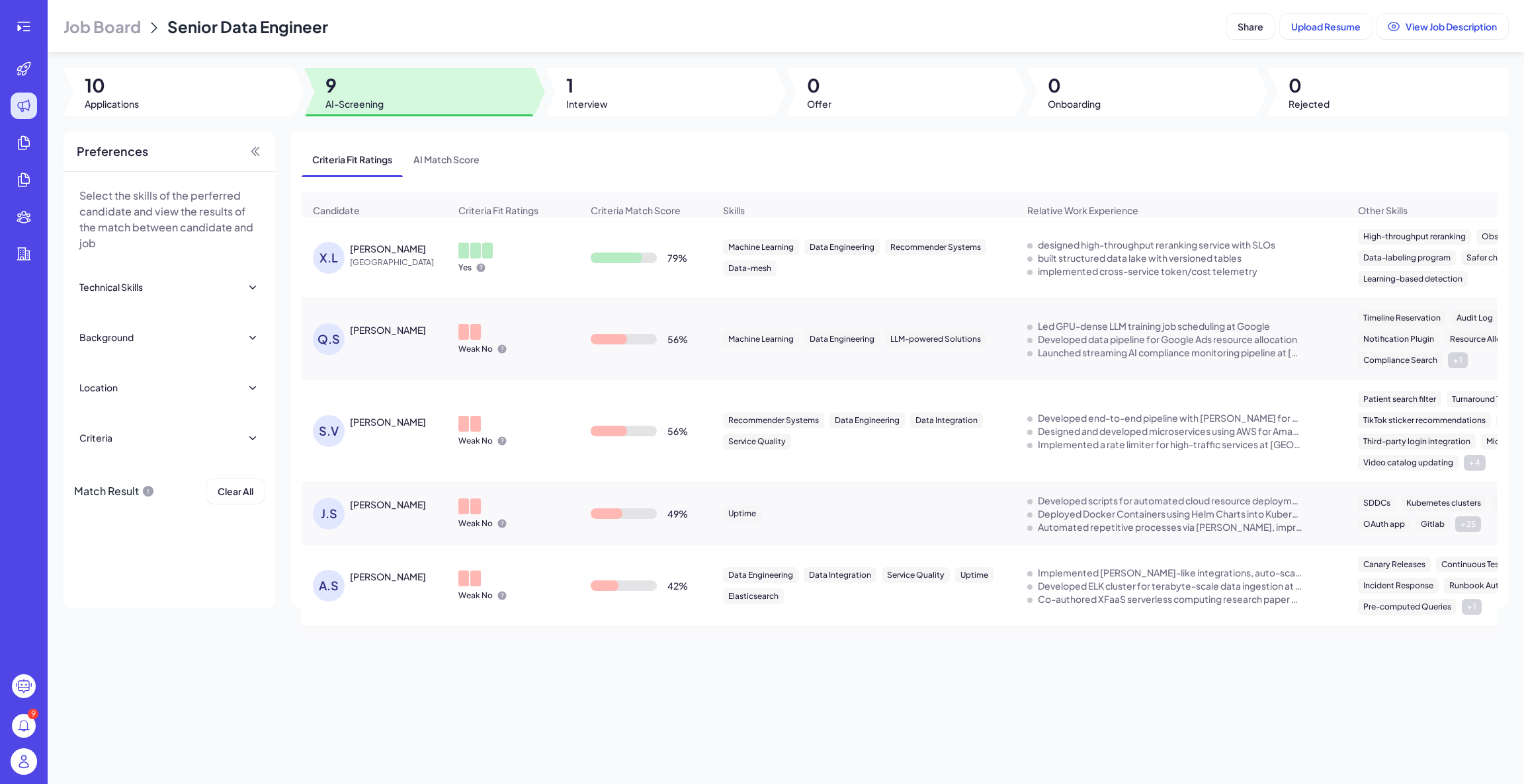
click at [39, 30] on div at bounding box center [24, 26] width 42 height 27
click at [27, 30] on icon at bounding box center [23, 26] width 16 height 16
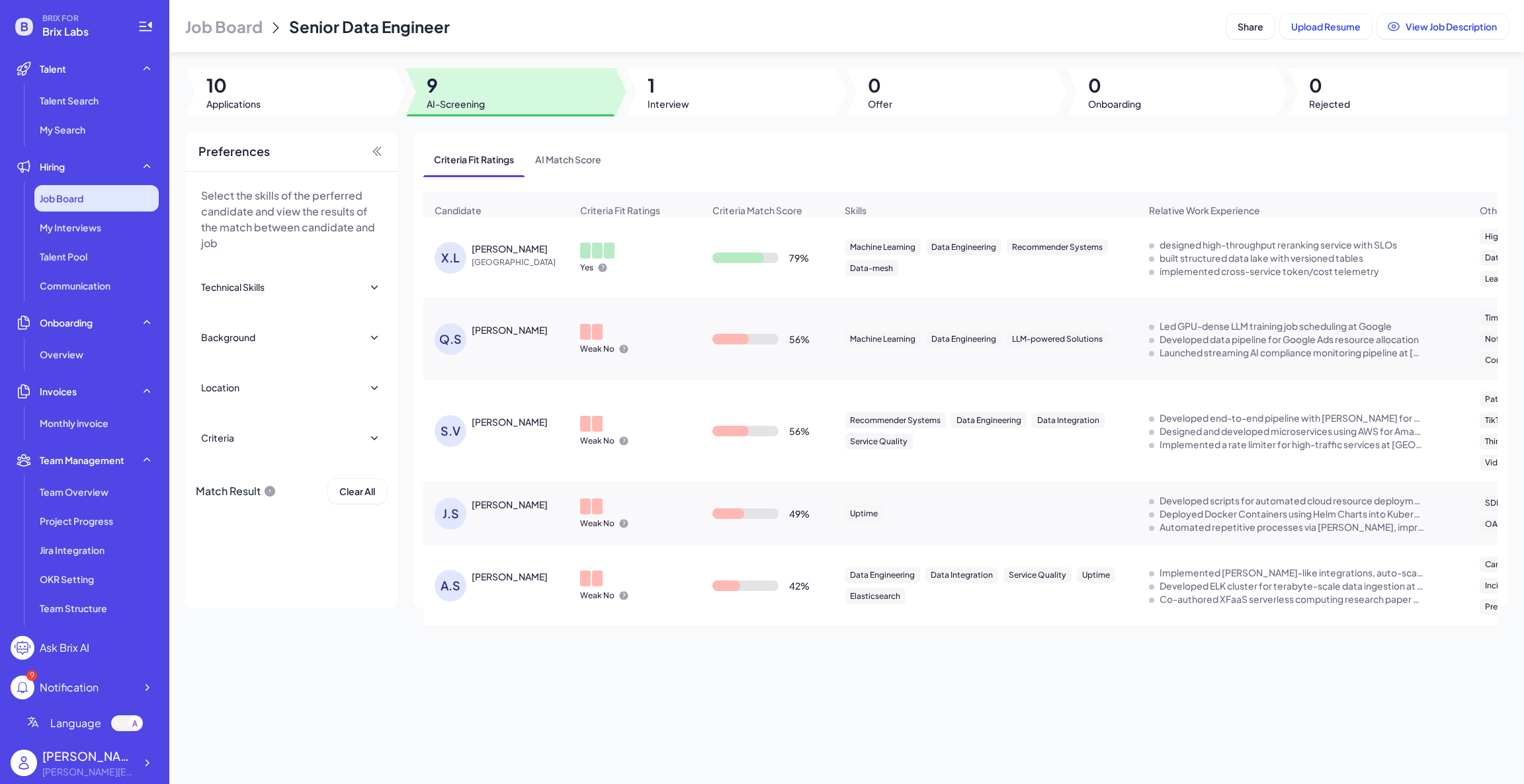
click at [86, 185] on div "Job Board" at bounding box center [97, 198] width 124 height 27
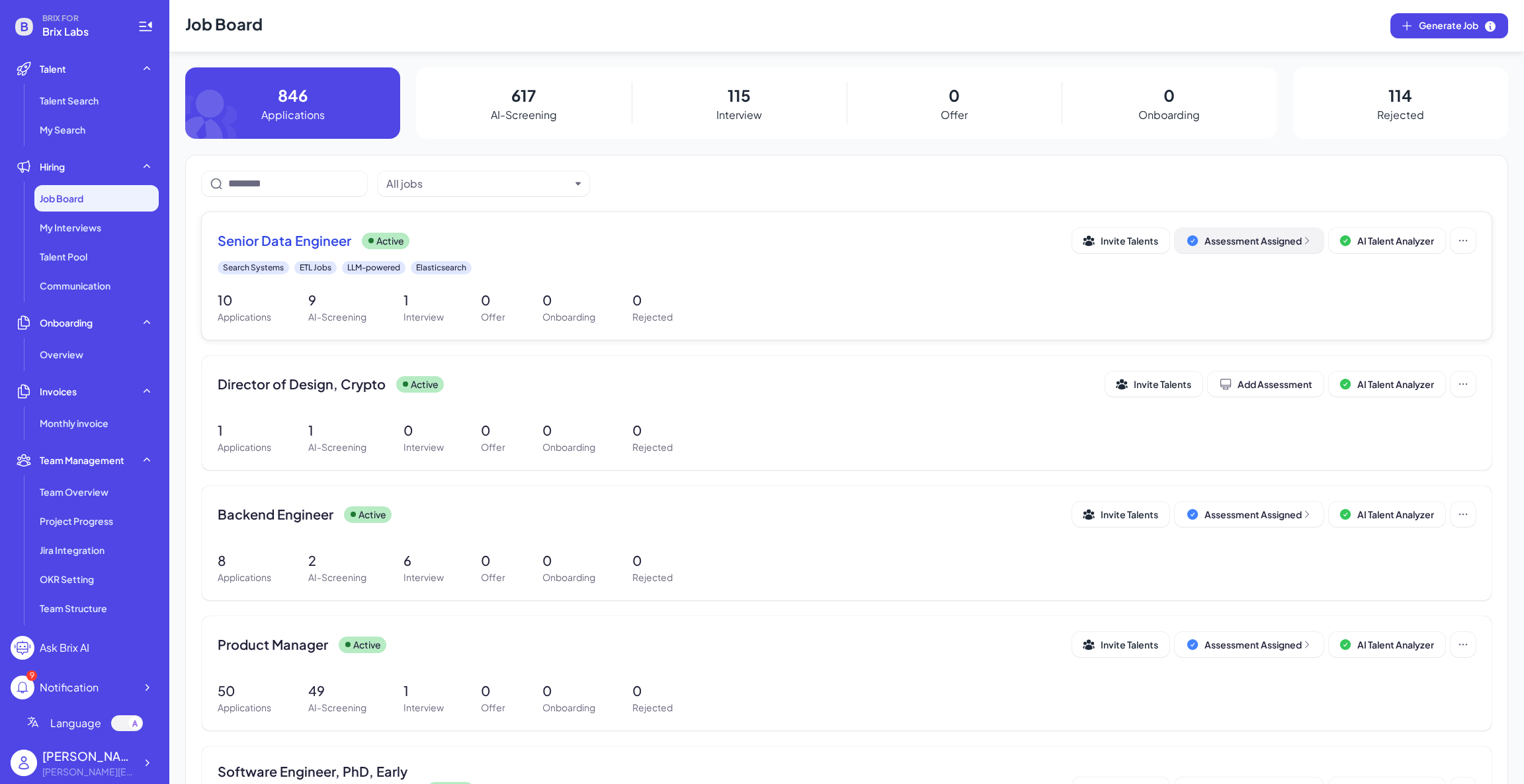
click at [1283, 244] on div "Assessment Assigned" at bounding box center [1259, 241] width 108 height 13
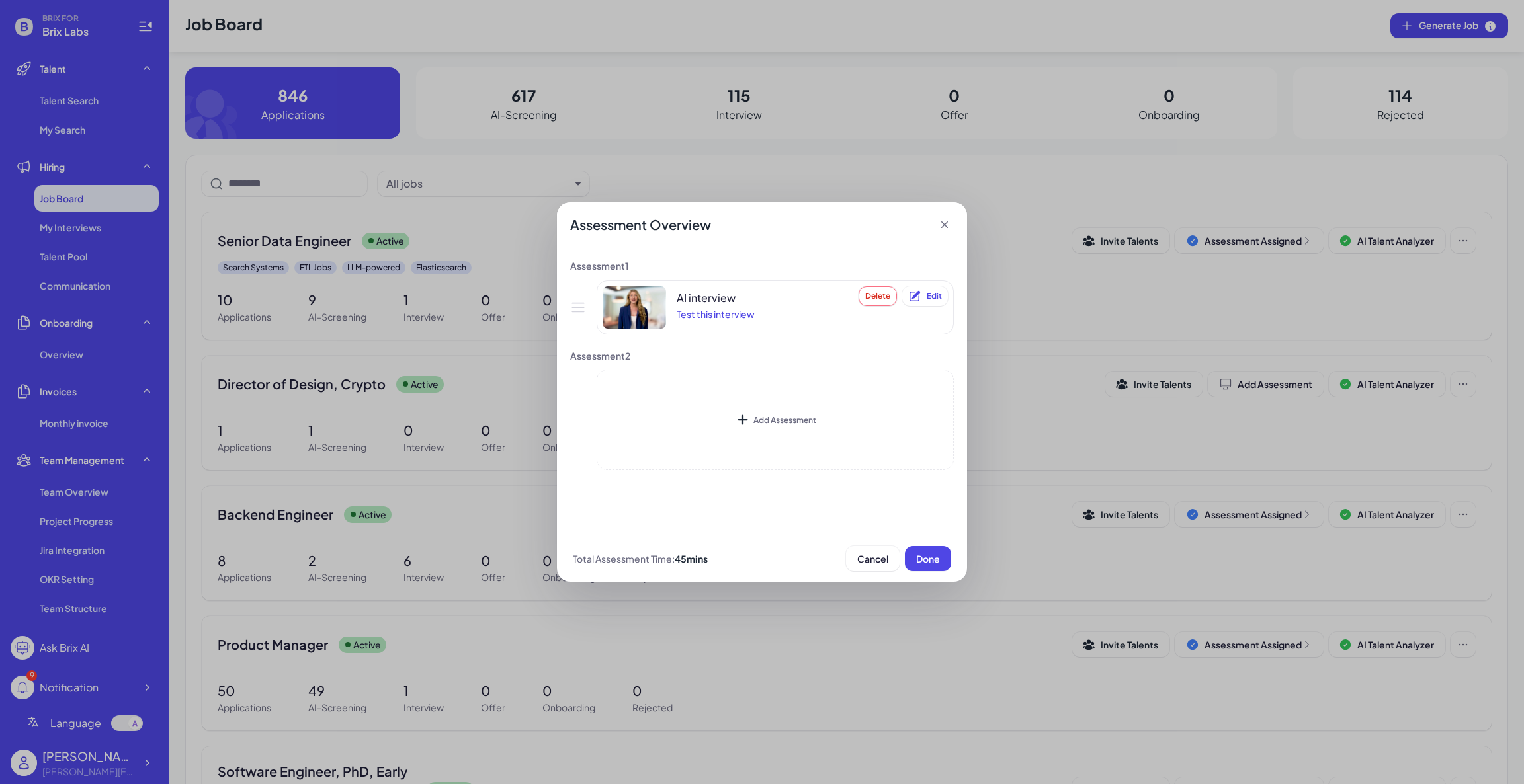
click at [768, 294] on div "AI interview Test this interview Delete Edit" at bounding box center [774, 307] width 345 height 42
click at [699, 299] on div "AI interview" at bounding box center [715, 298] width 78 height 13
click at [699, 313] on div "Test this interview" at bounding box center [715, 314] width 78 height 13
click at [1091, 332] on div "Assessment Overview Assessment 1 AI interview Test this interview Delete Edit A…" at bounding box center [762, 392] width 1524 height 784
click at [867, 553] on span "Cancel" at bounding box center [873, 558] width 31 height 12
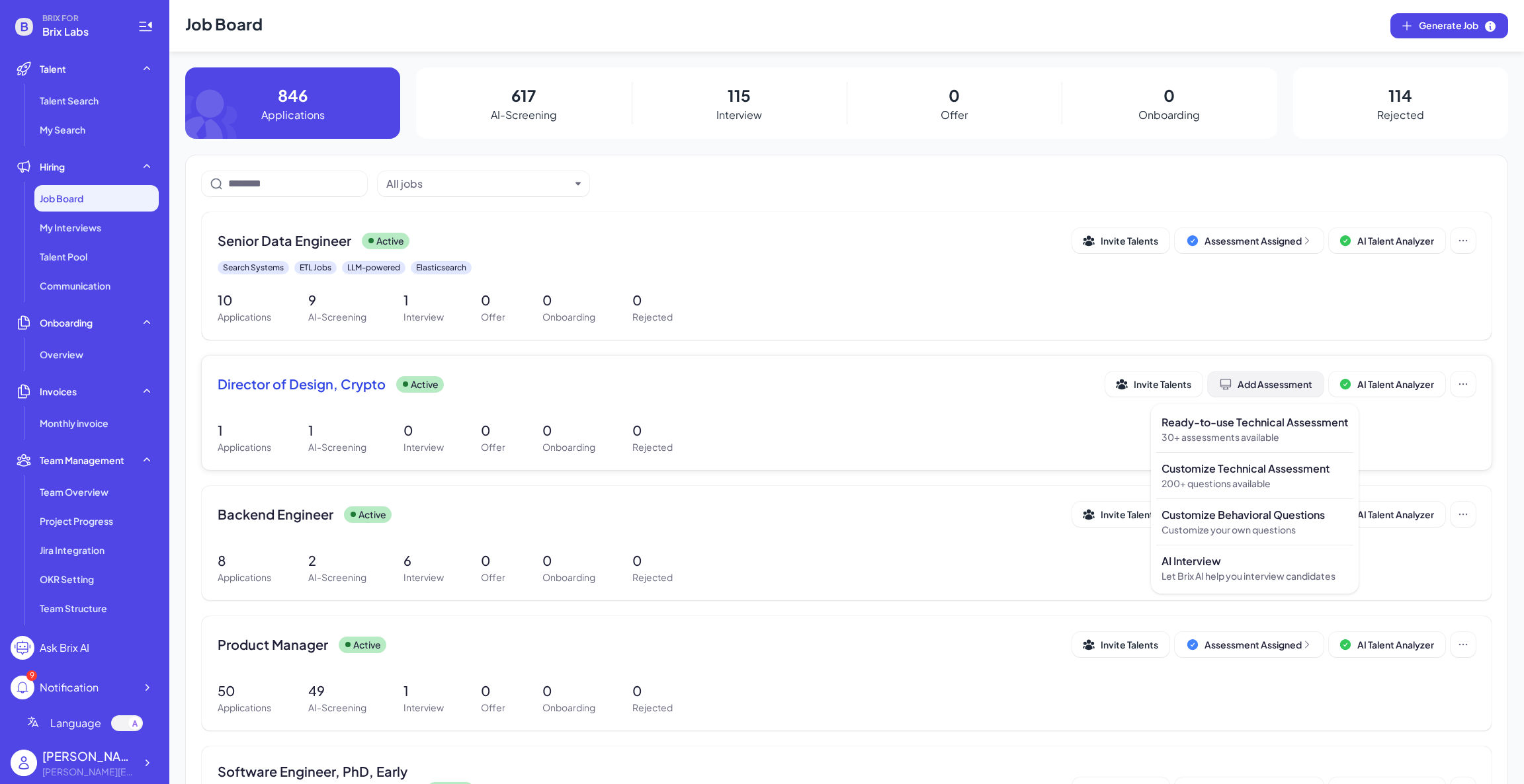
click at [1301, 387] on div "Add Assessment" at bounding box center [1266, 384] width 93 height 13
click at [1234, 562] on p "AI Interview" at bounding box center [1255, 561] width 187 height 16
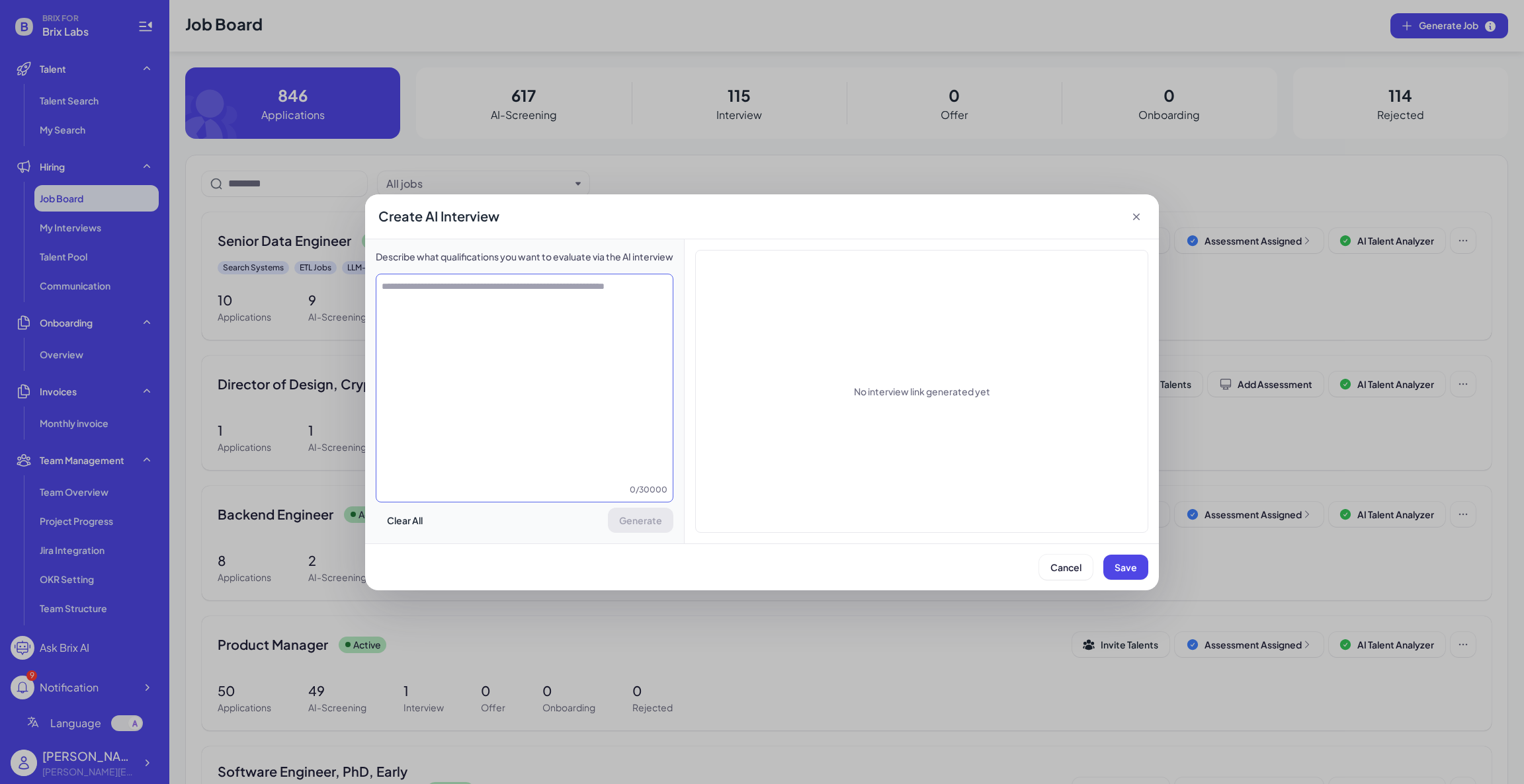
click at [529, 330] on textarea at bounding box center [524, 381] width 297 height 204
type textarea "**********"
click at [642, 508] on button "Generate" at bounding box center [643, 520] width 66 height 25
click at [1054, 562] on span "Cancel" at bounding box center [1066, 567] width 31 height 12
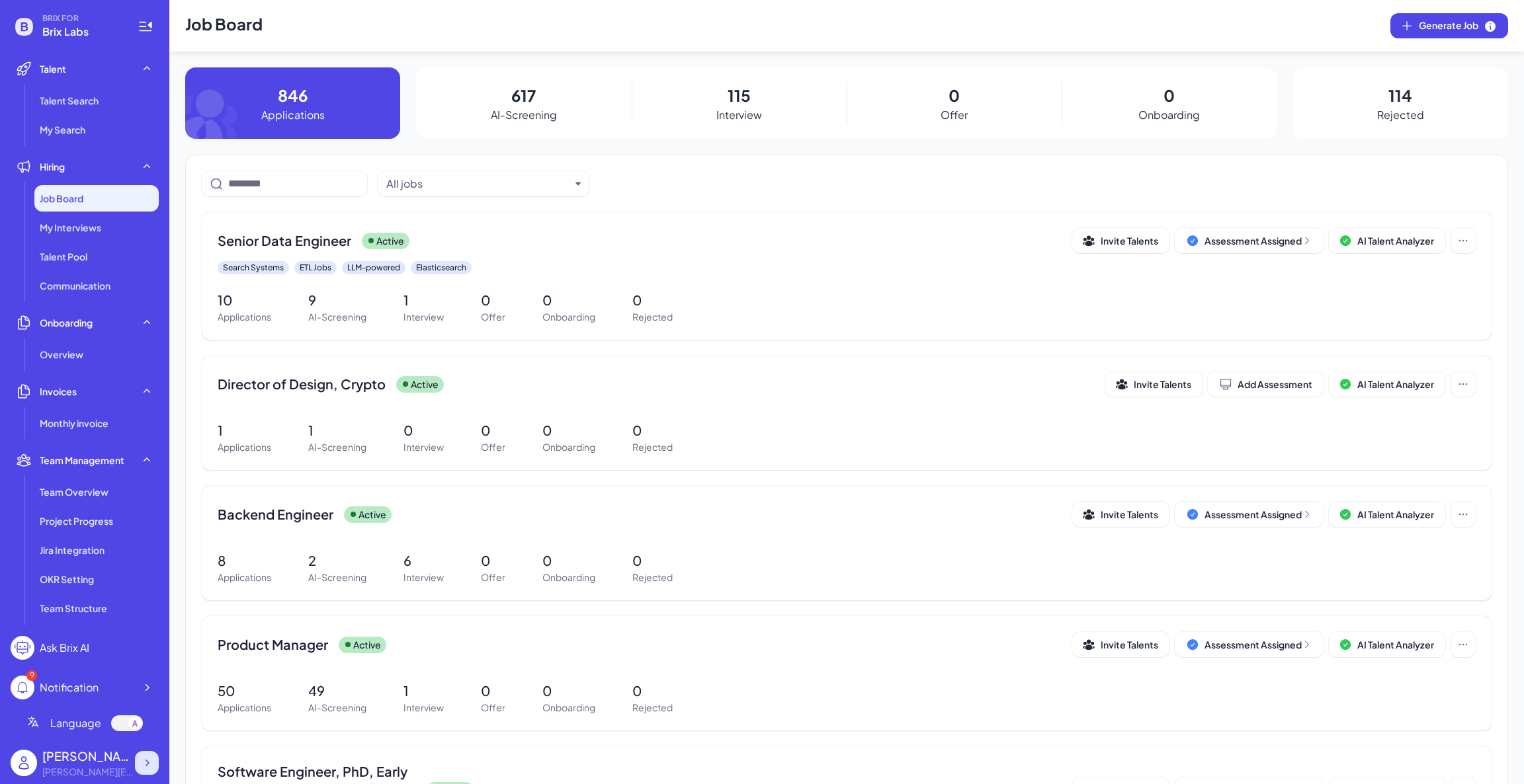
click at [152, 764] on icon at bounding box center [146, 763] width 13 height 13
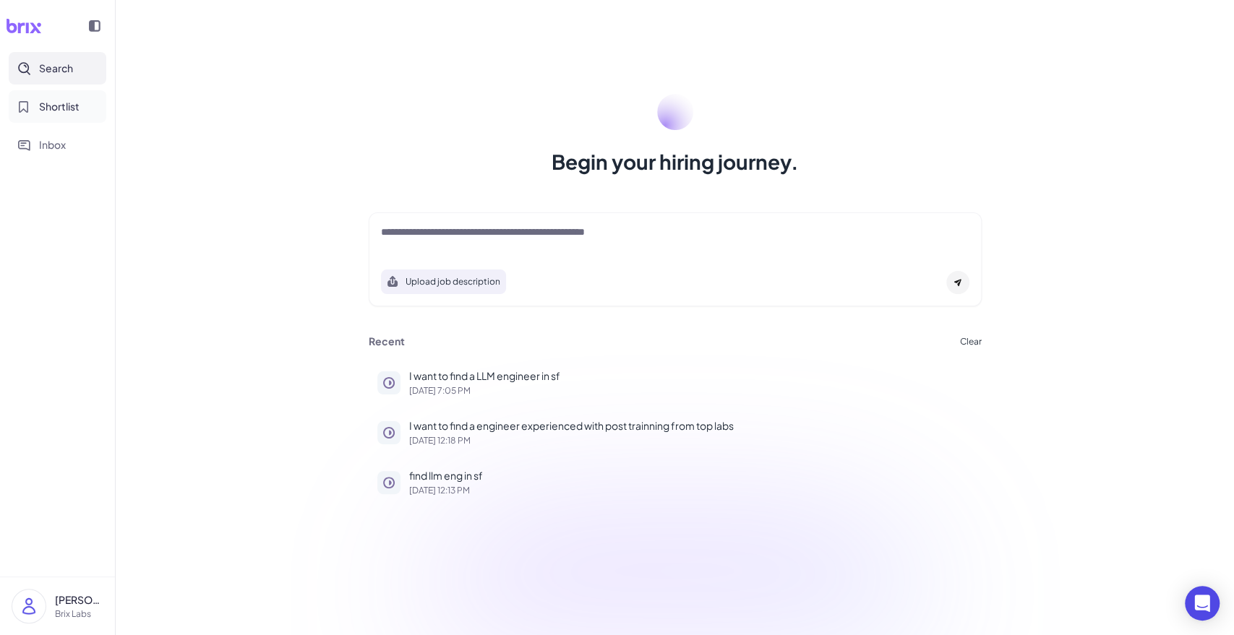
click at [48, 102] on span "Shortlist" at bounding box center [59, 106] width 40 height 15
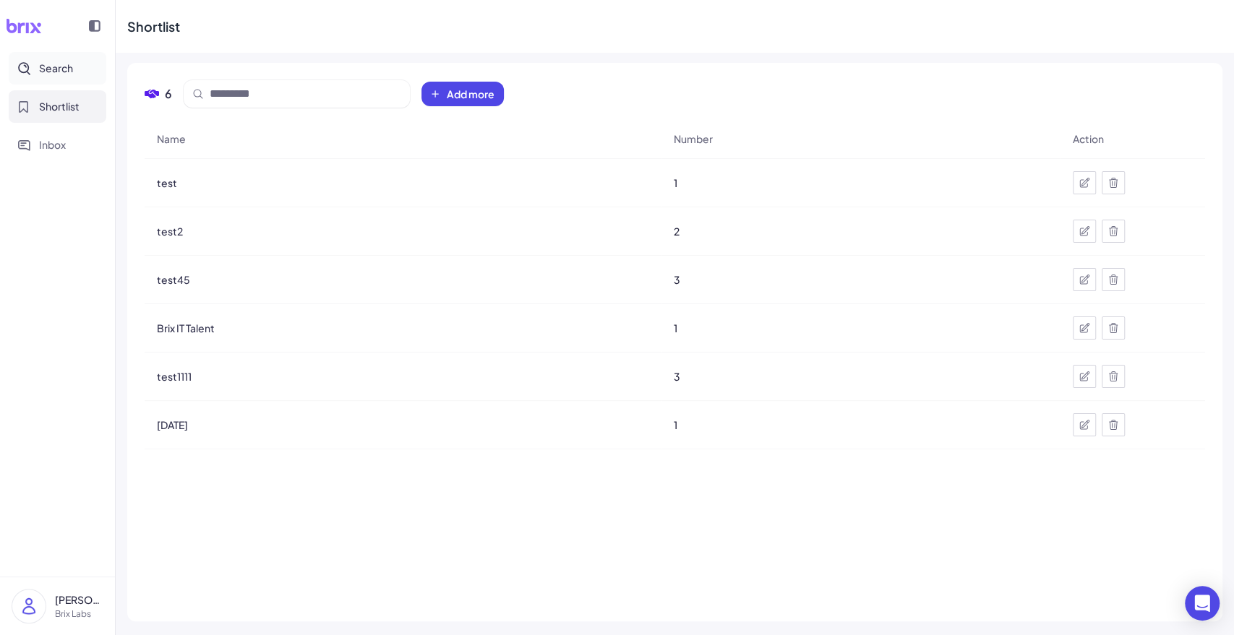
click at [58, 68] on span "Search" at bounding box center [56, 68] width 34 height 15
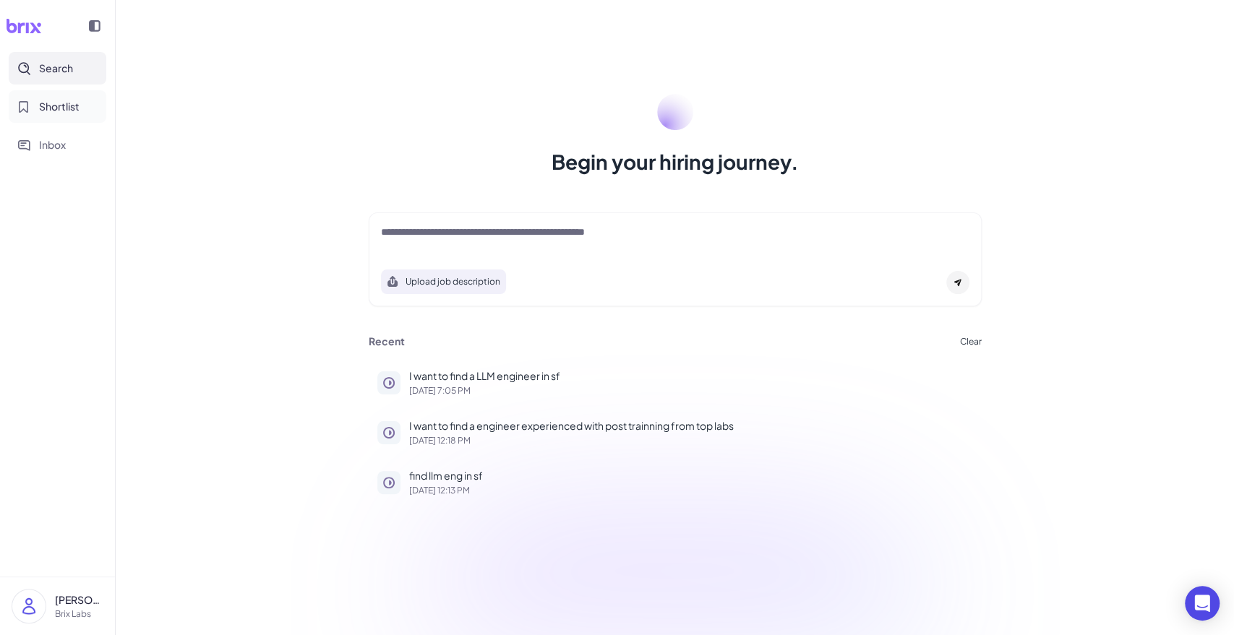
drag, startPoint x: 64, startPoint y: 91, endPoint x: 75, endPoint y: 98, distance: 13.3
click at [64, 93] on button "Shortlist" at bounding box center [58, 106] width 98 height 33
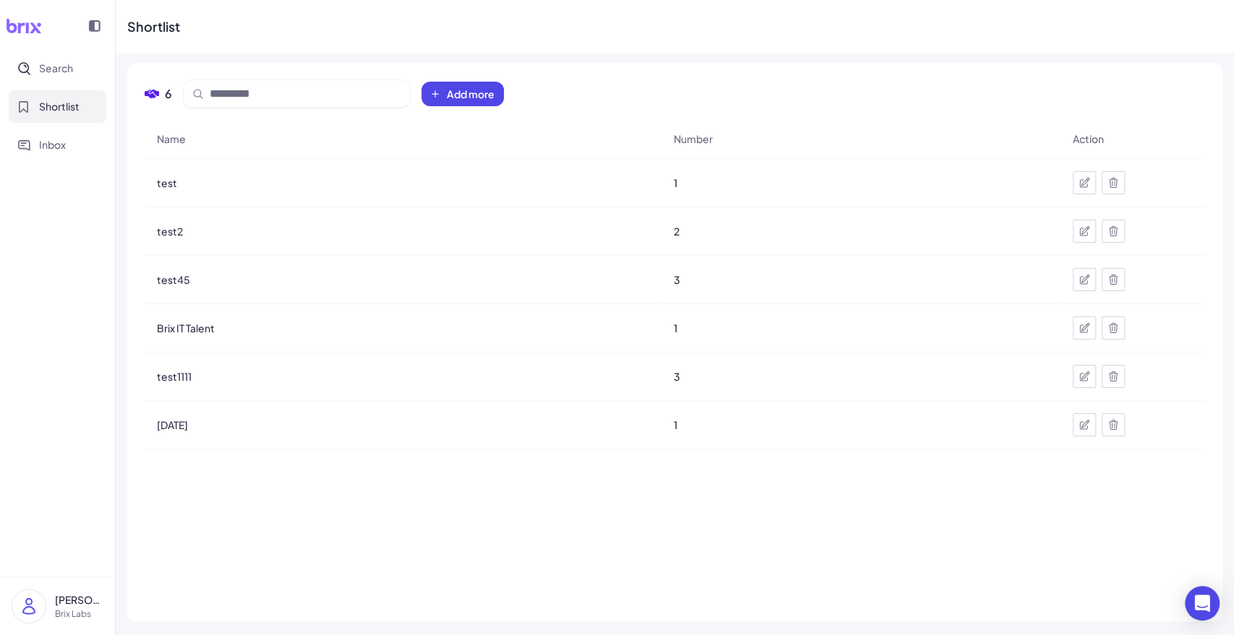
click at [179, 179] on div "test" at bounding box center [402, 183] width 515 height 40
click at [166, 184] on span "test" at bounding box center [167, 183] width 20 height 14
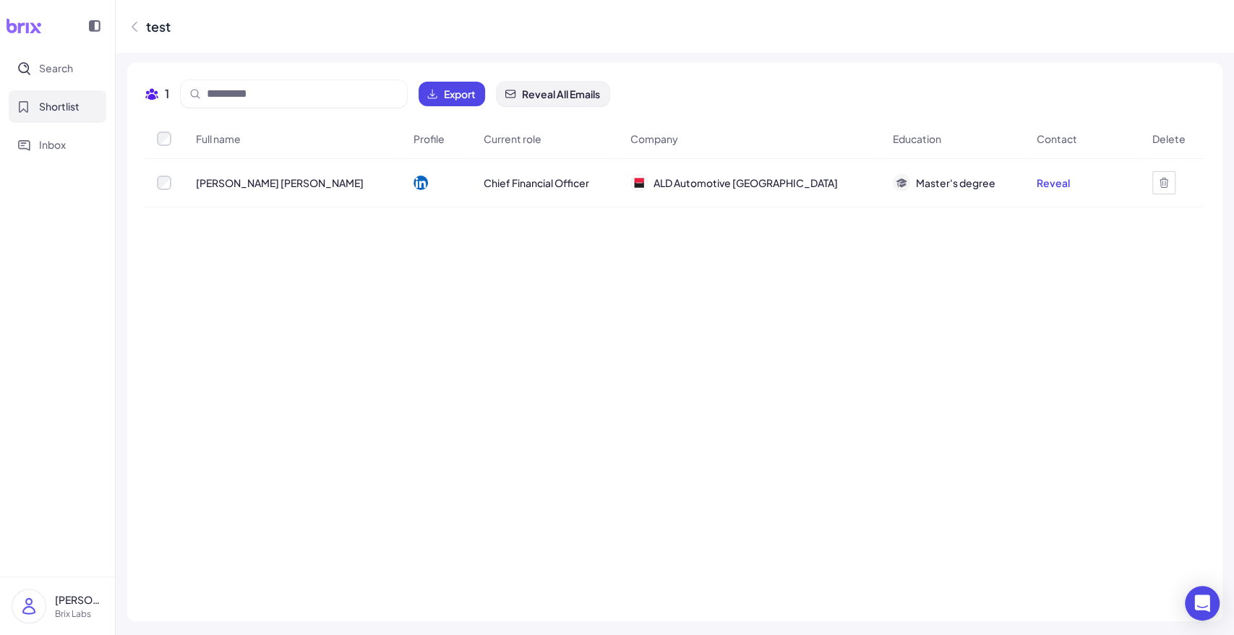
click at [578, 91] on span "Reveal All Emails" at bounding box center [561, 94] width 78 height 14
